Goal: Task Accomplishment & Management: Manage account settings

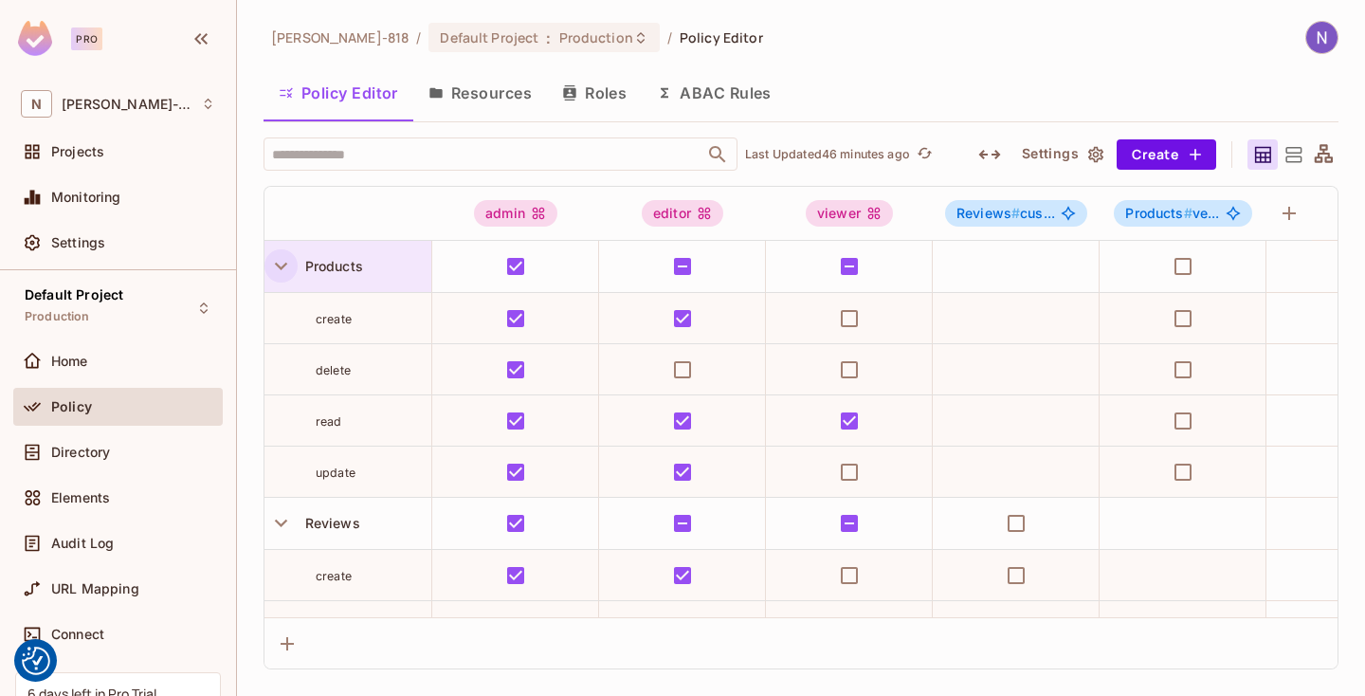
click at [277, 253] on icon "button" at bounding box center [281, 266] width 26 height 26
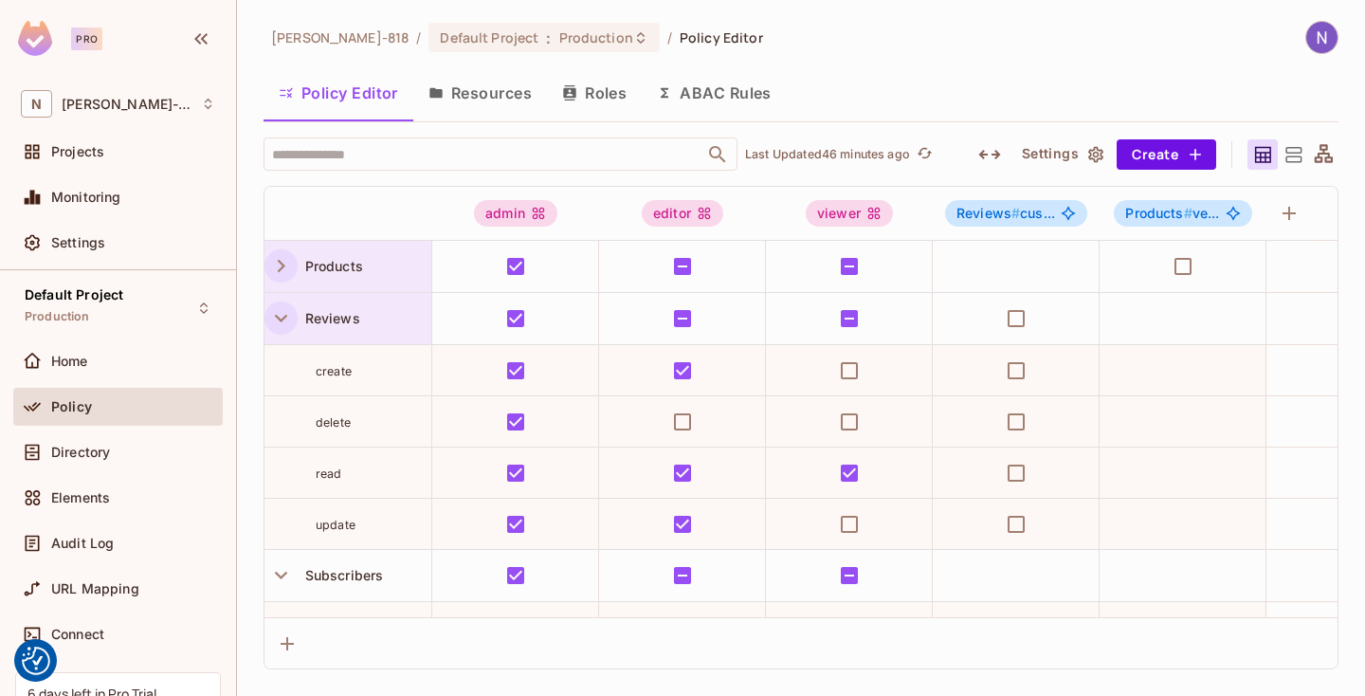
click at [288, 313] on icon "button" at bounding box center [281, 318] width 26 height 26
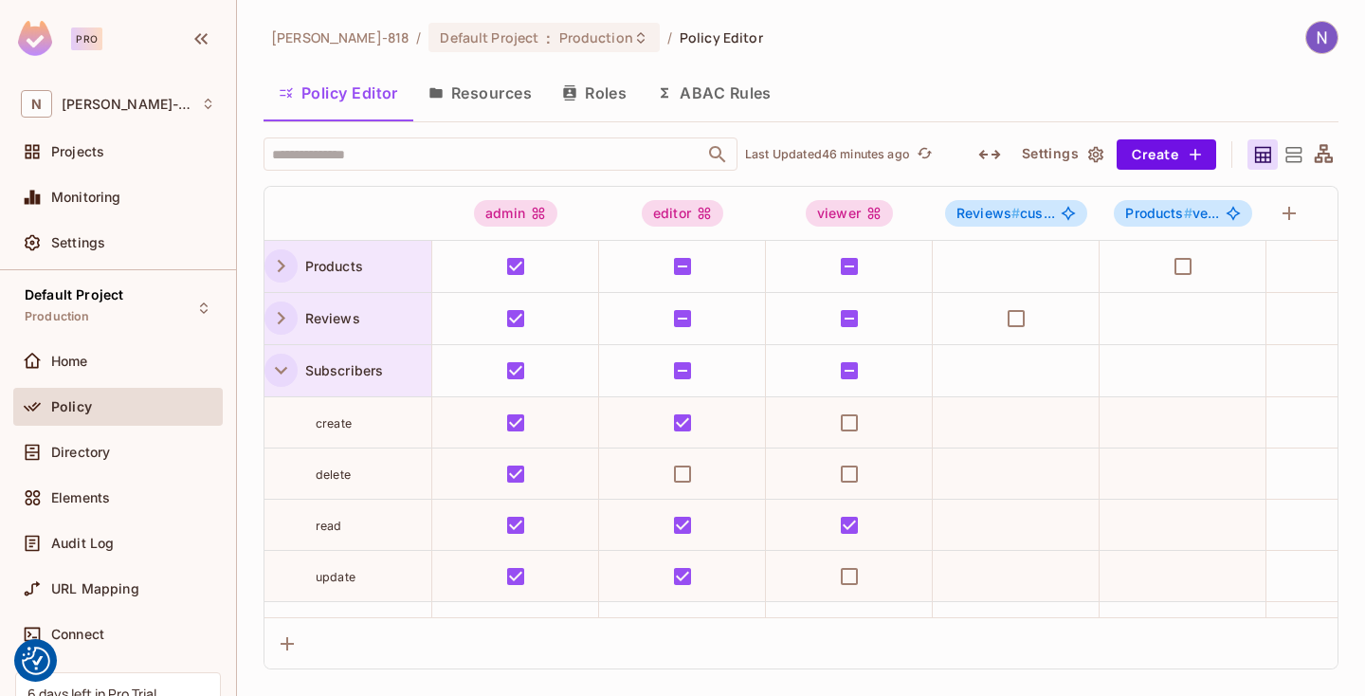
click at [279, 368] on icon "button" at bounding box center [281, 370] width 26 height 26
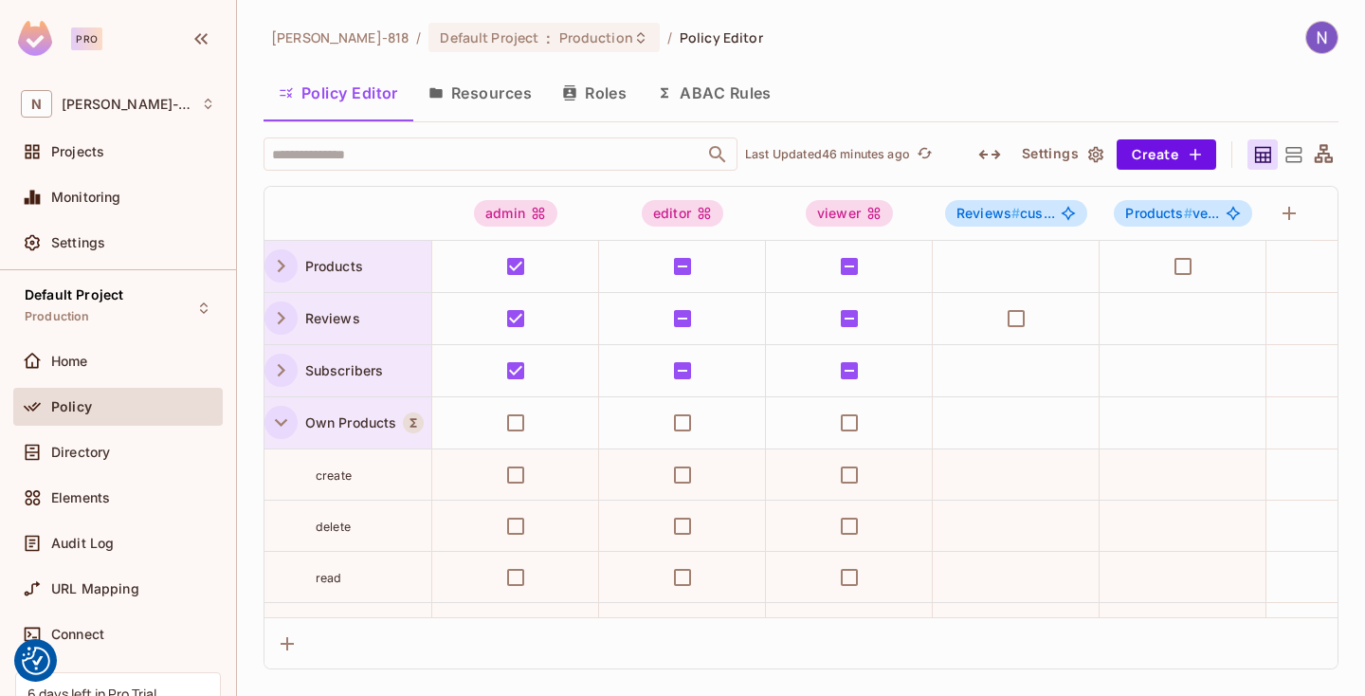
click at [284, 427] on icon "button" at bounding box center [281, 423] width 26 height 26
click at [284, 459] on button "button" at bounding box center [280, 474] width 33 height 33
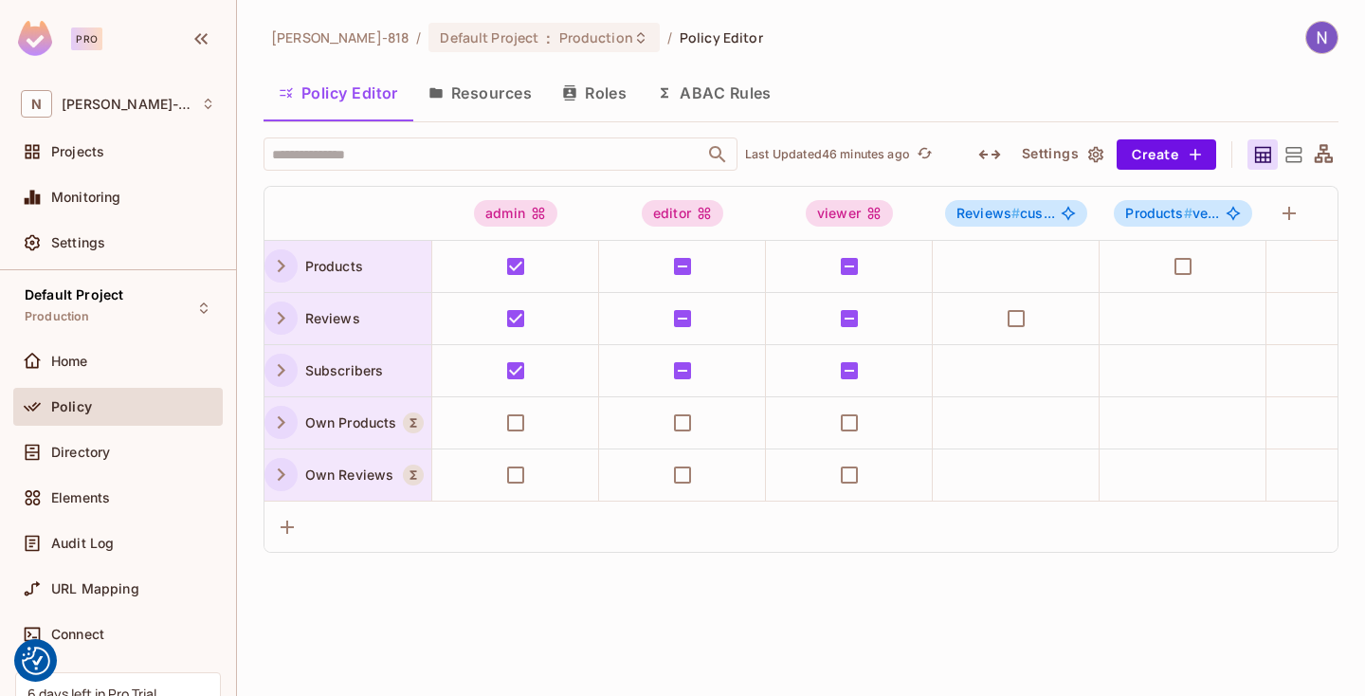
click at [283, 460] on button "button" at bounding box center [280, 474] width 33 height 33
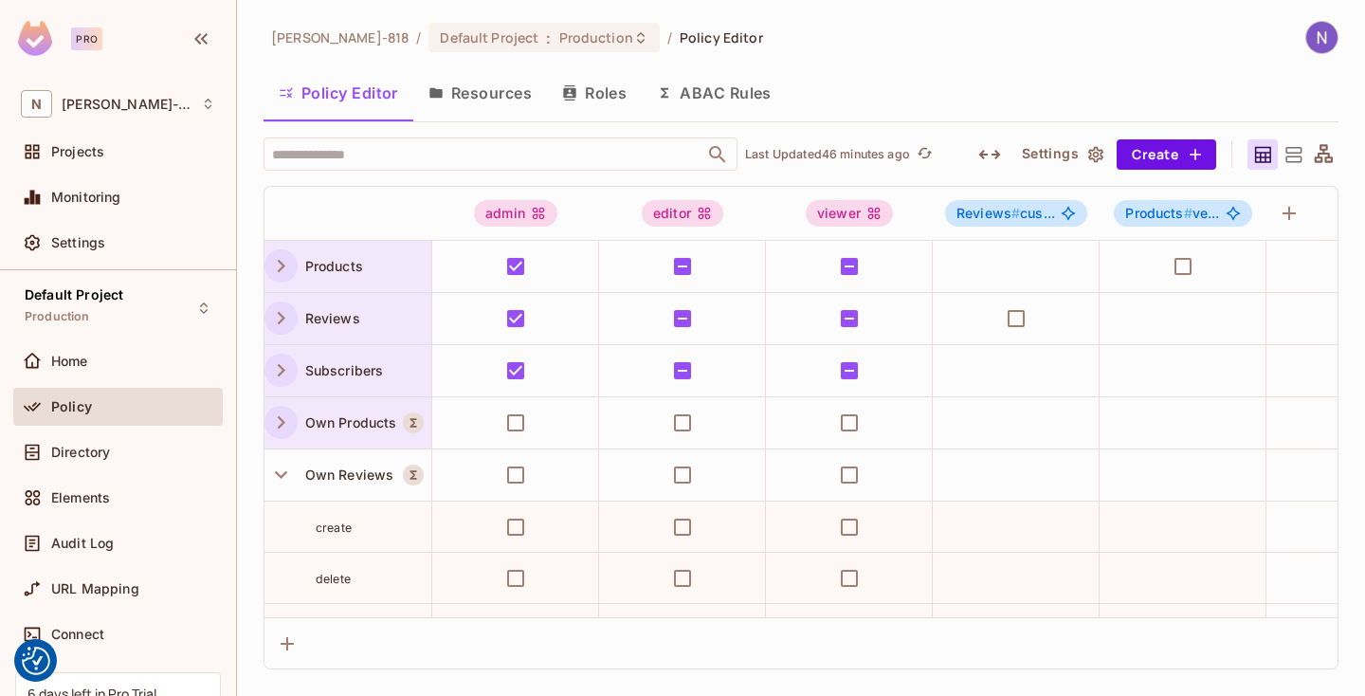
click at [283, 432] on icon "button" at bounding box center [281, 423] width 26 height 26
click at [283, 377] on icon "button" at bounding box center [281, 370] width 26 height 26
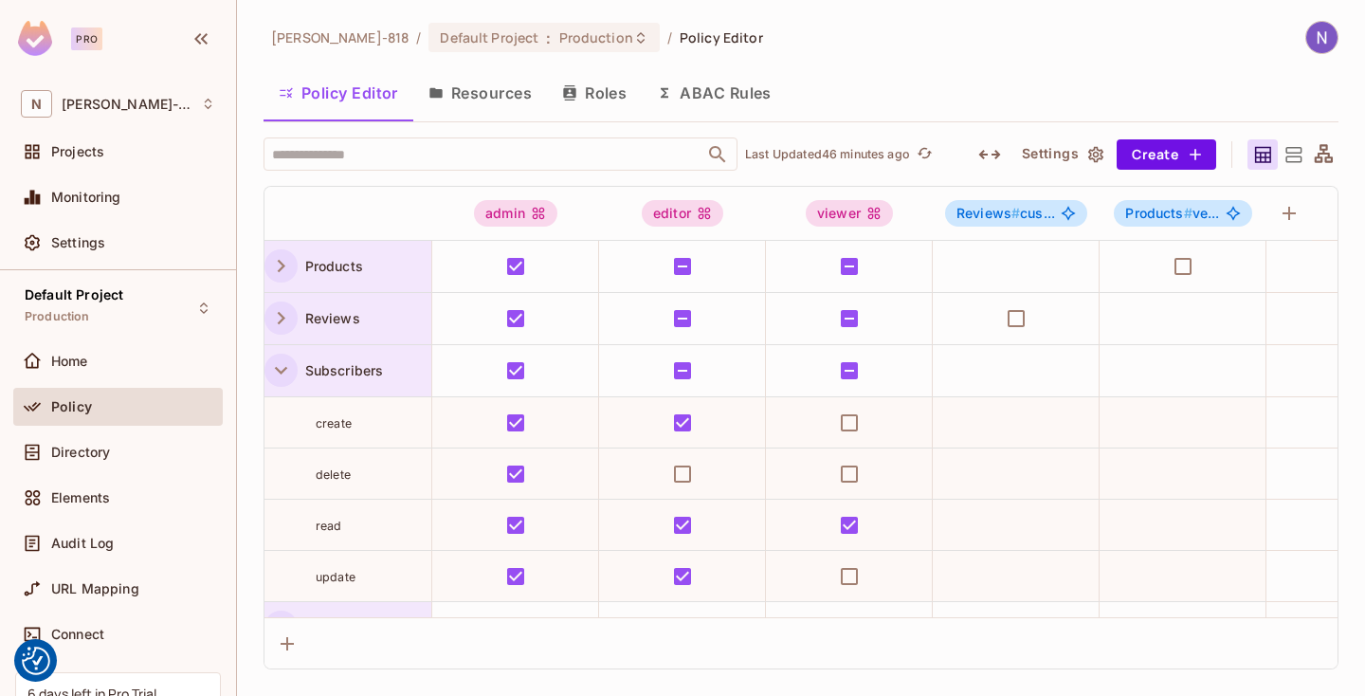
click at [278, 324] on icon "button" at bounding box center [281, 318] width 26 height 26
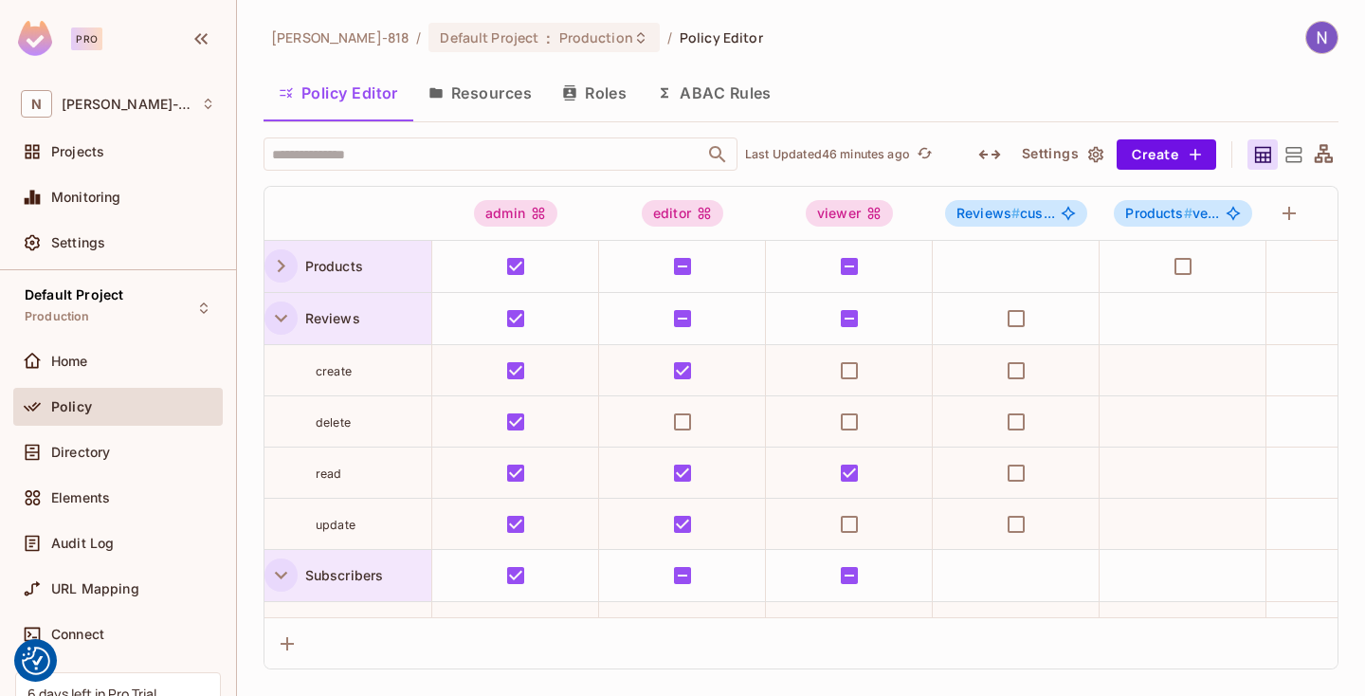
click at [278, 265] on icon "button" at bounding box center [281, 266] width 26 height 26
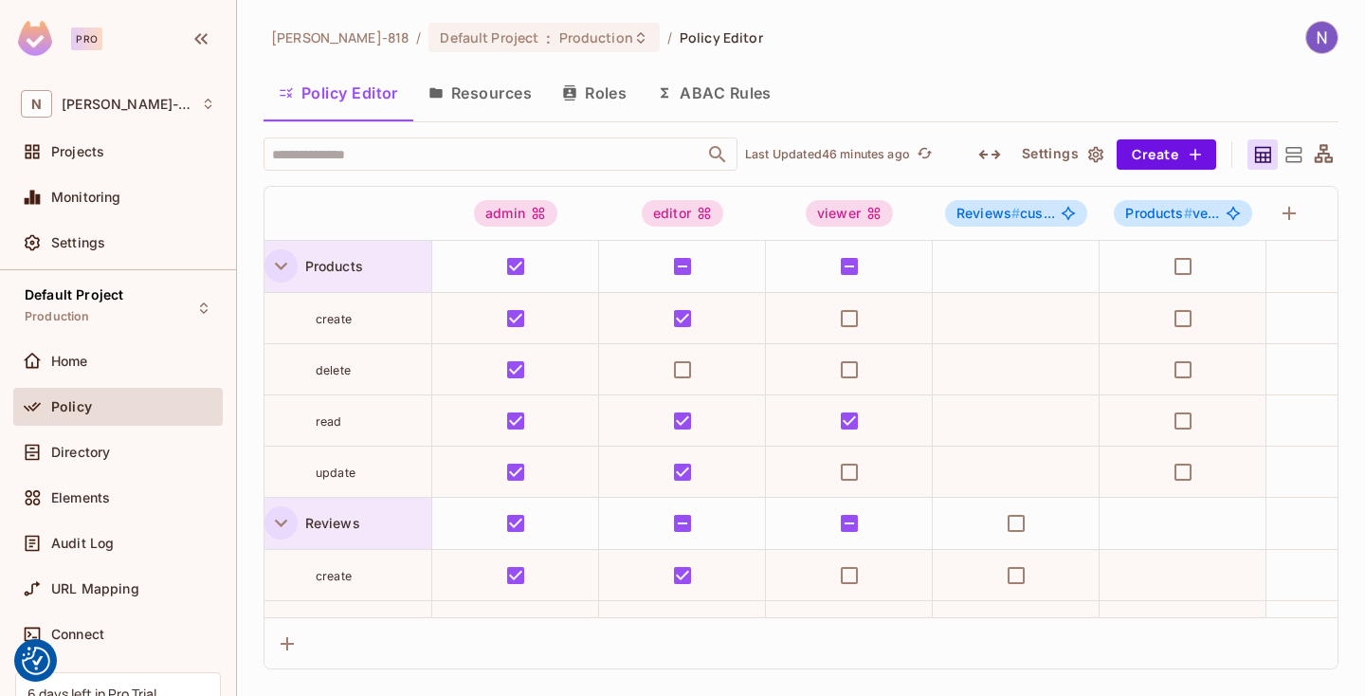
click at [285, 273] on icon "button" at bounding box center [281, 266] width 26 height 26
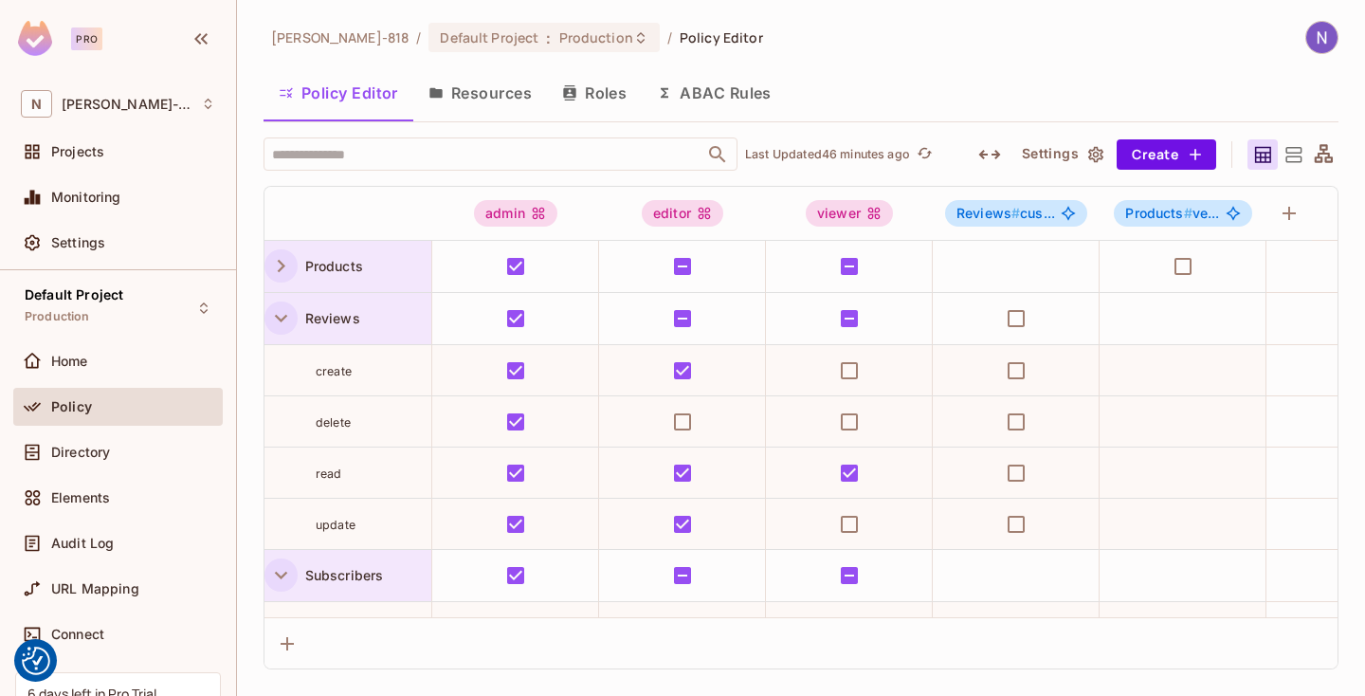
click at [916, 83] on div "Policy Editor Resources Roles ABAC Rules" at bounding box center [801, 92] width 1075 height 47
click at [593, 88] on button "Roles" at bounding box center [594, 92] width 95 height 47
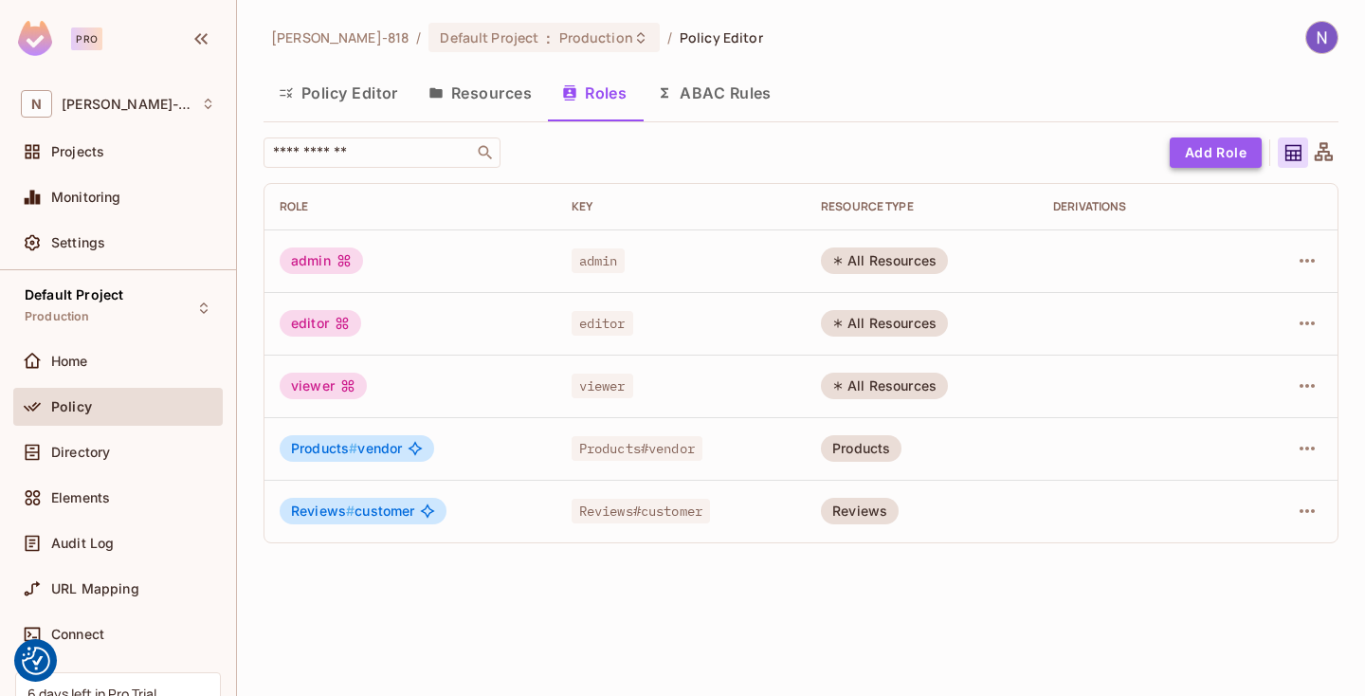
click at [1213, 148] on button "Add Role" at bounding box center [1216, 152] width 92 height 30
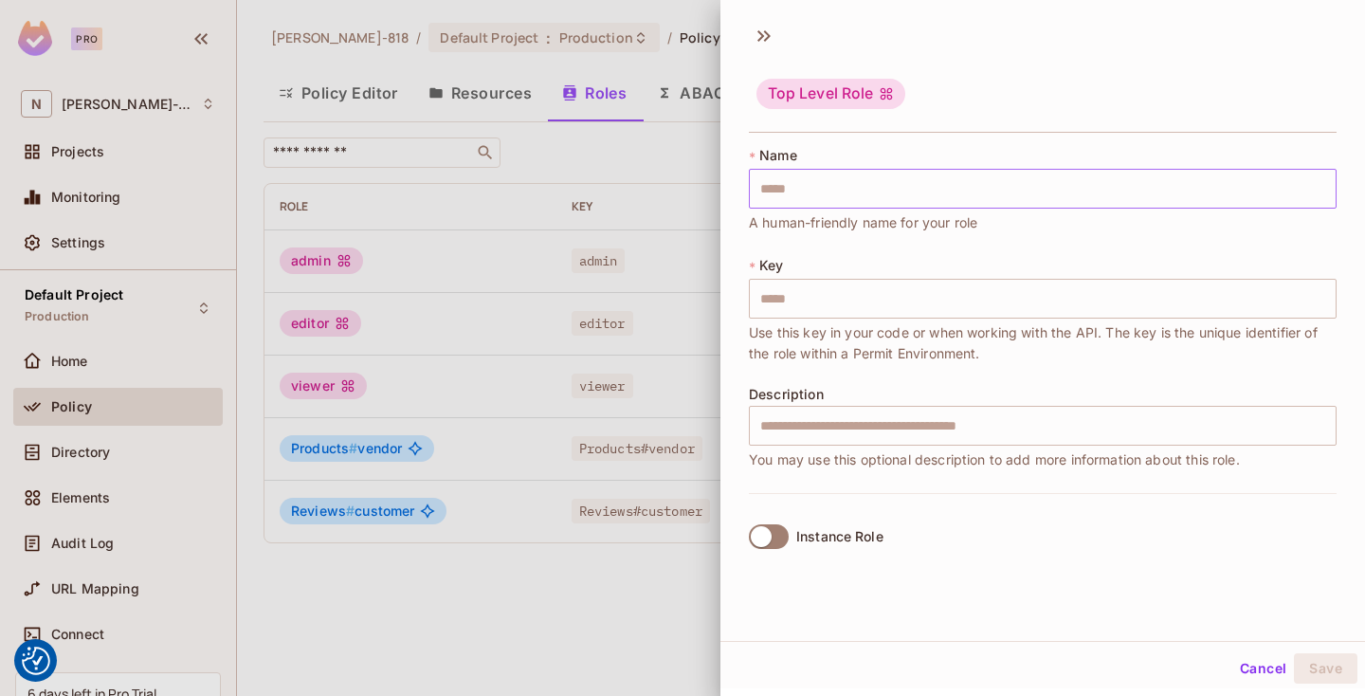
click at [906, 189] on input "text" at bounding box center [1043, 189] width 588 height 40
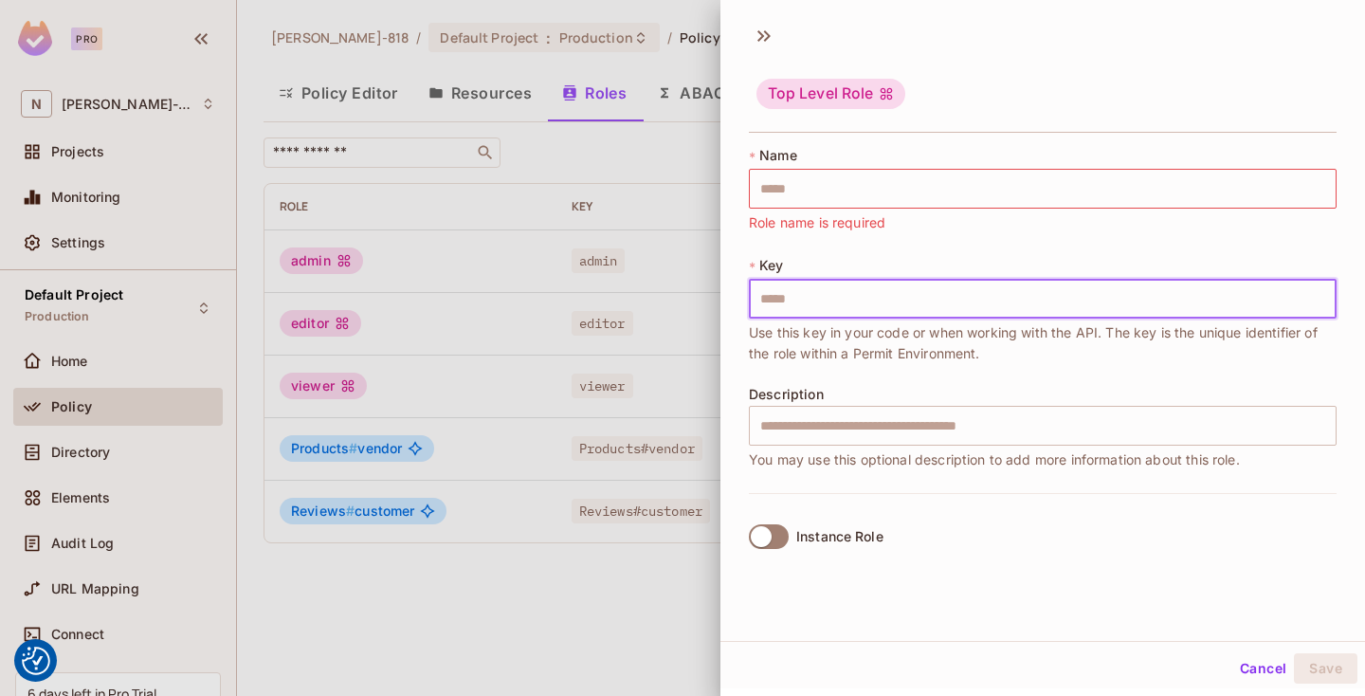
click at [889, 293] on input "text" at bounding box center [1043, 299] width 588 height 40
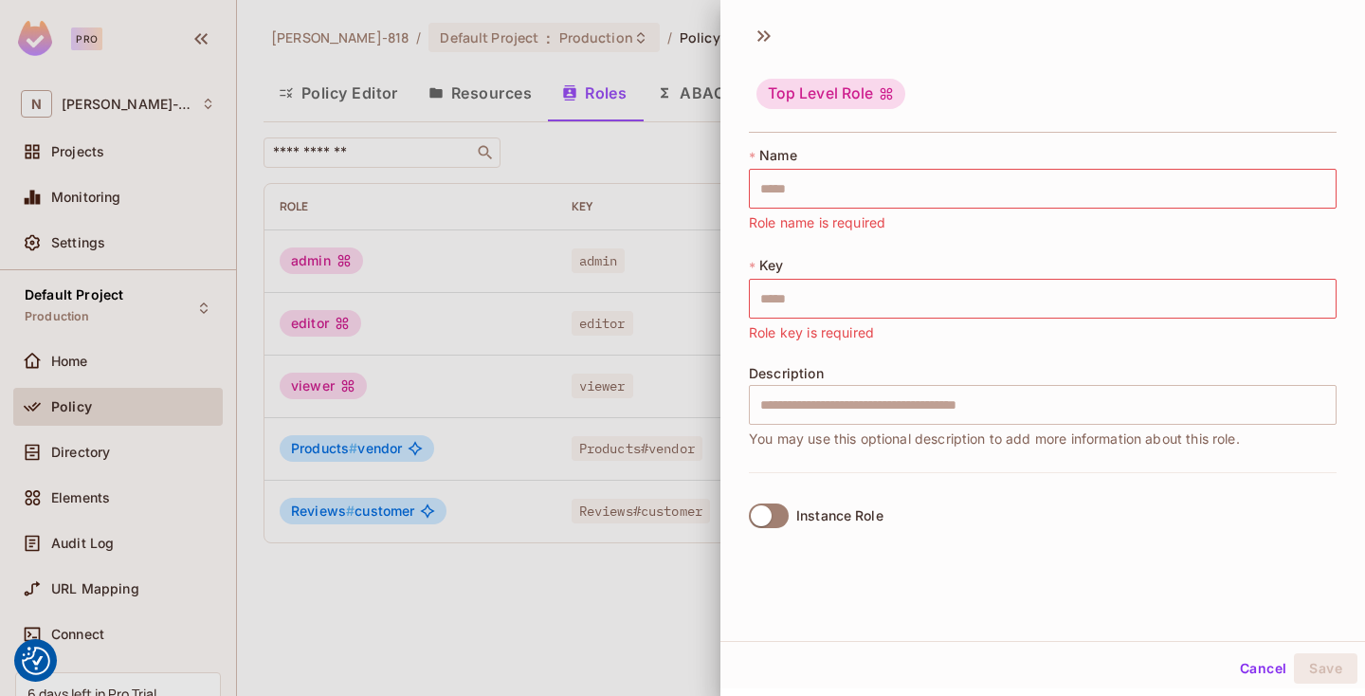
click at [516, 275] on div at bounding box center [682, 348] width 1365 height 696
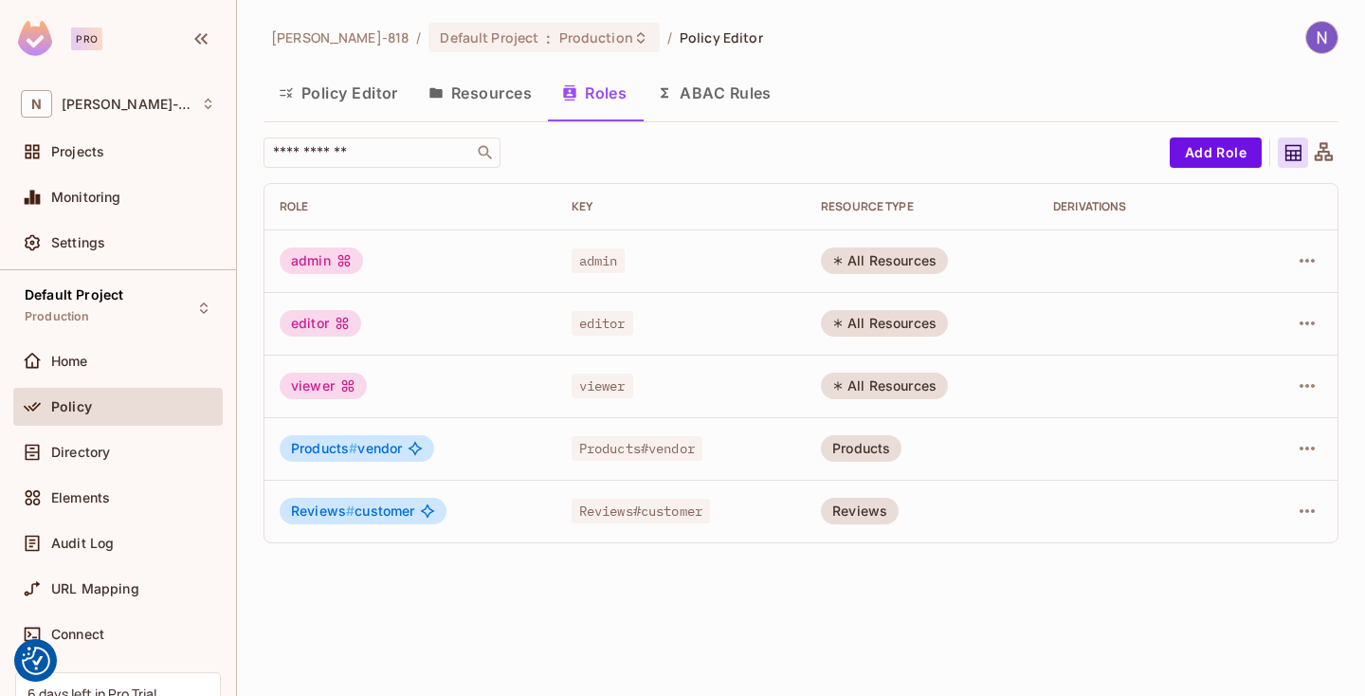
click at [535, 115] on button "Resources" at bounding box center [480, 92] width 134 height 47
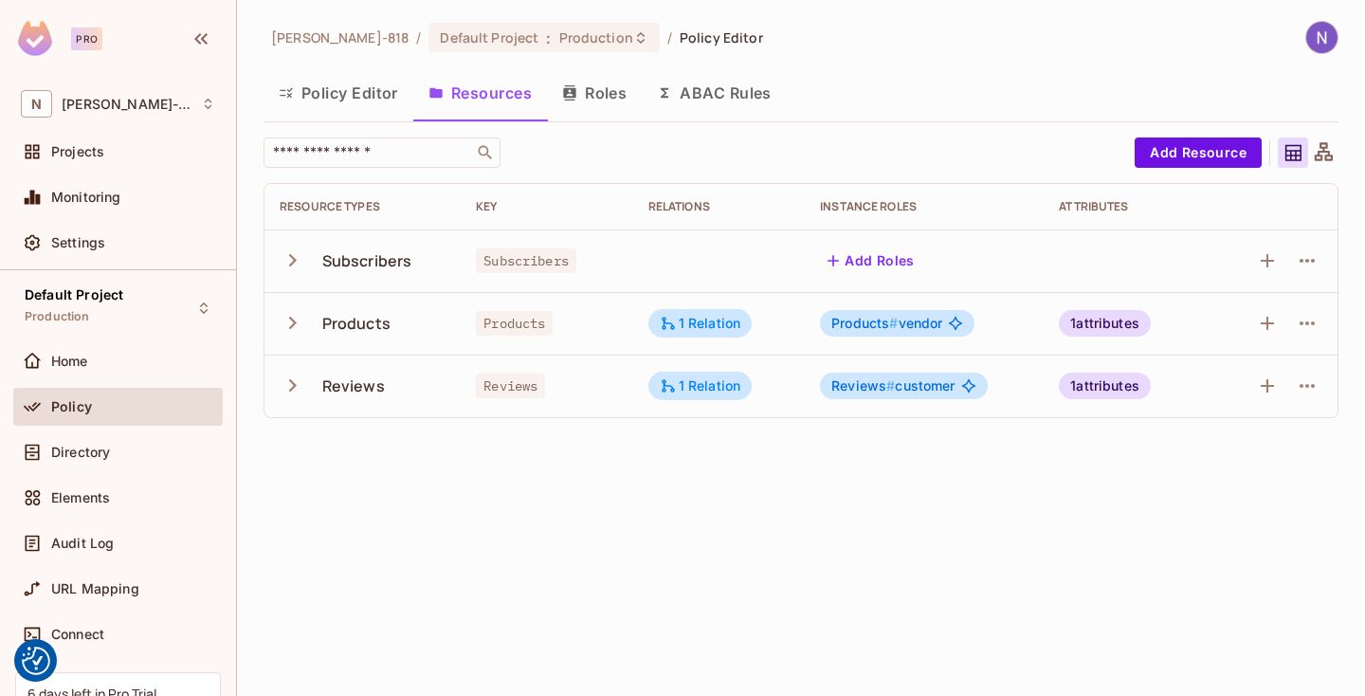
click at [294, 320] on icon "button" at bounding box center [293, 323] width 8 height 12
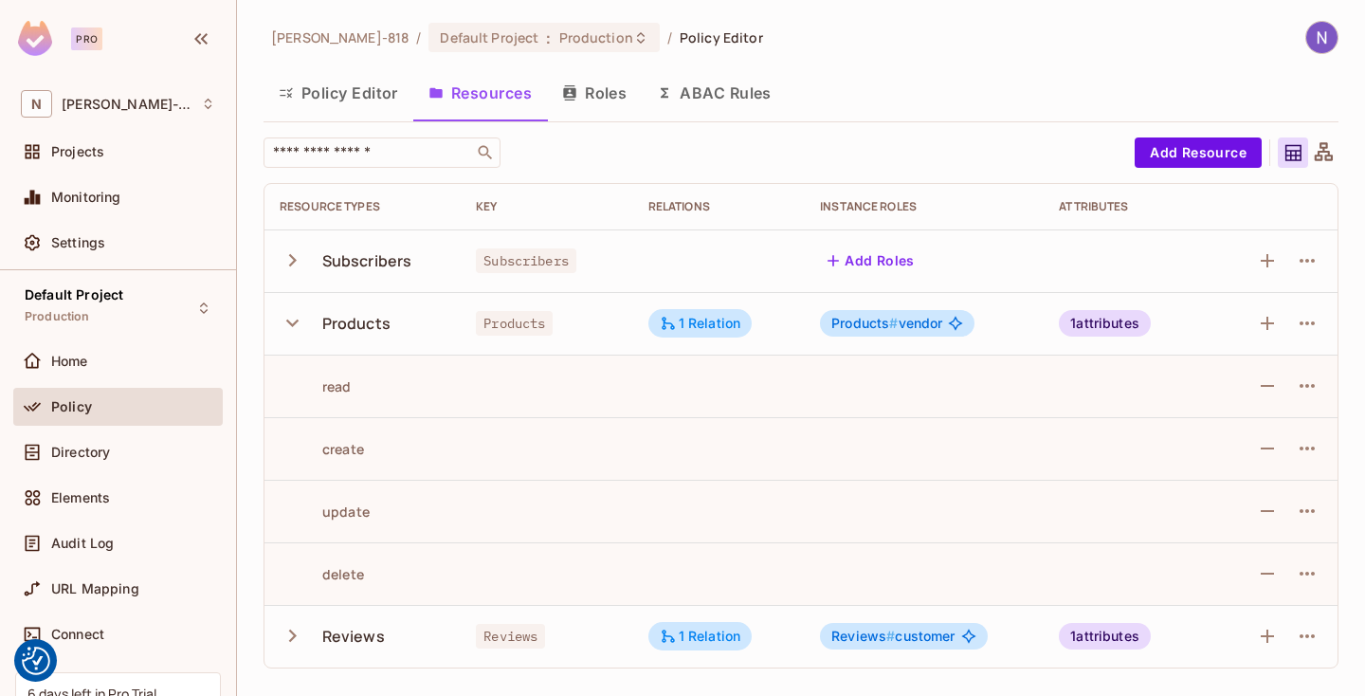
click at [292, 320] on icon "button" at bounding box center [293, 323] width 26 height 26
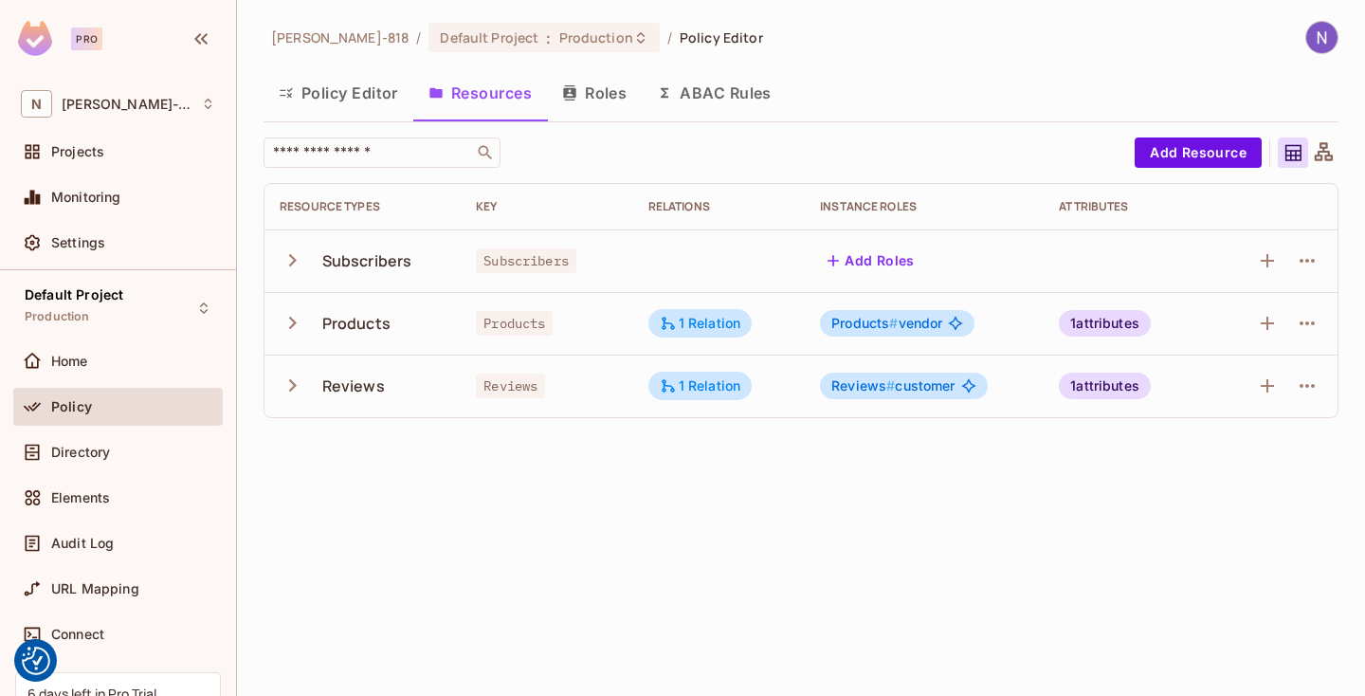
click at [288, 234] on td "Subscribers" at bounding box center [362, 260] width 196 height 63
click at [290, 247] on icon "button" at bounding box center [293, 260] width 26 height 26
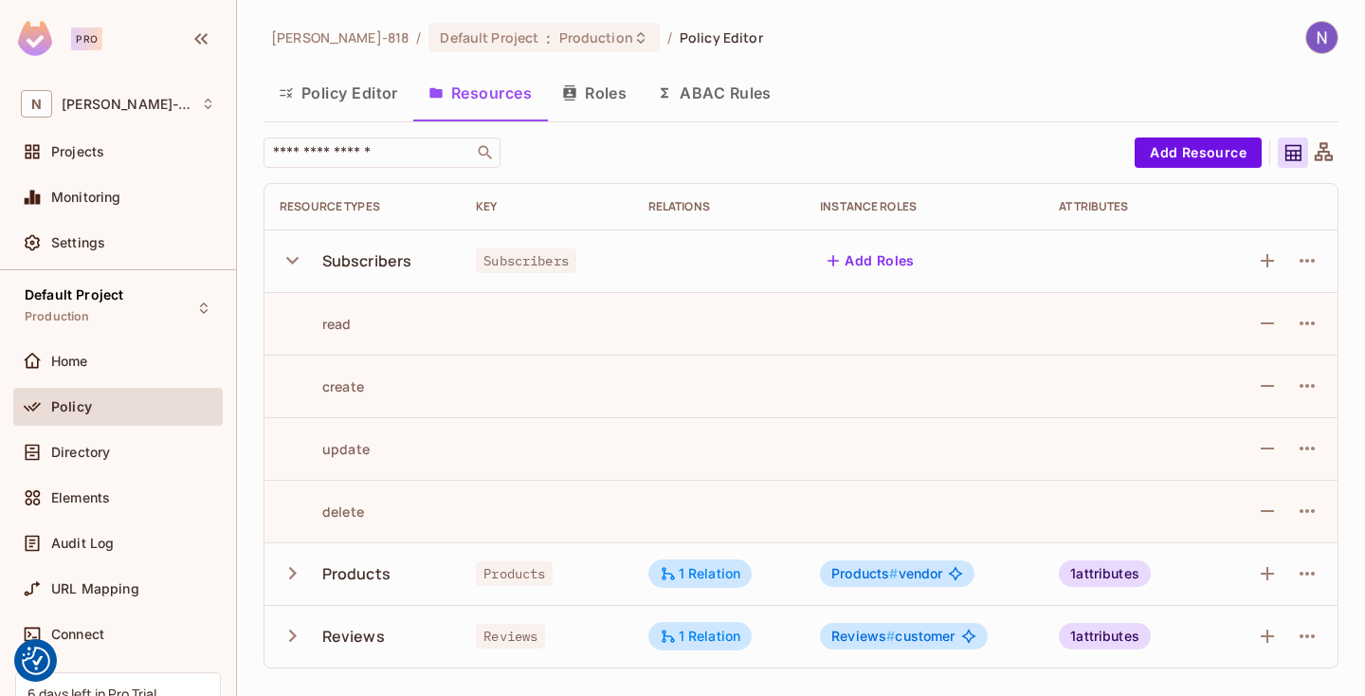
click at [291, 247] on icon "button" at bounding box center [293, 260] width 26 height 26
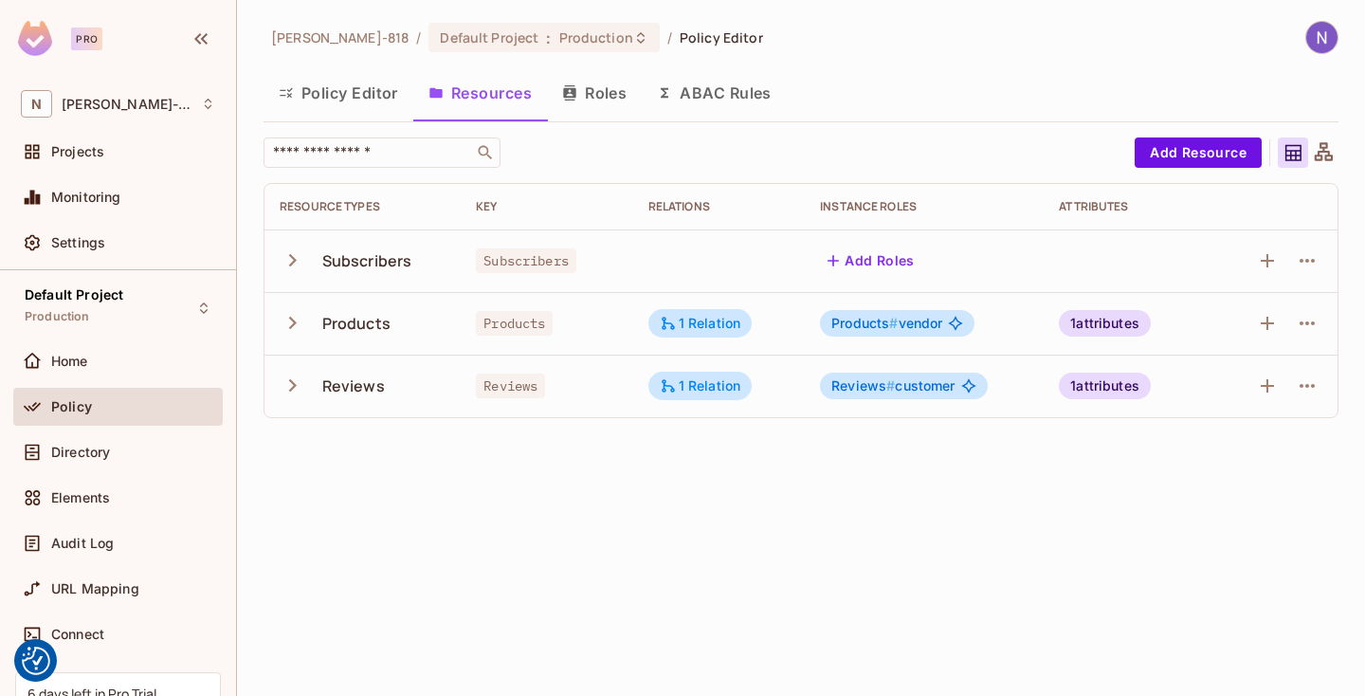
click at [292, 248] on icon "button" at bounding box center [293, 260] width 26 height 26
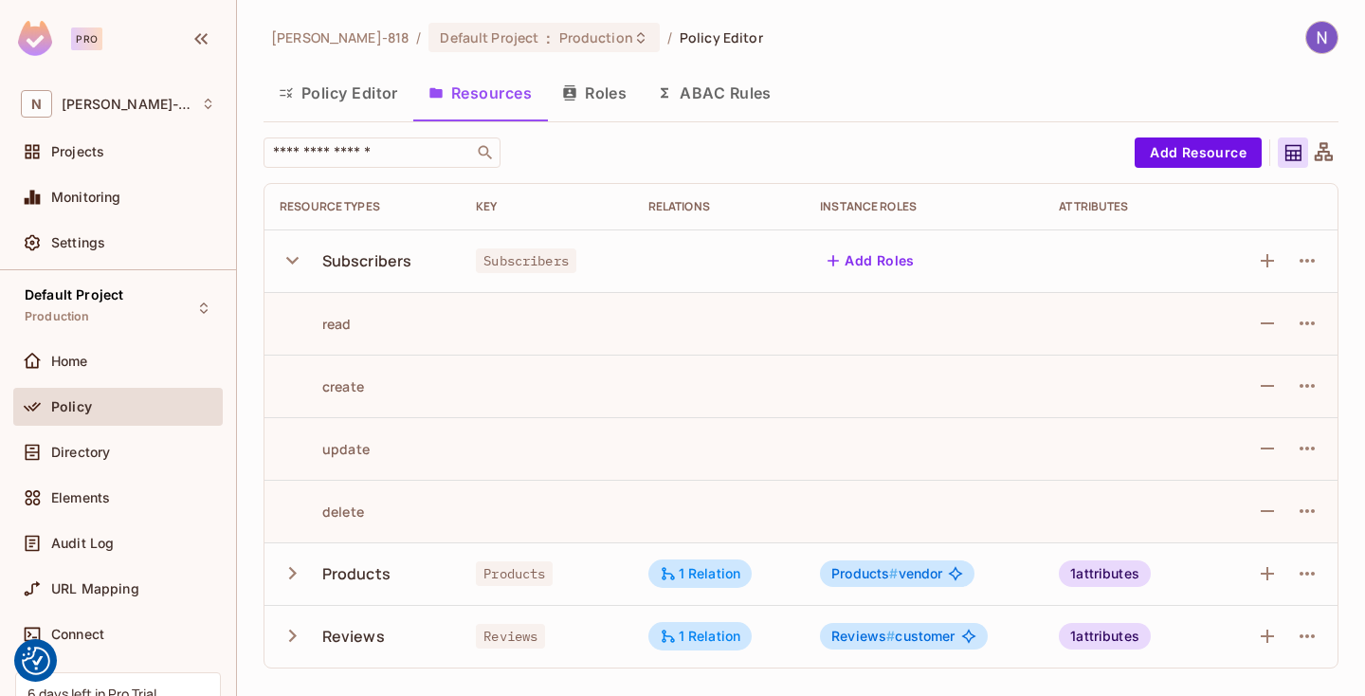
click at [292, 248] on icon "button" at bounding box center [293, 260] width 26 height 26
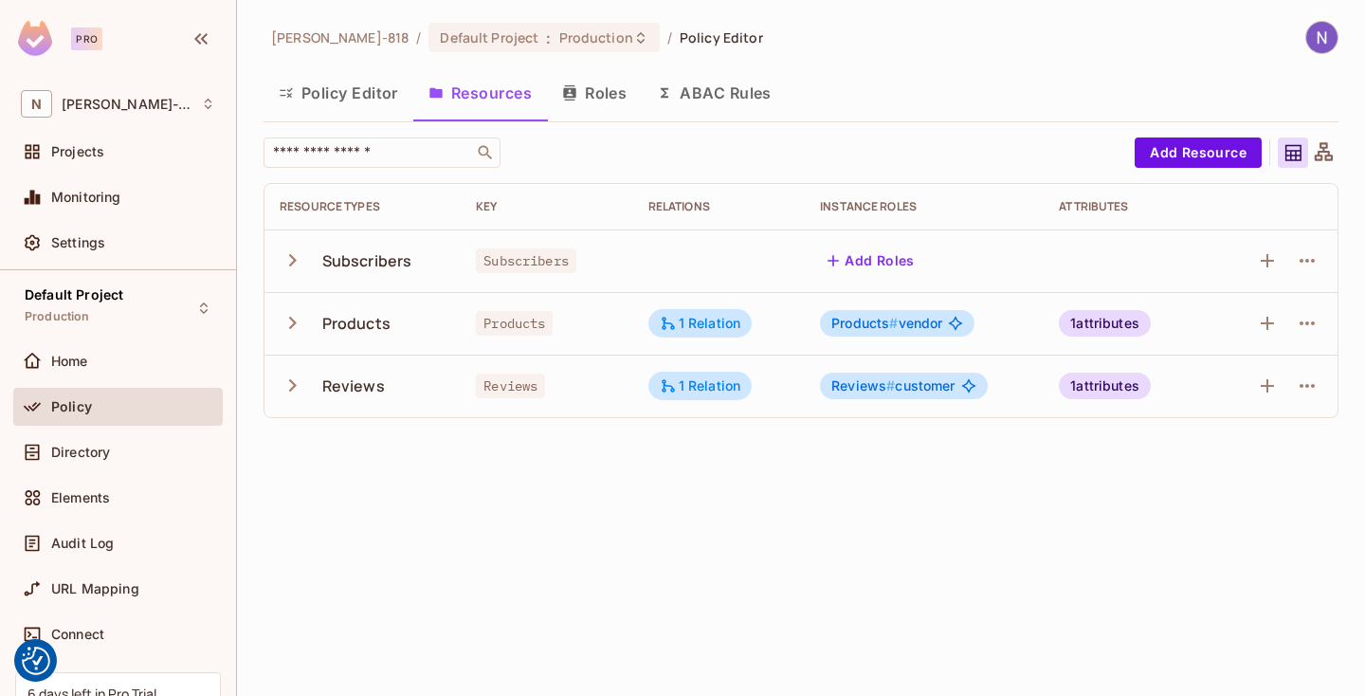
click at [294, 317] on icon "button" at bounding box center [293, 323] width 26 height 26
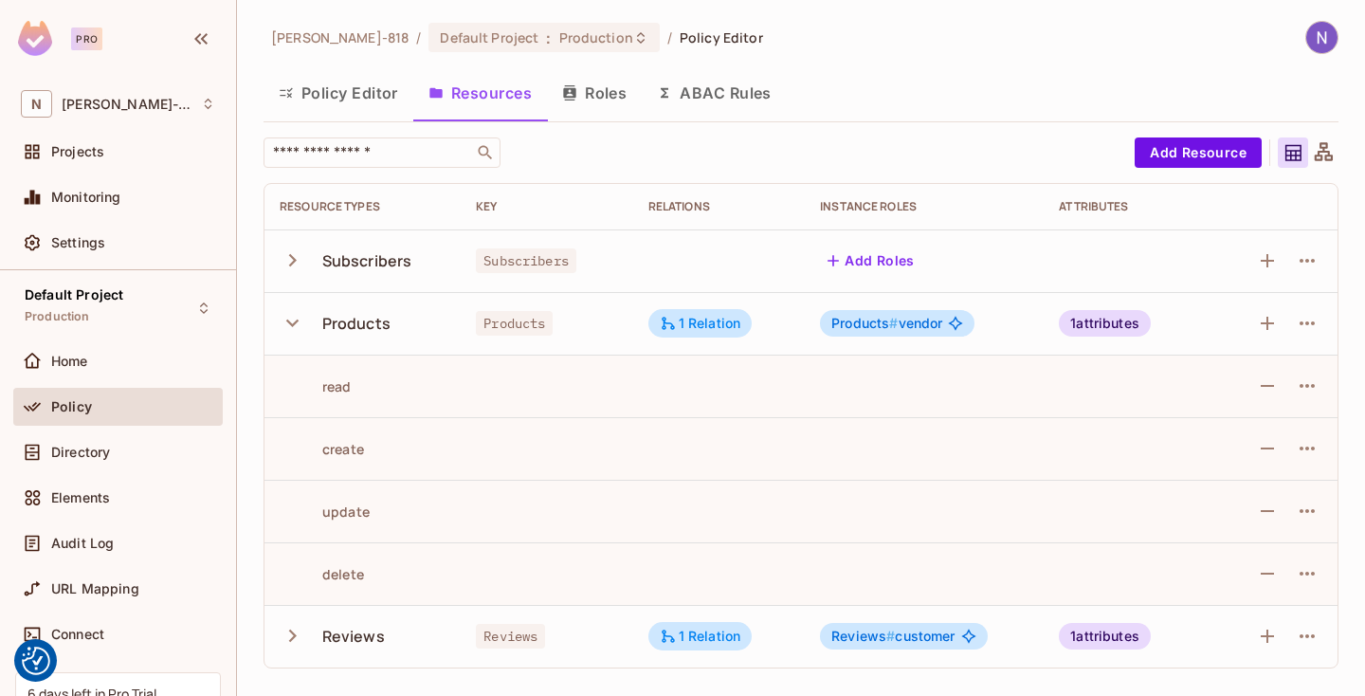
click at [294, 317] on icon "button" at bounding box center [293, 323] width 26 height 26
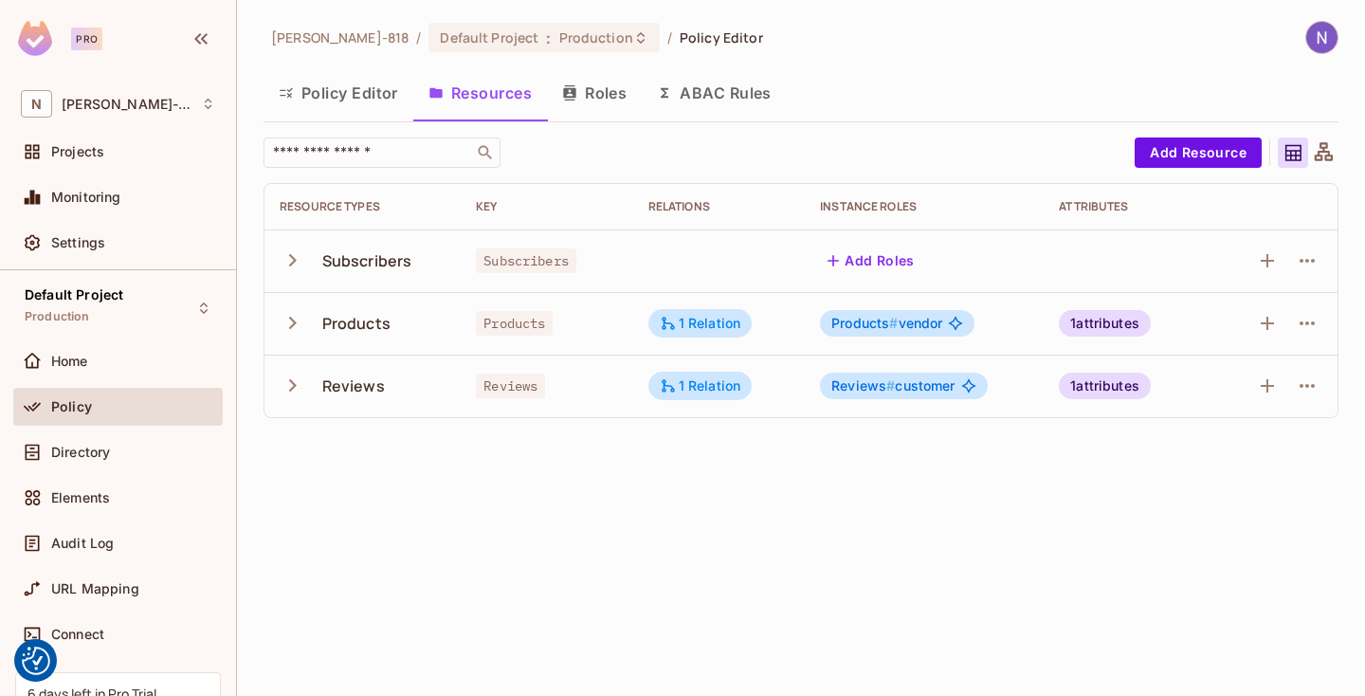
click at [291, 392] on icon "button" at bounding box center [293, 386] width 26 height 26
click at [294, 390] on icon "button" at bounding box center [293, 386] width 26 height 26
click at [294, 253] on icon "button" at bounding box center [293, 260] width 26 height 26
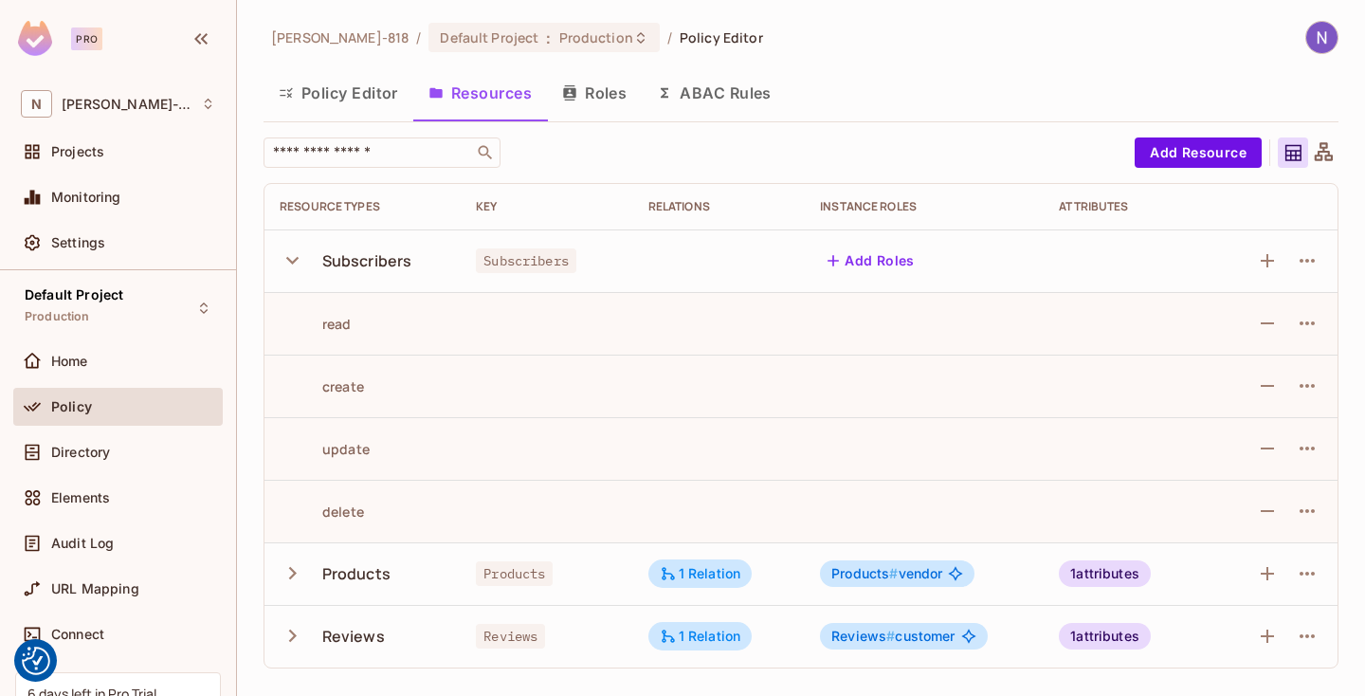
click at [294, 253] on icon "button" at bounding box center [293, 260] width 26 height 26
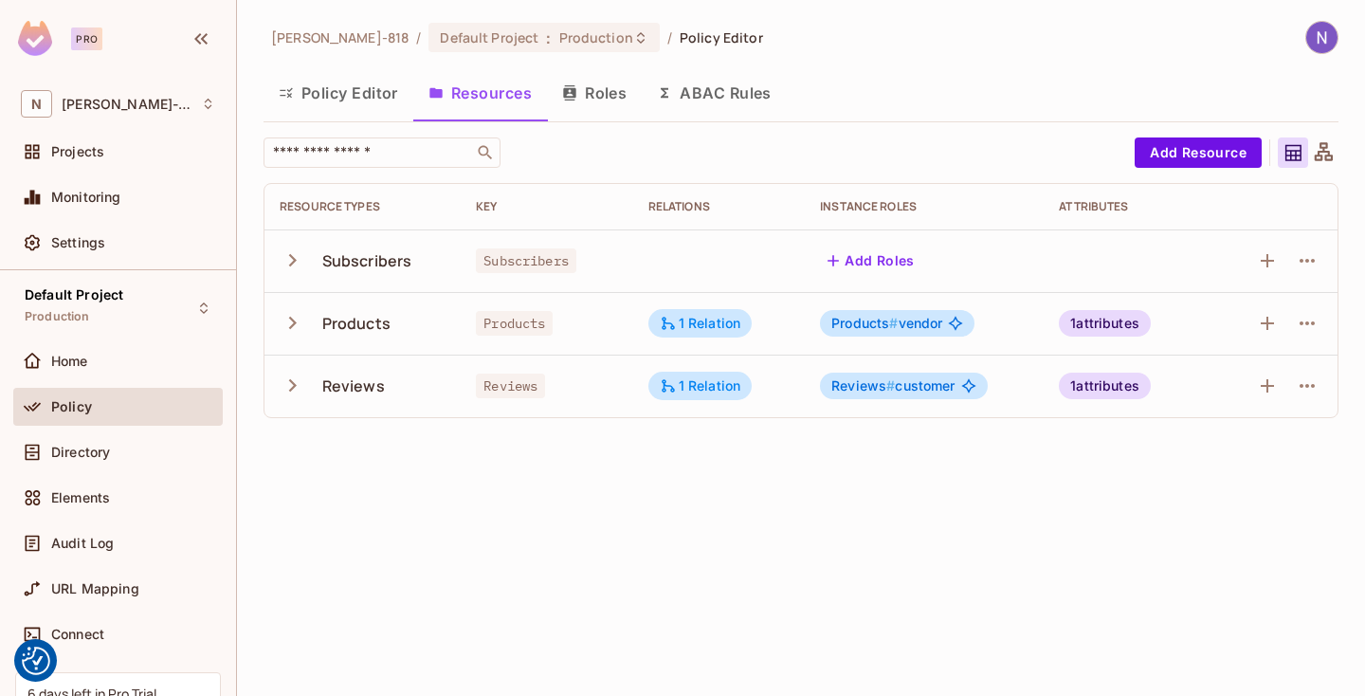
click at [335, 100] on button "Policy Editor" at bounding box center [339, 92] width 150 height 47
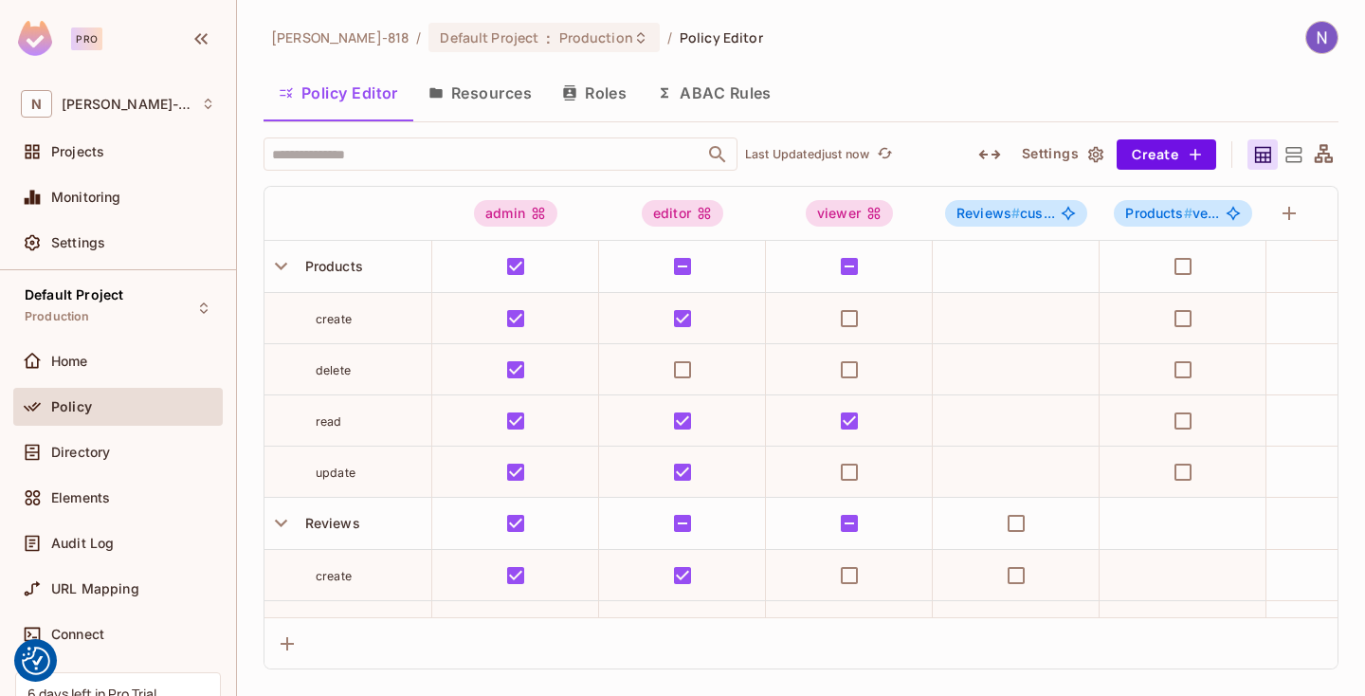
click at [922, 69] on div "Policy Editor Resources Roles ABAC Rules" at bounding box center [801, 92] width 1075 height 47
click at [491, 102] on button "Resources" at bounding box center [480, 92] width 134 height 47
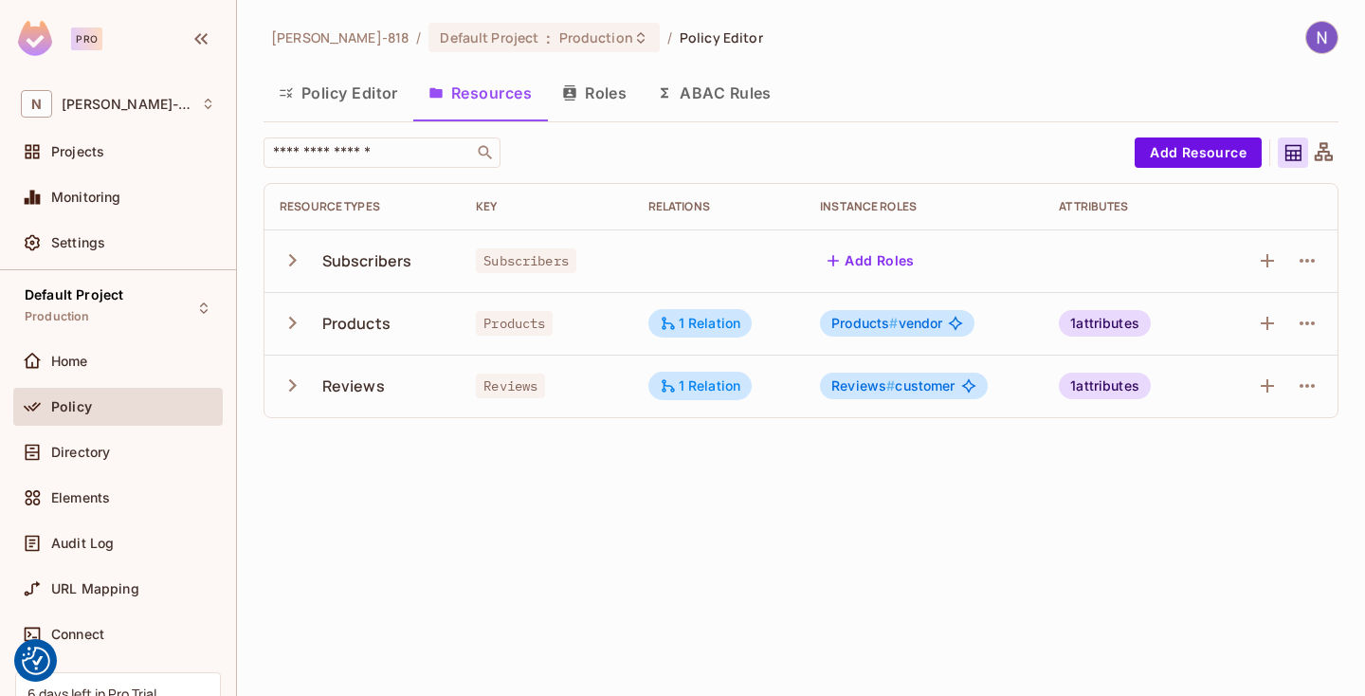
click at [300, 252] on icon "button" at bounding box center [293, 260] width 26 height 26
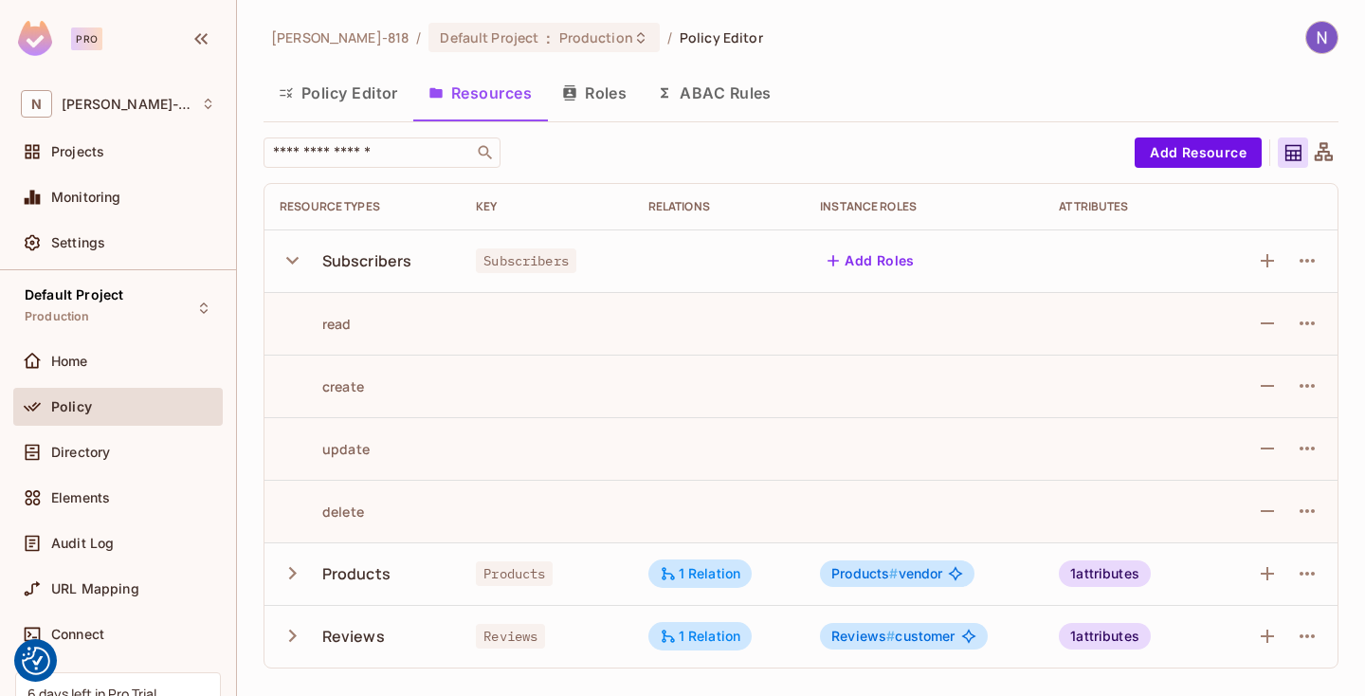
click at [1251, 274] on div at bounding box center [1276, 261] width 91 height 30
click at [1271, 253] on icon "button" at bounding box center [1267, 260] width 23 height 23
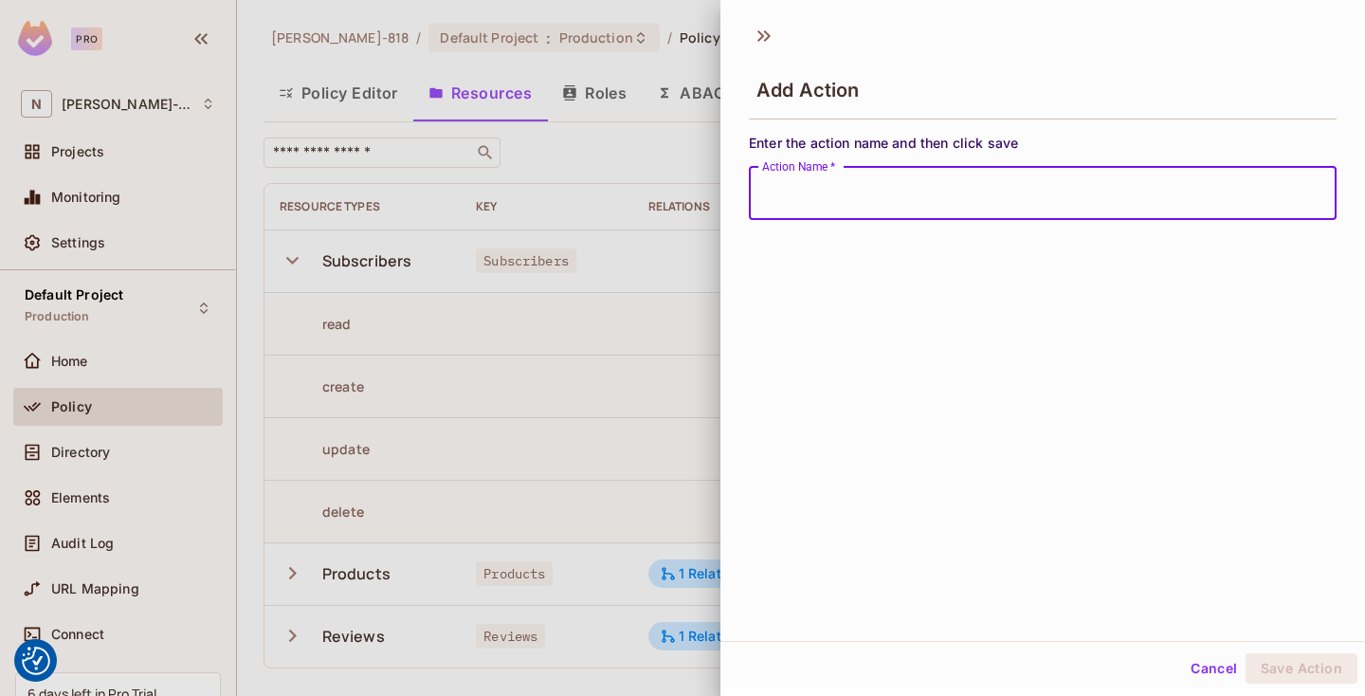
click at [668, 351] on div at bounding box center [682, 348] width 1365 height 696
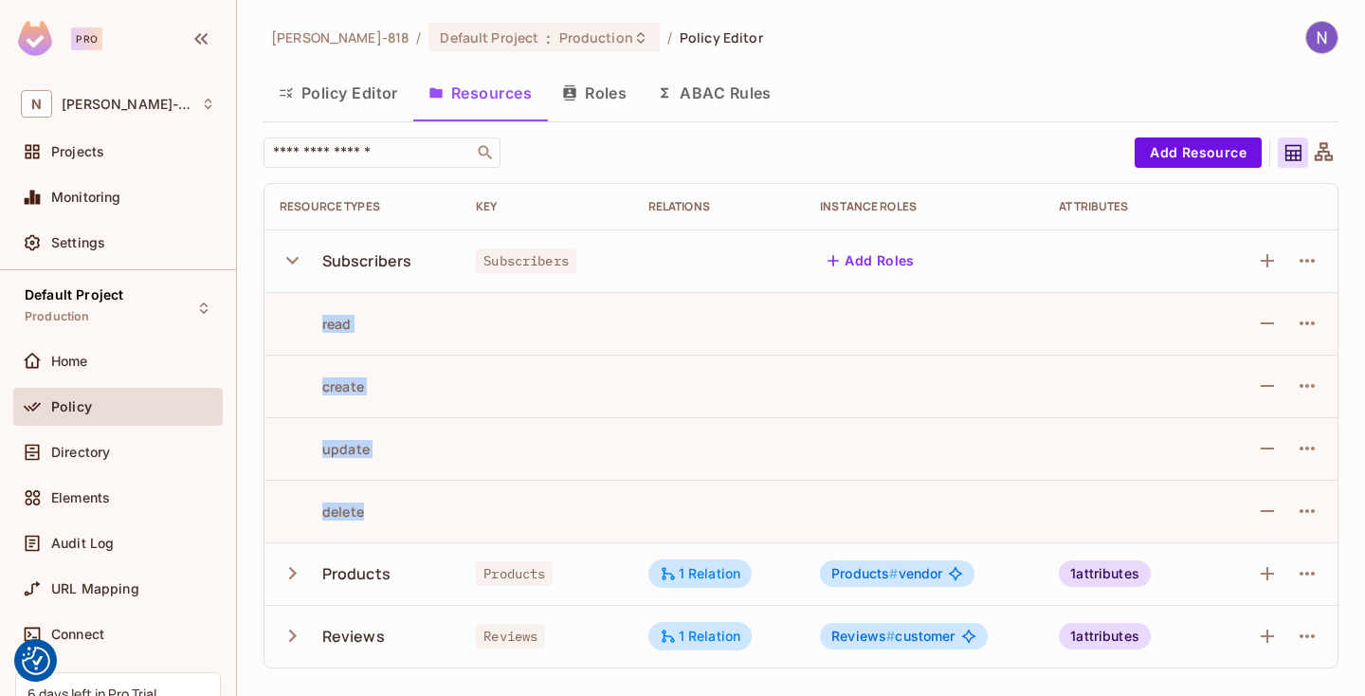
drag, startPoint x: 456, startPoint y: 507, endPoint x: 323, endPoint y: 308, distance: 239.3
click at [323, 308] on tbody "Subscribers Subscribers Add Roles read create update delete Products Products 1…" at bounding box center [800, 448] width 1073 height 438
click at [323, 308] on td "read" at bounding box center [362, 323] width 196 height 63
drag, startPoint x: 323, startPoint y: 313, endPoint x: 463, endPoint y: 515, distance: 245.3
click at [463, 515] on tbody "Subscribers Subscribers Add Roles read create update delete Products Products 1…" at bounding box center [800, 448] width 1073 height 438
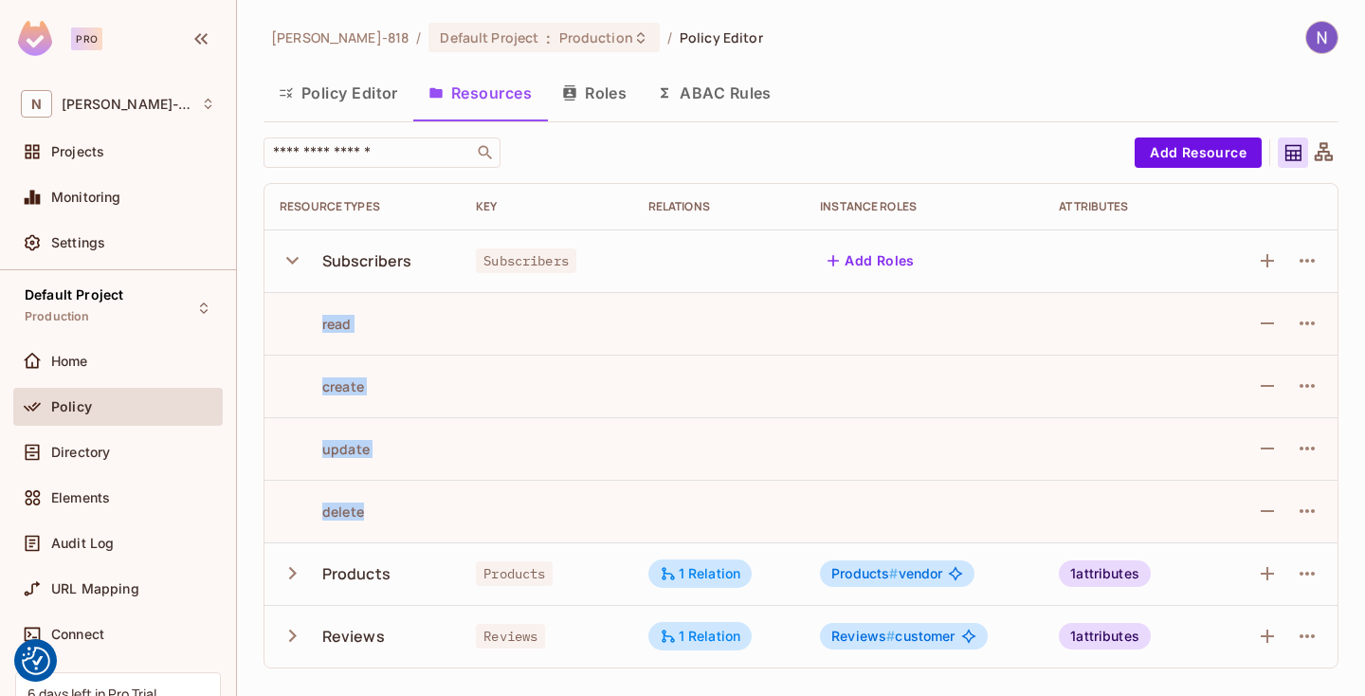
drag, startPoint x: 463, startPoint y: 515, endPoint x: 430, endPoint y: 412, distance: 107.3
click at [462, 515] on td at bounding box center [547, 511] width 172 height 63
click at [586, 90] on button "Roles" at bounding box center [594, 92] width 95 height 47
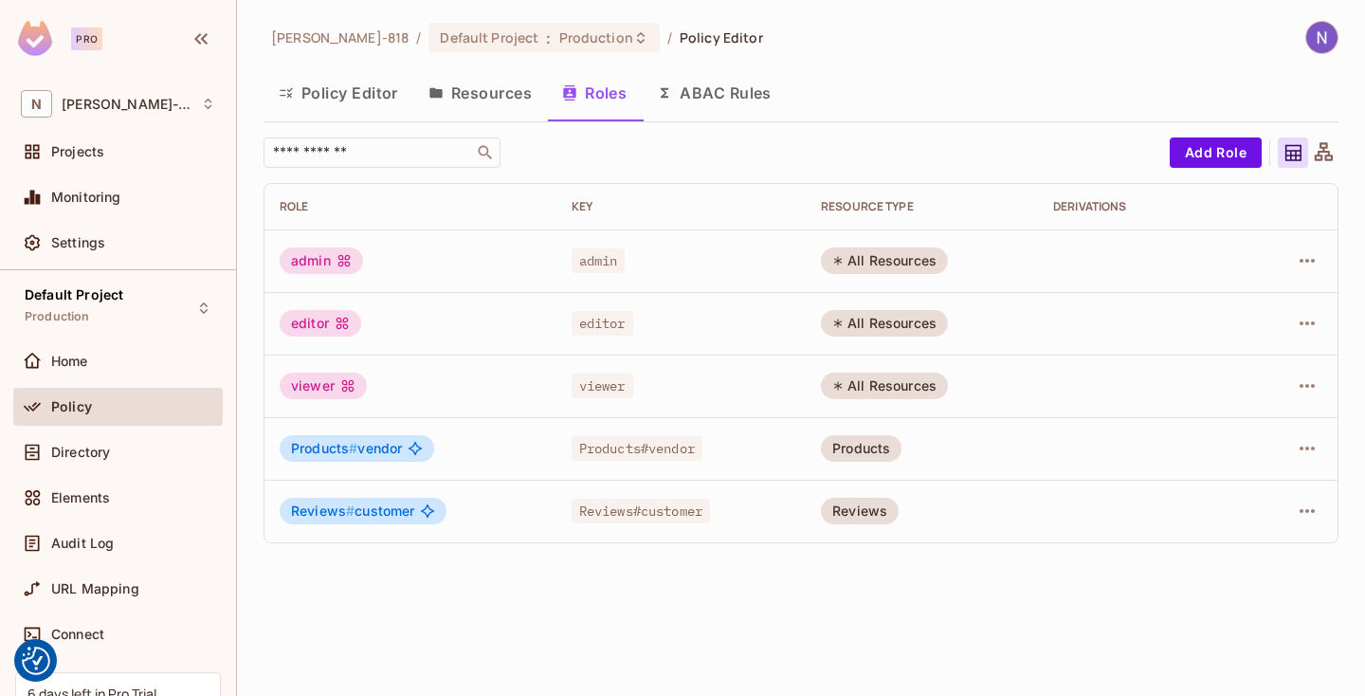
click at [466, 88] on button "Resources" at bounding box center [480, 92] width 134 height 47
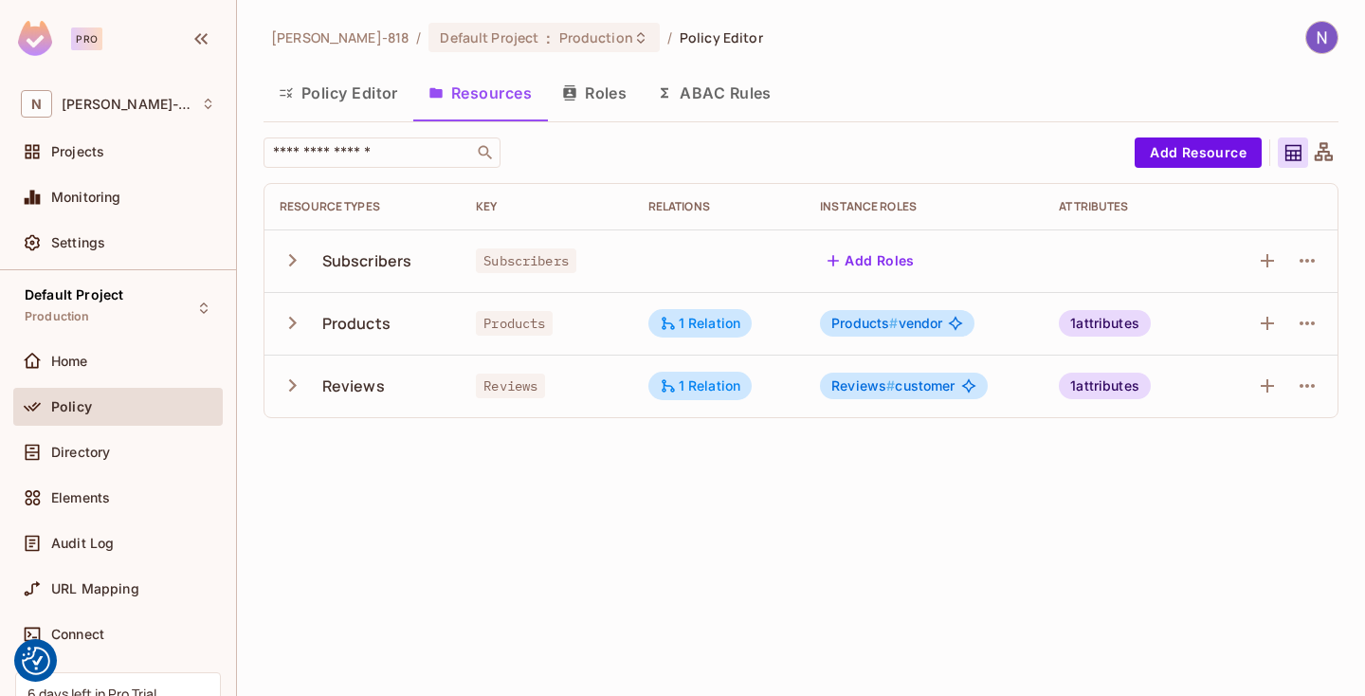
click at [322, 100] on button "Policy Editor" at bounding box center [339, 92] width 150 height 47
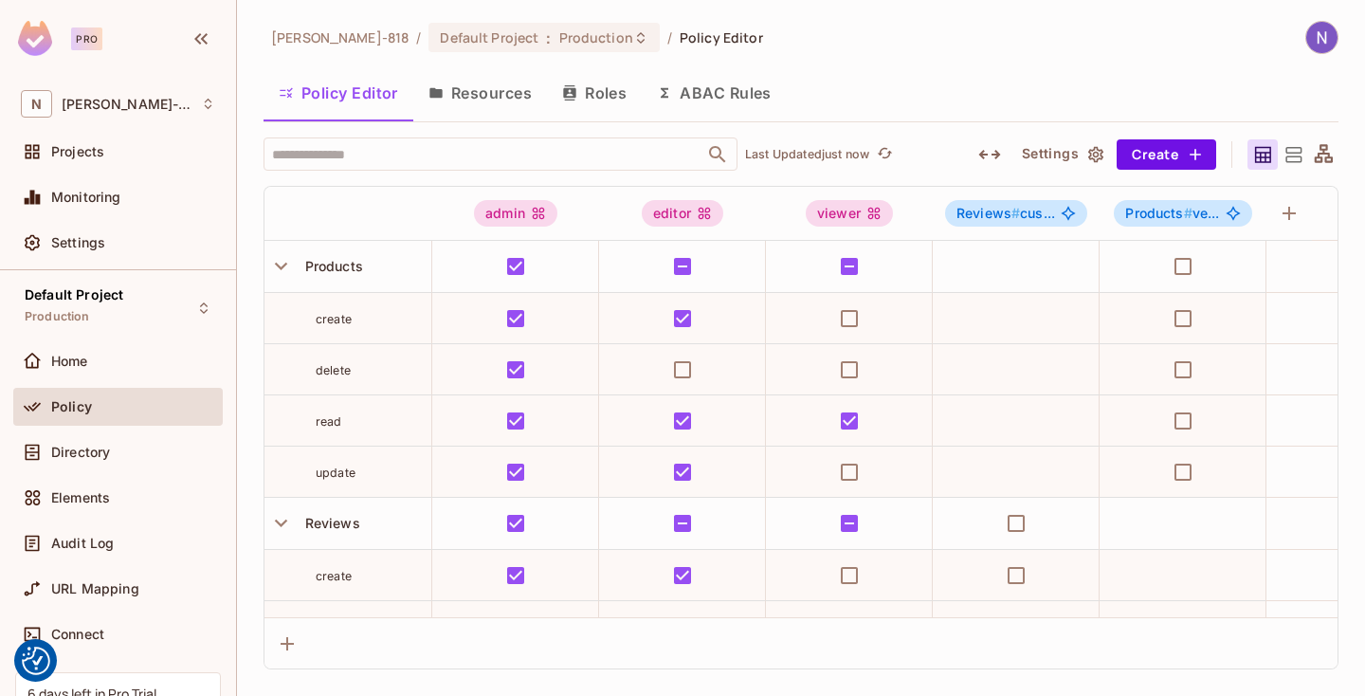
click at [461, 130] on div "[PERSON_NAME]-818 / Default Project : Production / Policy Editor Policy Editor …" at bounding box center [801, 345] width 1075 height 648
click at [443, 179] on div "​ Last Updated just now Settings Create admin editor viewer Reviews # cus... Pr…" at bounding box center [801, 403] width 1075 height 532
click at [594, 98] on button "Roles" at bounding box center [594, 92] width 95 height 47
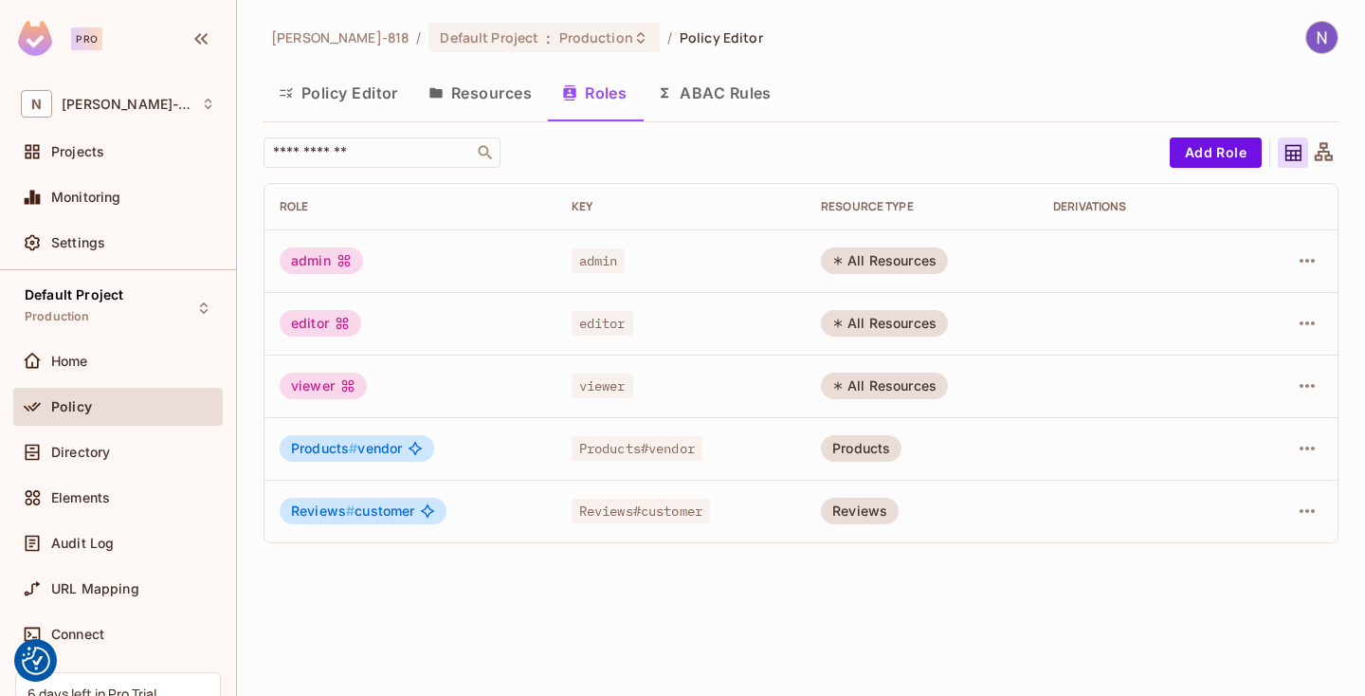
click at [593, 265] on span "admin" at bounding box center [599, 260] width 54 height 25
click at [602, 326] on span "editor" at bounding box center [603, 323] width 62 height 25
click at [595, 270] on span "admin" at bounding box center [599, 260] width 54 height 25
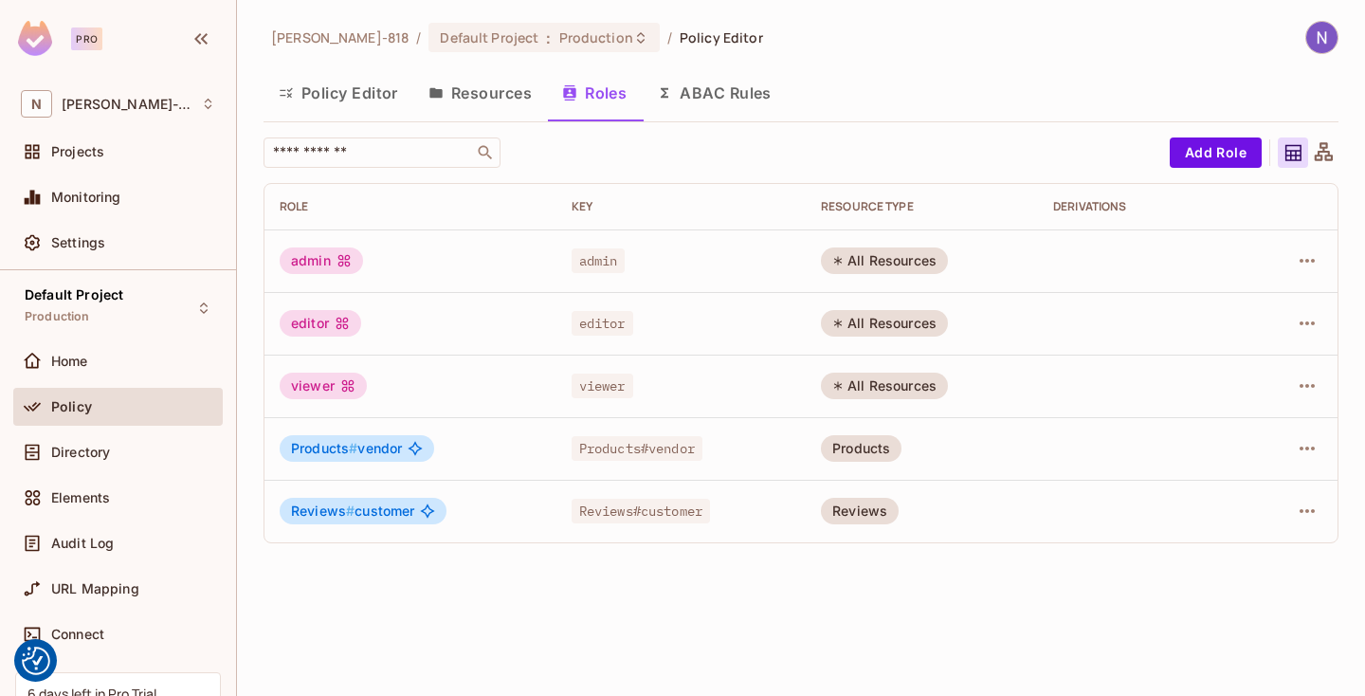
click at [594, 269] on span "admin" at bounding box center [599, 260] width 54 height 25
click at [648, 253] on div "admin" at bounding box center [681, 260] width 219 height 19
click at [929, 95] on div "Policy Editor Resources Roles ABAC Rules" at bounding box center [801, 92] width 1075 height 47
click at [342, 157] on input "text" at bounding box center [368, 152] width 199 height 19
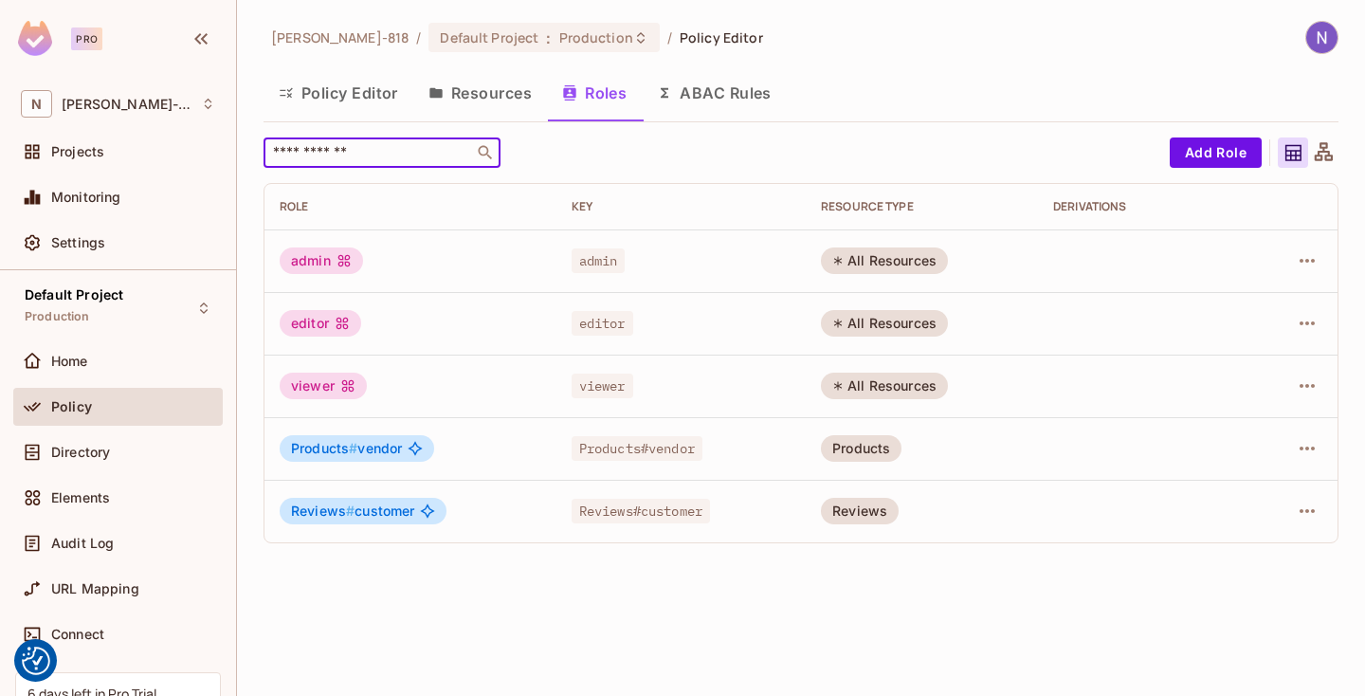
click at [784, 115] on button "ABAC Rules" at bounding box center [714, 92] width 145 height 47
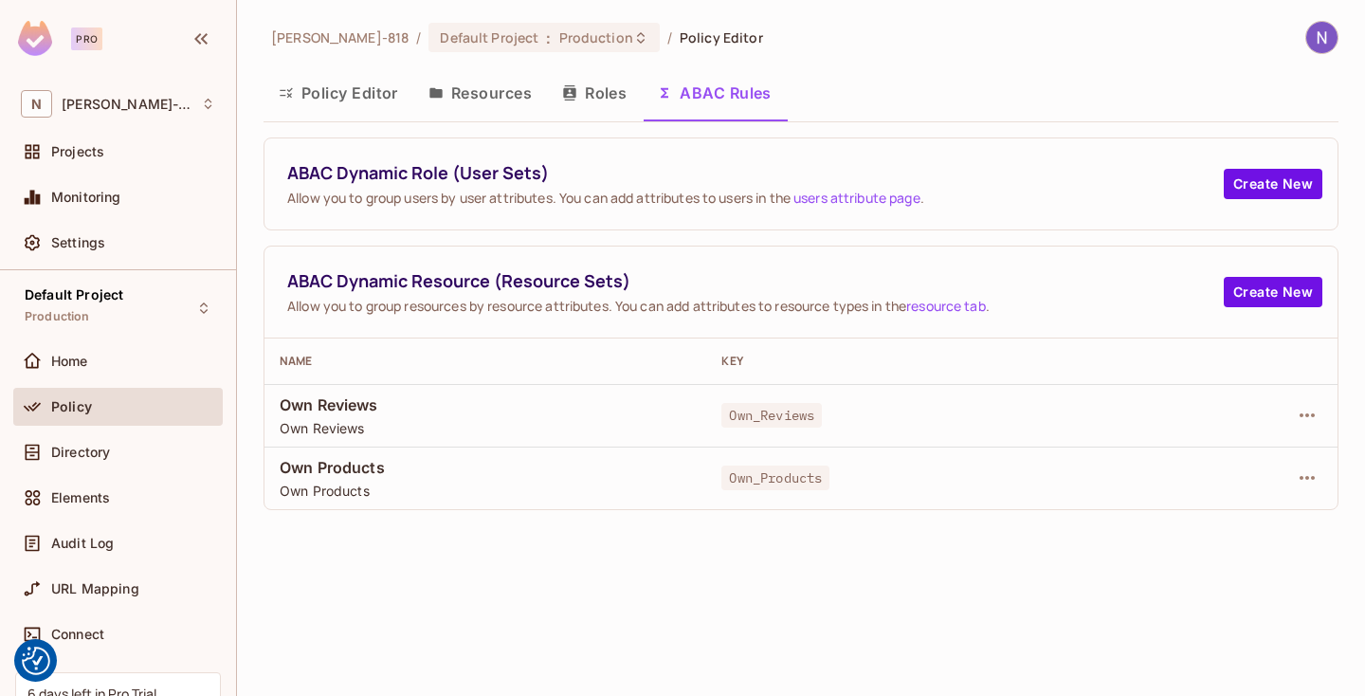
click at [559, 100] on button "Roles" at bounding box center [594, 92] width 95 height 47
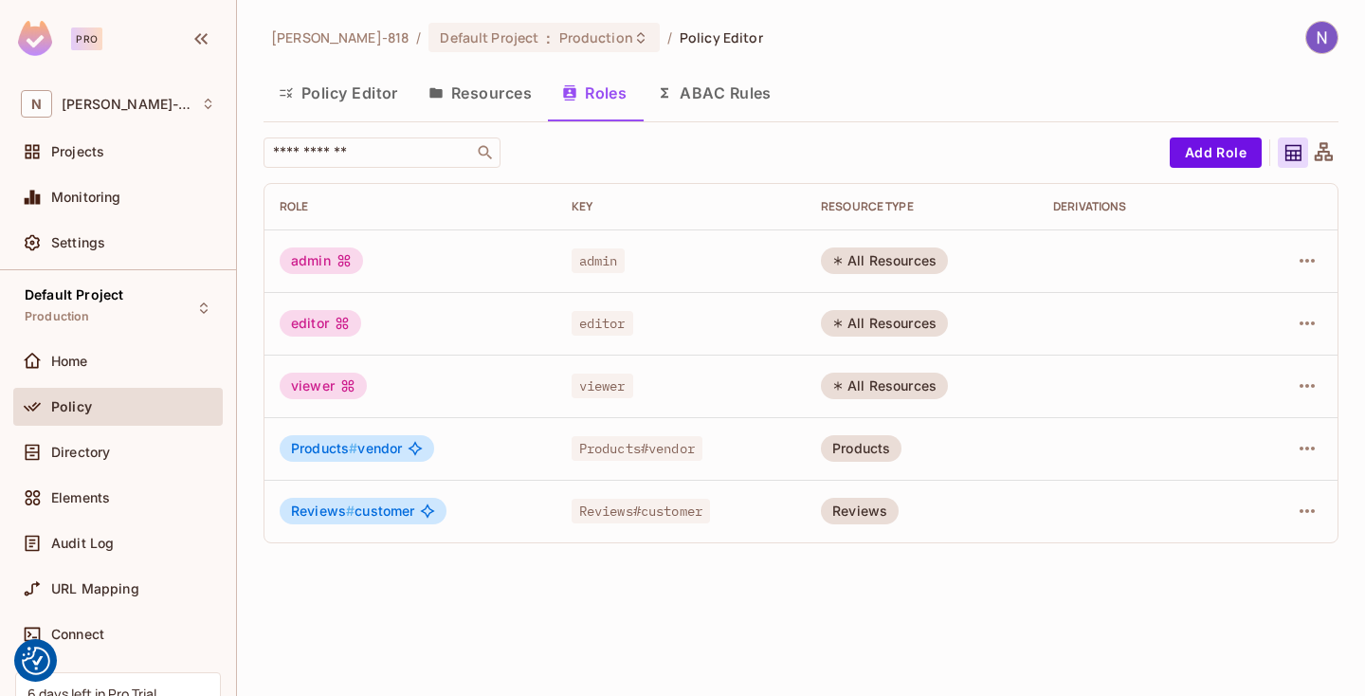
click at [486, 100] on button "Resources" at bounding box center [480, 92] width 134 height 47
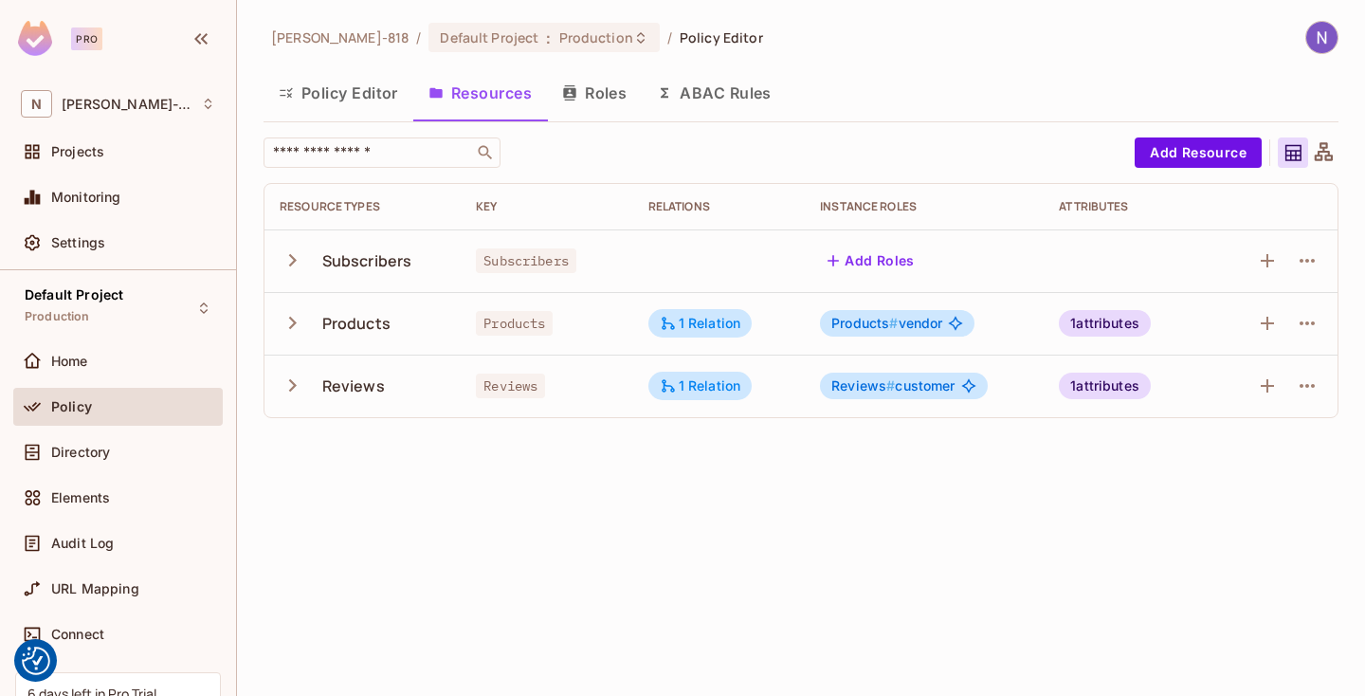
click at [598, 94] on button "Roles" at bounding box center [594, 92] width 95 height 47
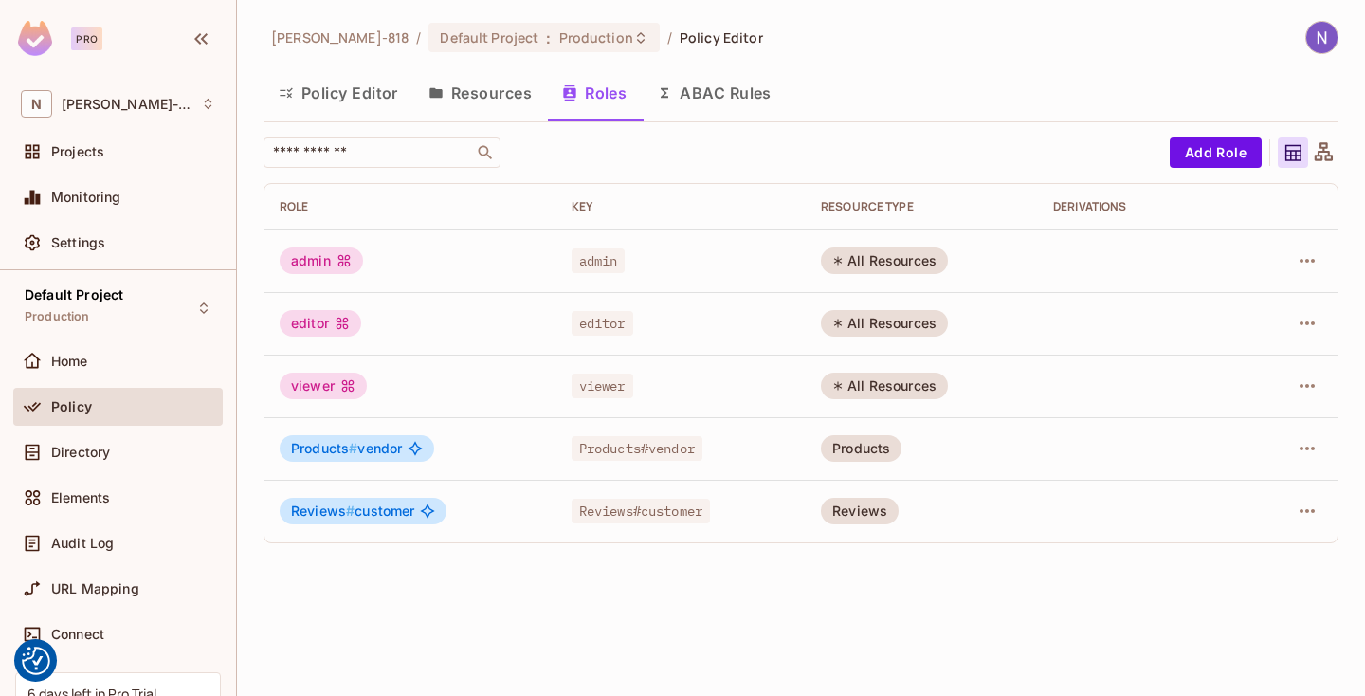
click at [445, 92] on button "Resources" at bounding box center [480, 92] width 134 height 47
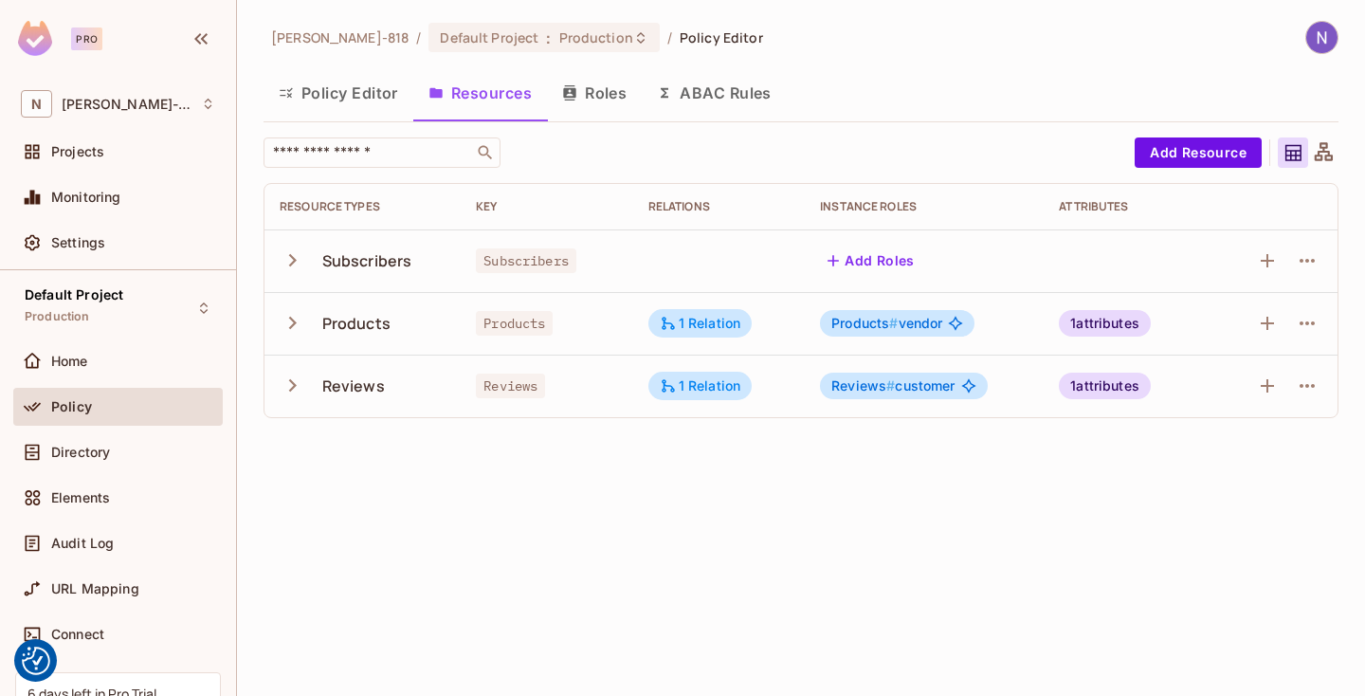
click at [964, 87] on div "Policy Editor Resources Roles ABAC Rules" at bounding box center [801, 92] width 1075 height 47
click at [928, 103] on div "Policy Editor Resources Roles ABAC Rules" at bounding box center [801, 92] width 1075 height 47
click at [576, 87] on icon "button" at bounding box center [569, 92] width 15 height 15
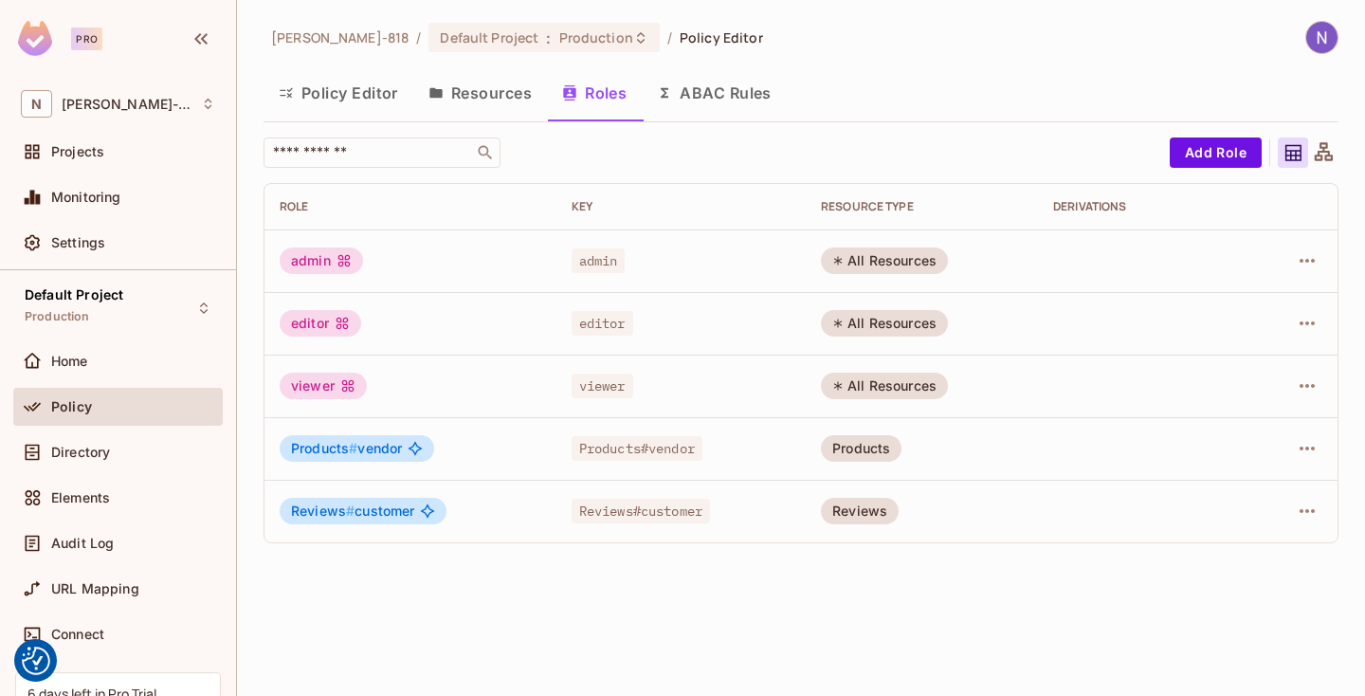
click at [840, 265] on icon at bounding box center [837, 260] width 11 height 11
click at [1317, 264] on icon "button" at bounding box center [1307, 260] width 23 height 23
click at [358, 271] on div at bounding box center [682, 348] width 1365 height 696
click at [492, 263] on div "admin" at bounding box center [411, 260] width 262 height 27
click at [466, 93] on button "Resources" at bounding box center [480, 92] width 134 height 47
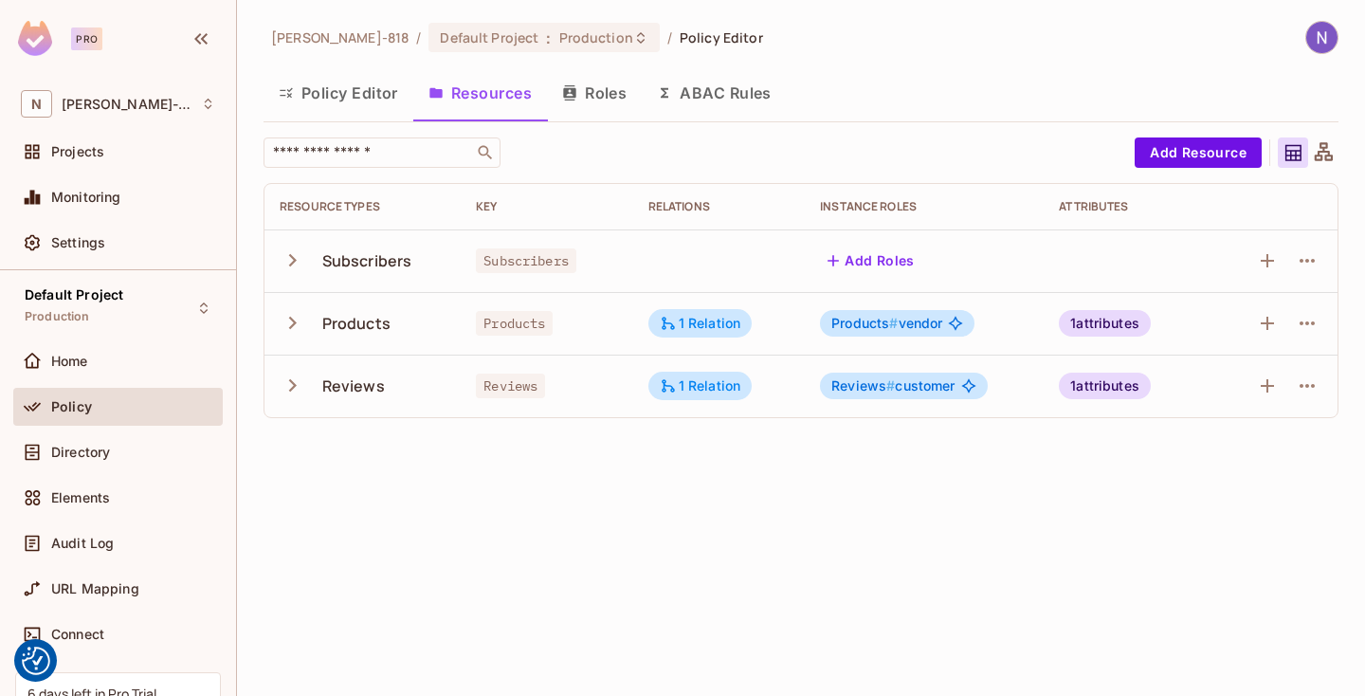
click at [340, 96] on button "Policy Editor" at bounding box center [339, 92] width 150 height 47
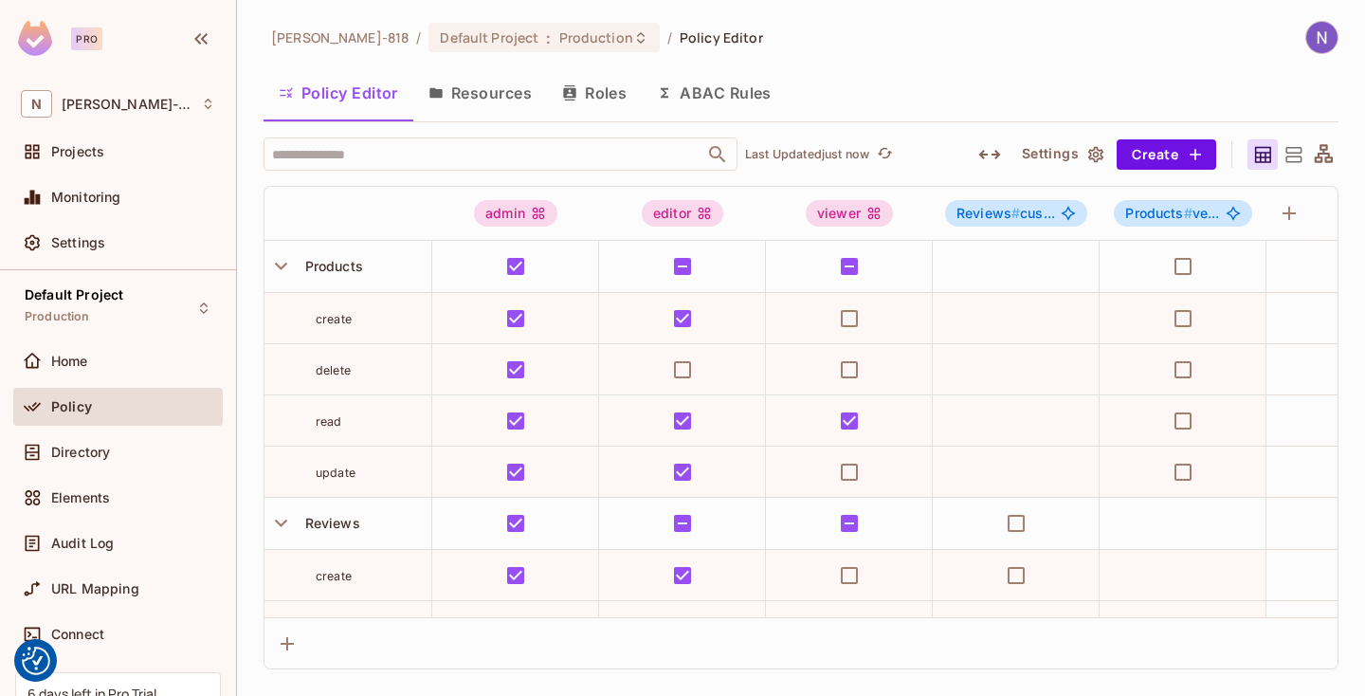
click at [943, 87] on div "Policy Editor Resources Roles ABAC Rules" at bounding box center [801, 92] width 1075 height 47
click at [920, 87] on div "Policy Editor Resources Roles ABAC Rules" at bounding box center [801, 92] width 1075 height 47
click at [900, 53] on div "[PERSON_NAME]-818 / Default Project : Production / Policy Editor" at bounding box center [801, 37] width 1075 height 33
click at [945, 72] on div "Policy Editor Resources Roles ABAC Rules" at bounding box center [801, 92] width 1075 height 47
click at [495, 94] on button "Resources" at bounding box center [480, 92] width 134 height 47
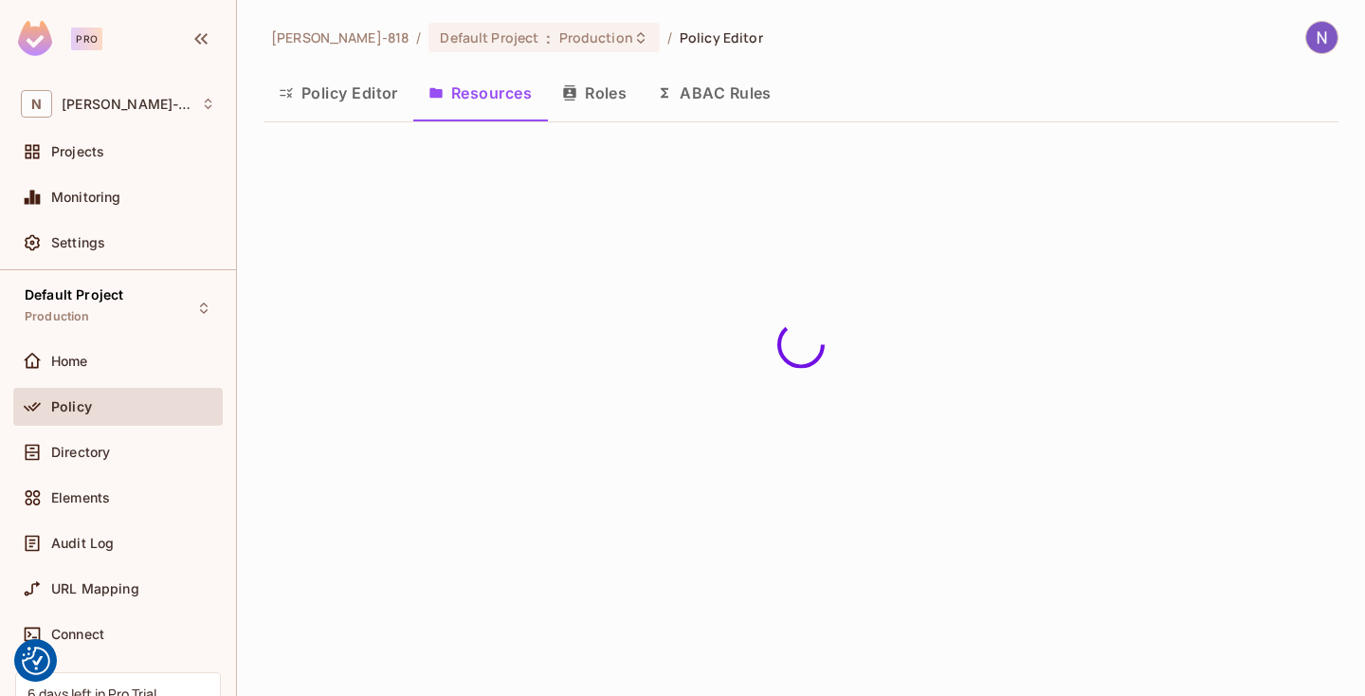
click at [610, 100] on button "Roles" at bounding box center [594, 92] width 95 height 47
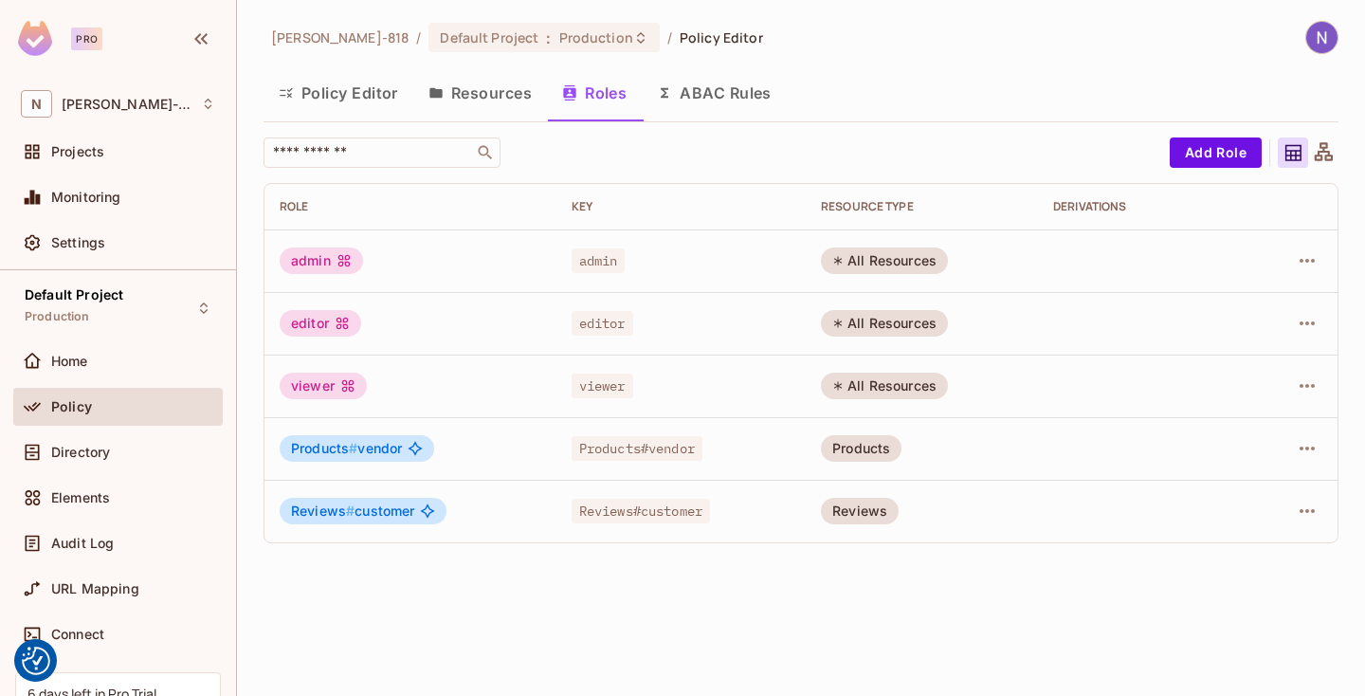
click at [486, 89] on button "Resources" at bounding box center [480, 92] width 134 height 47
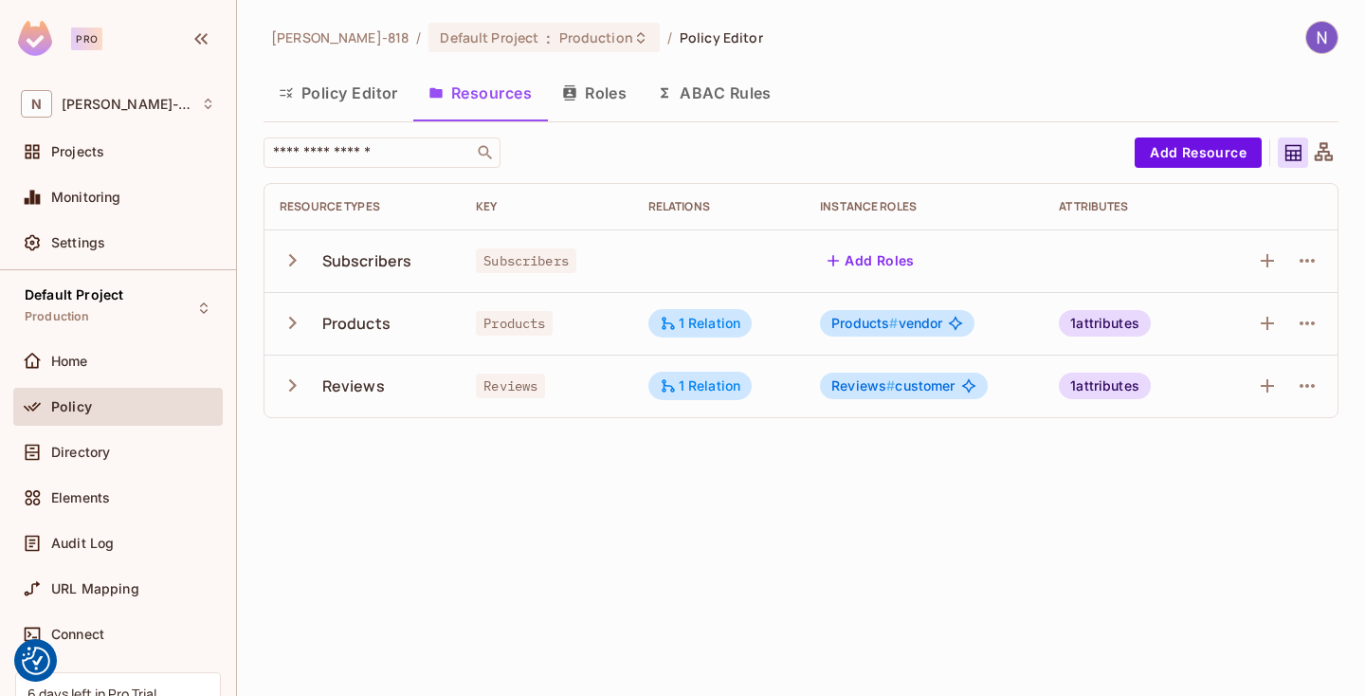
click at [284, 257] on icon "button" at bounding box center [293, 260] width 26 height 26
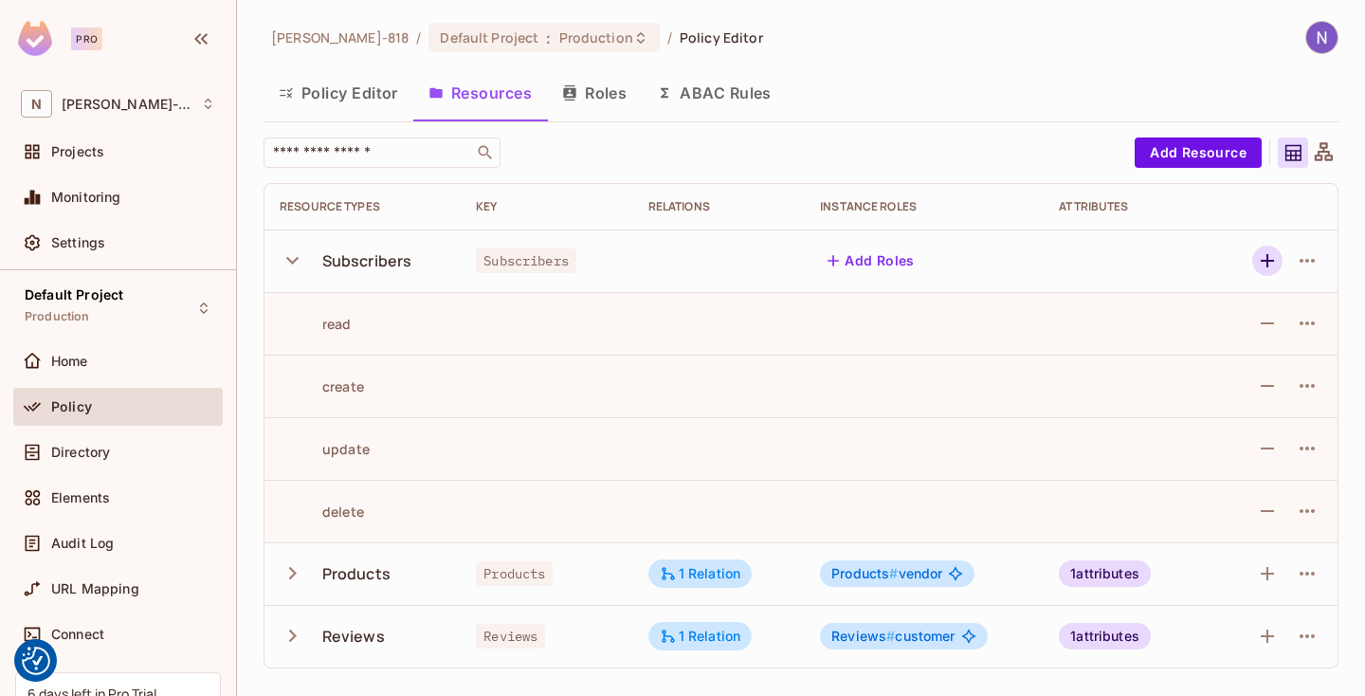
click at [1263, 266] on icon "button" at bounding box center [1267, 260] width 23 height 23
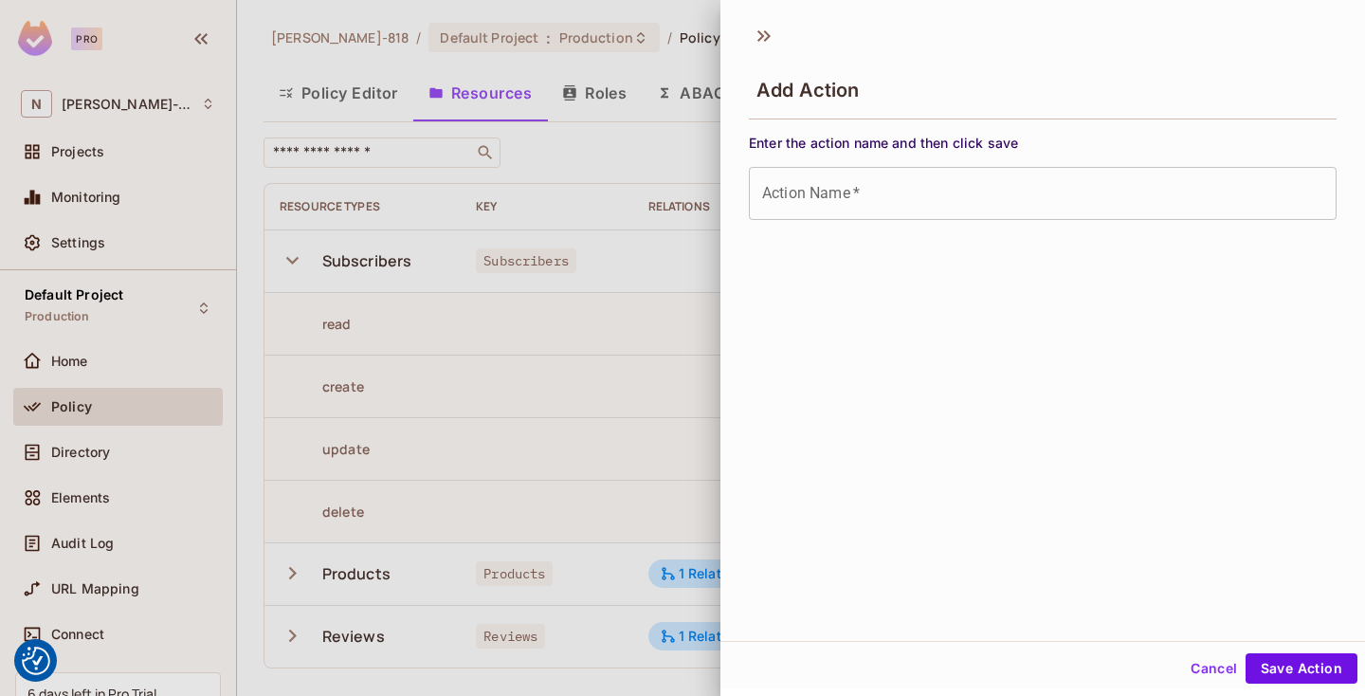
click at [877, 48] on div "Add Action" at bounding box center [1042, 73] width 645 height 105
click at [767, 33] on icon at bounding box center [767, 35] width 7 height 11
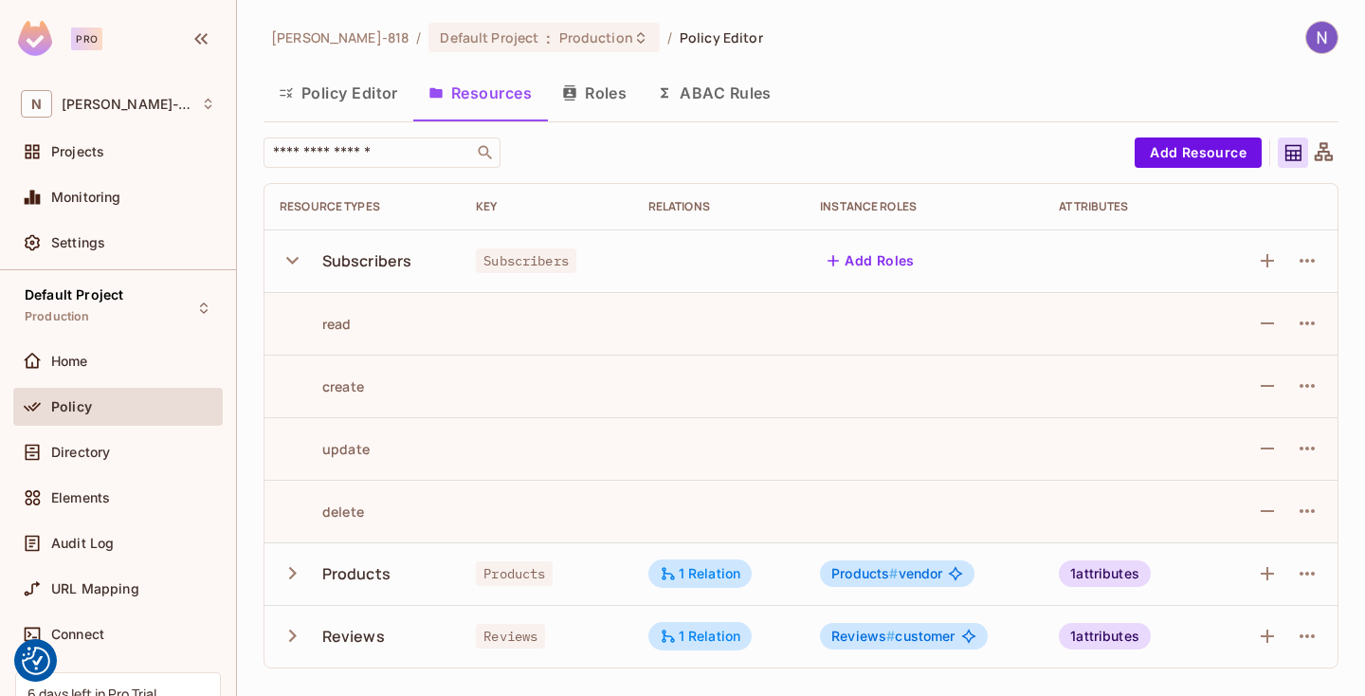
click at [900, 67] on div "[PERSON_NAME]-818 / Default Project : Production / Policy Editor Policy Editor …" at bounding box center [801, 352] width 1075 height 663
drag, startPoint x: 900, startPoint y: 67, endPoint x: 909, endPoint y: 96, distance: 30.0
click at [909, 96] on div "[PERSON_NAME]-818 / Default Project : Production / Policy Editor Policy Editor …" at bounding box center [801, 352] width 1075 height 663
drag, startPoint x: 861, startPoint y: 46, endPoint x: 850, endPoint y: 16, distance: 31.2
click at [851, 26] on div "[PERSON_NAME]-818 / Default Project : Production / Policy Editor Policy Editor …" at bounding box center [801, 352] width 1075 height 663
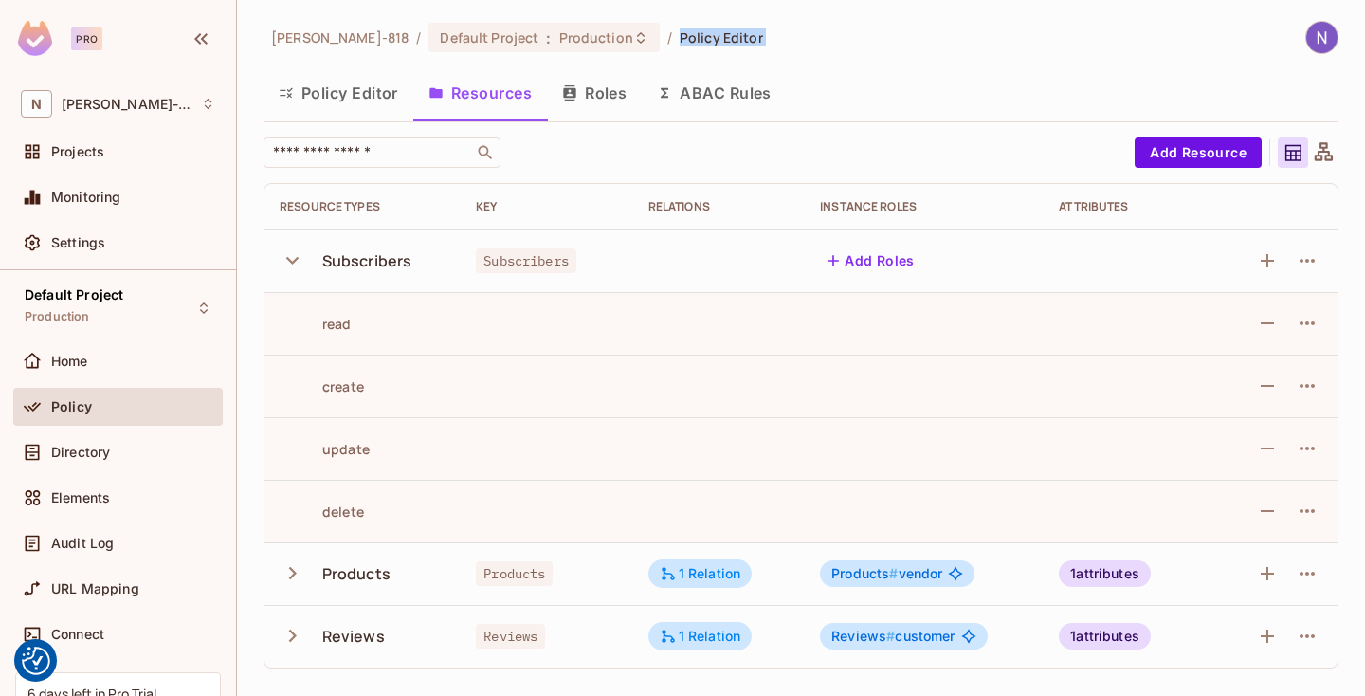
click at [859, 21] on div "[PERSON_NAME]-818 / Default Project : Production / Policy Editor" at bounding box center [801, 37] width 1075 height 33
click at [885, 56] on div "[PERSON_NAME]-818 / Default Project : Production / Policy Editor Policy Editor …" at bounding box center [801, 352] width 1075 height 663
click at [862, 42] on div "[PERSON_NAME]-818 / Default Project : Production / Policy Editor" at bounding box center [801, 37] width 1075 height 33
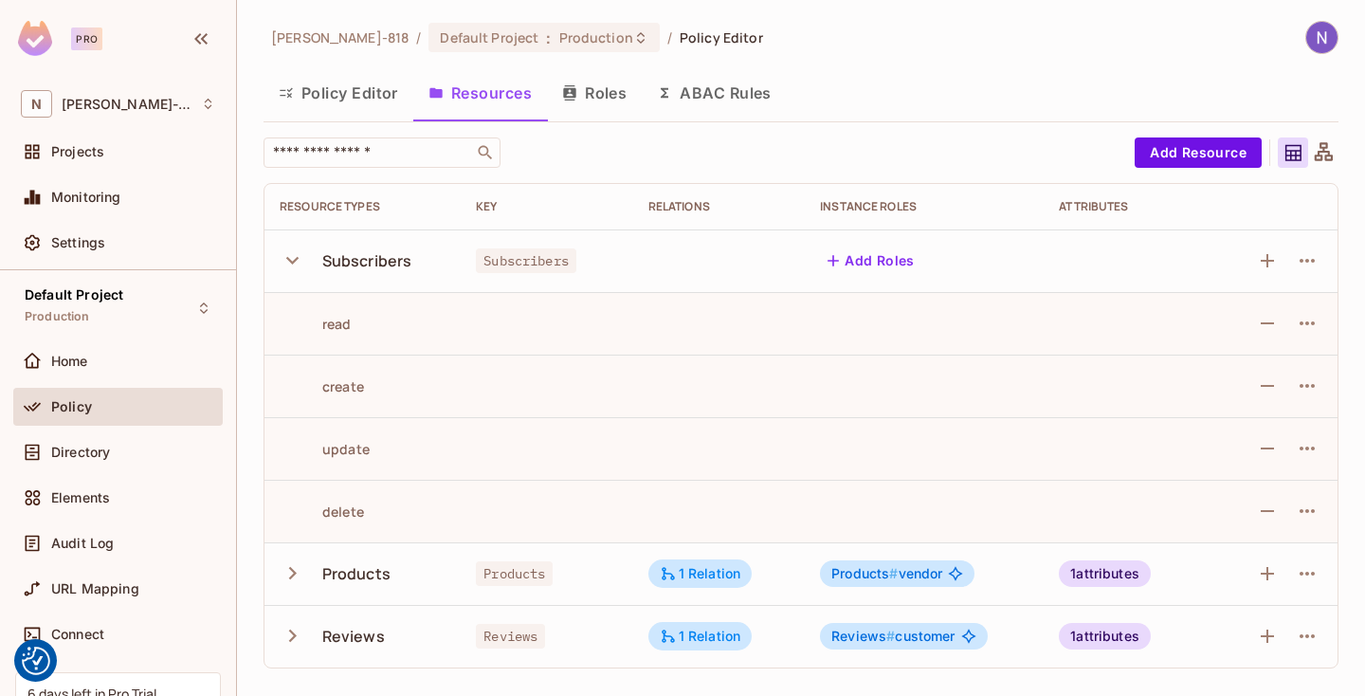
click at [862, 42] on div "[PERSON_NAME]-818 / Default Project : Production / Policy Editor" at bounding box center [801, 37] width 1075 height 33
click at [881, 50] on div "[PERSON_NAME]-818 / Default Project : Production / Policy Editor" at bounding box center [801, 37] width 1075 height 33
drag, startPoint x: 881, startPoint y: 50, endPoint x: 821, endPoint y: 4, distance: 75.7
click at [821, 4] on div "[PERSON_NAME]-818 / Default Project : Production / Policy Editor Policy Editor …" at bounding box center [801, 348] width 1128 height 696
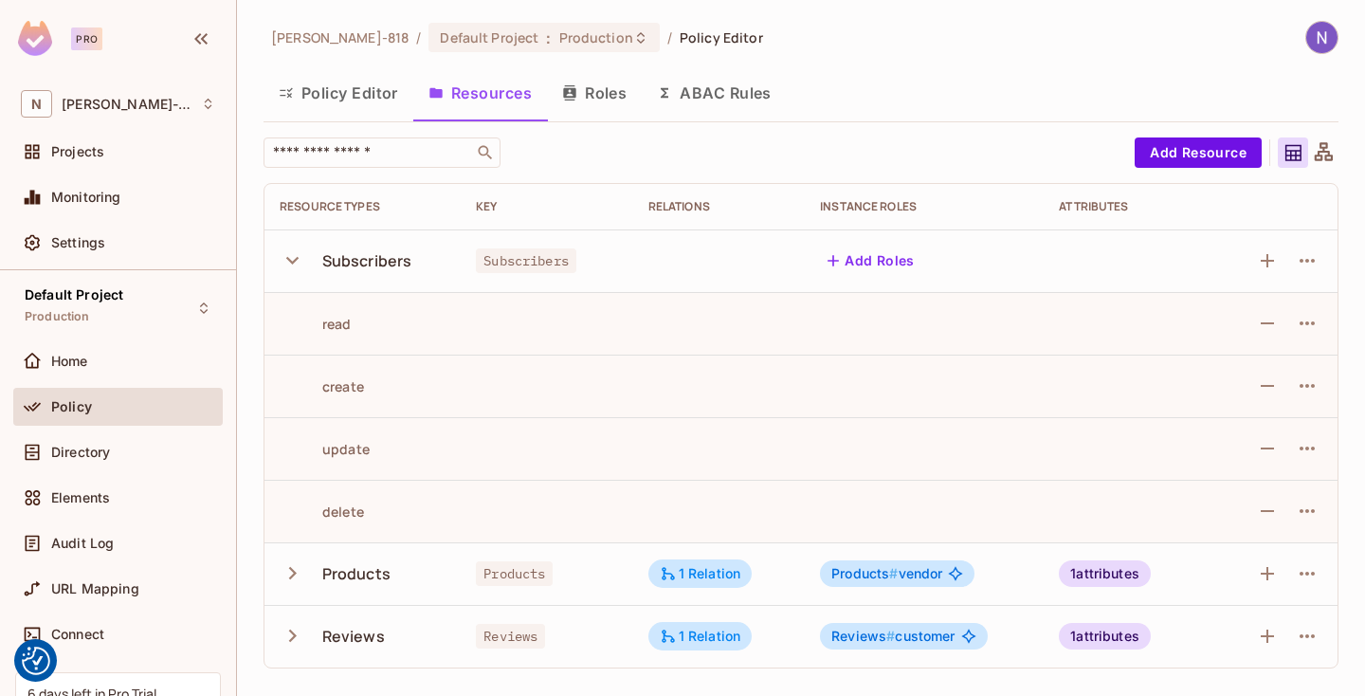
click at [866, 49] on div "[PERSON_NAME]-818 / Default Project : Production / Policy Editor" at bounding box center [801, 37] width 1075 height 33
click at [865, 48] on div "[PERSON_NAME]-818 / Default Project : Production / Policy Editor" at bounding box center [801, 37] width 1075 height 33
click at [878, 58] on div "[PERSON_NAME]-818 / Default Project : Production / Policy Editor Policy Editor …" at bounding box center [801, 352] width 1075 height 663
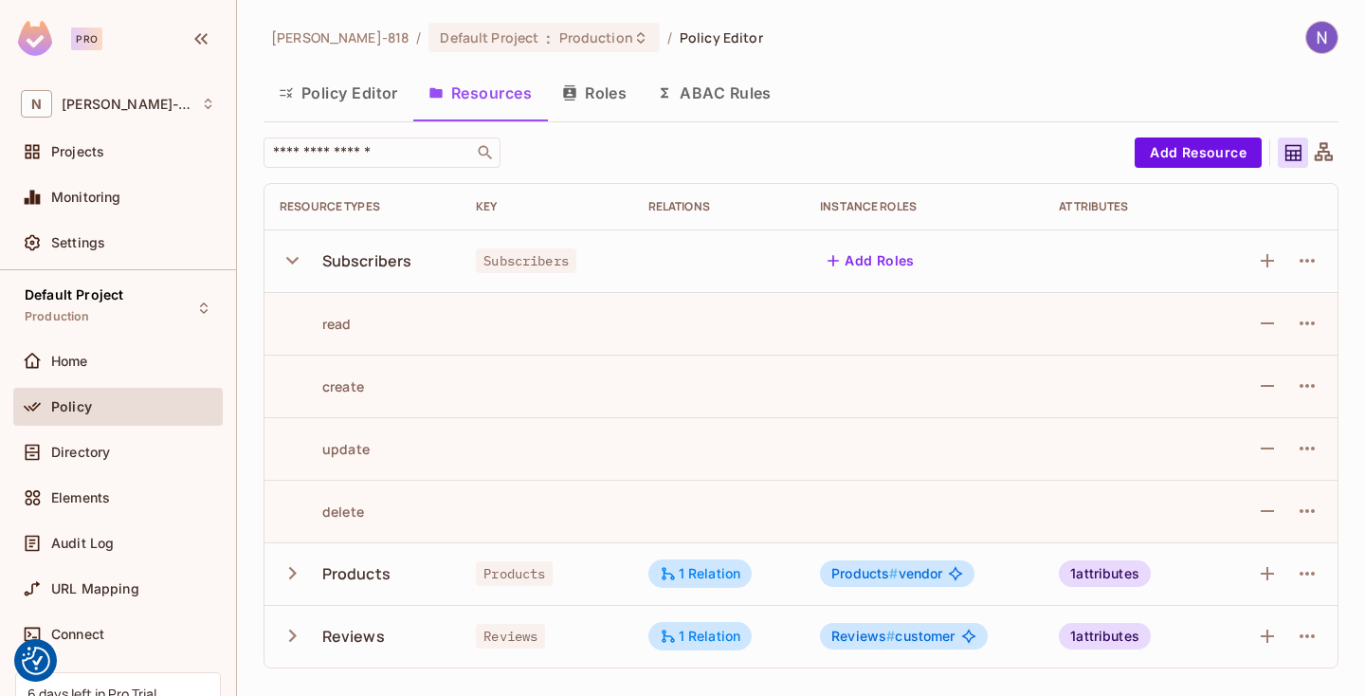
drag, startPoint x: 837, startPoint y: 35, endPoint x: 817, endPoint y: 0, distance: 40.3
click at [822, 26] on div "[PERSON_NAME]-818 / Default Project : Production / Policy Editor" at bounding box center [801, 37] width 1075 height 33
click at [853, 25] on div "[PERSON_NAME]-818 / Default Project : Production / Policy Editor" at bounding box center [801, 37] width 1075 height 33
click at [883, 47] on div "[PERSON_NAME]-818 / Default Project : Production / Policy Editor" at bounding box center [801, 37] width 1075 height 33
click at [1259, 261] on icon "button" at bounding box center [1267, 260] width 23 height 23
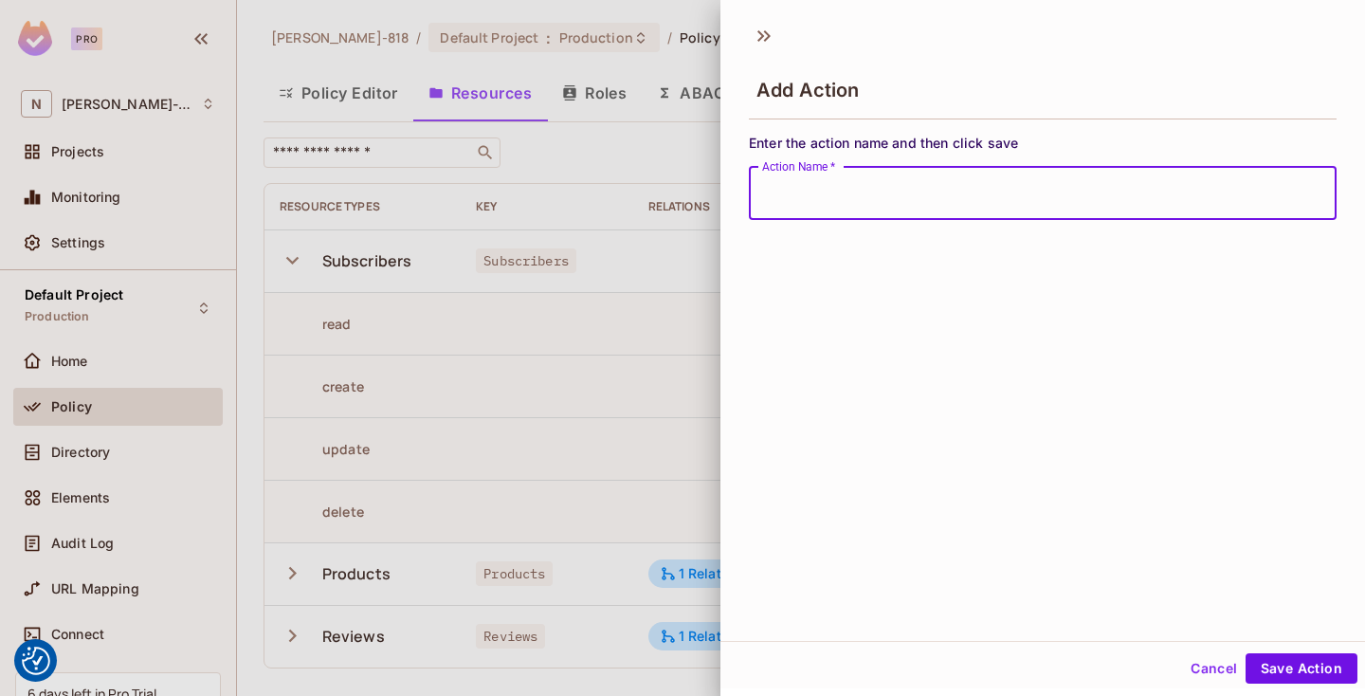
click at [588, 449] on div at bounding box center [682, 348] width 1365 height 696
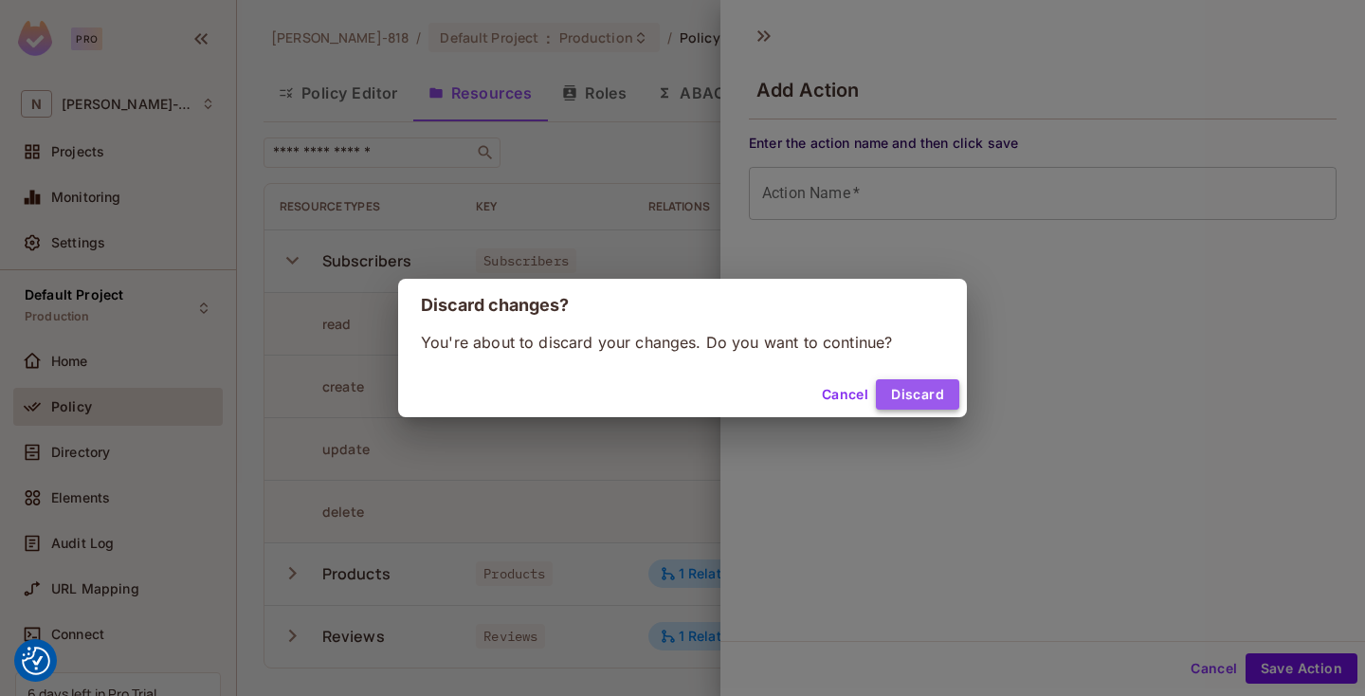
click at [881, 389] on button "Discard" at bounding box center [917, 394] width 83 height 30
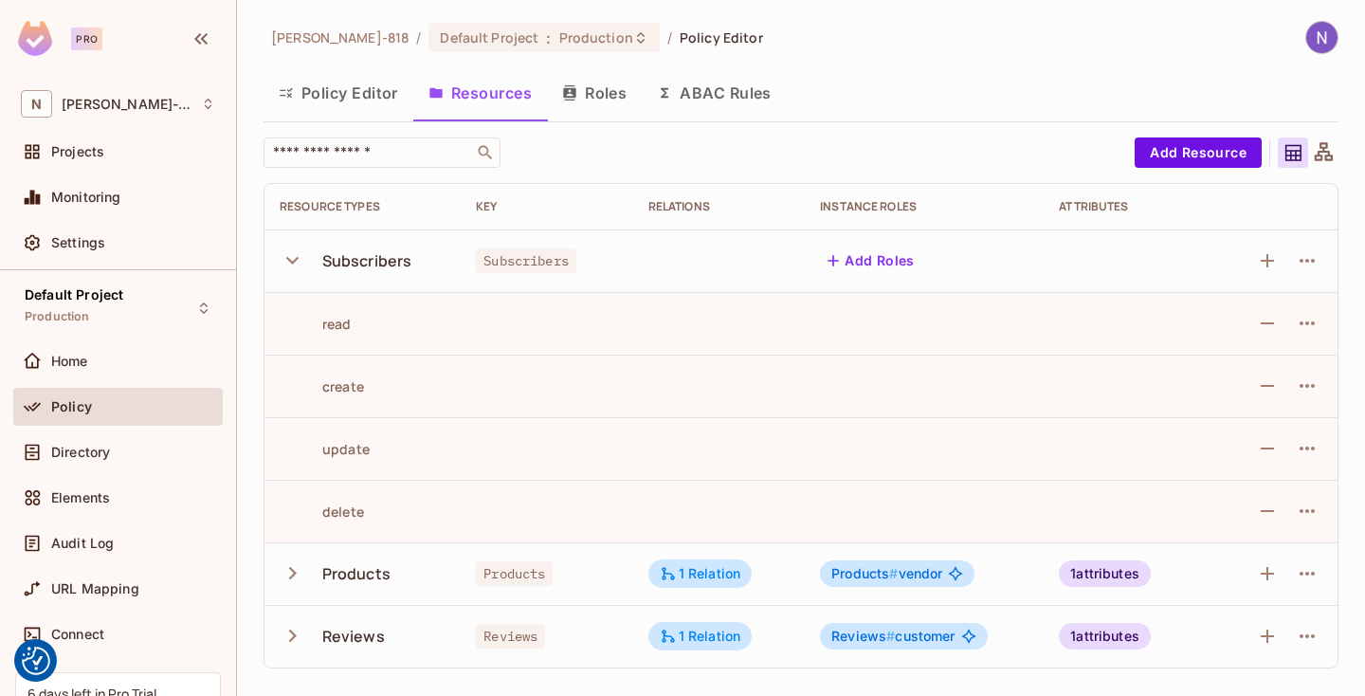
click at [516, 410] on td at bounding box center [547, 386] width 172 height 63
click at [1305, 268] on icon "button" at bounding box center [1307, 260] width 23 height 23
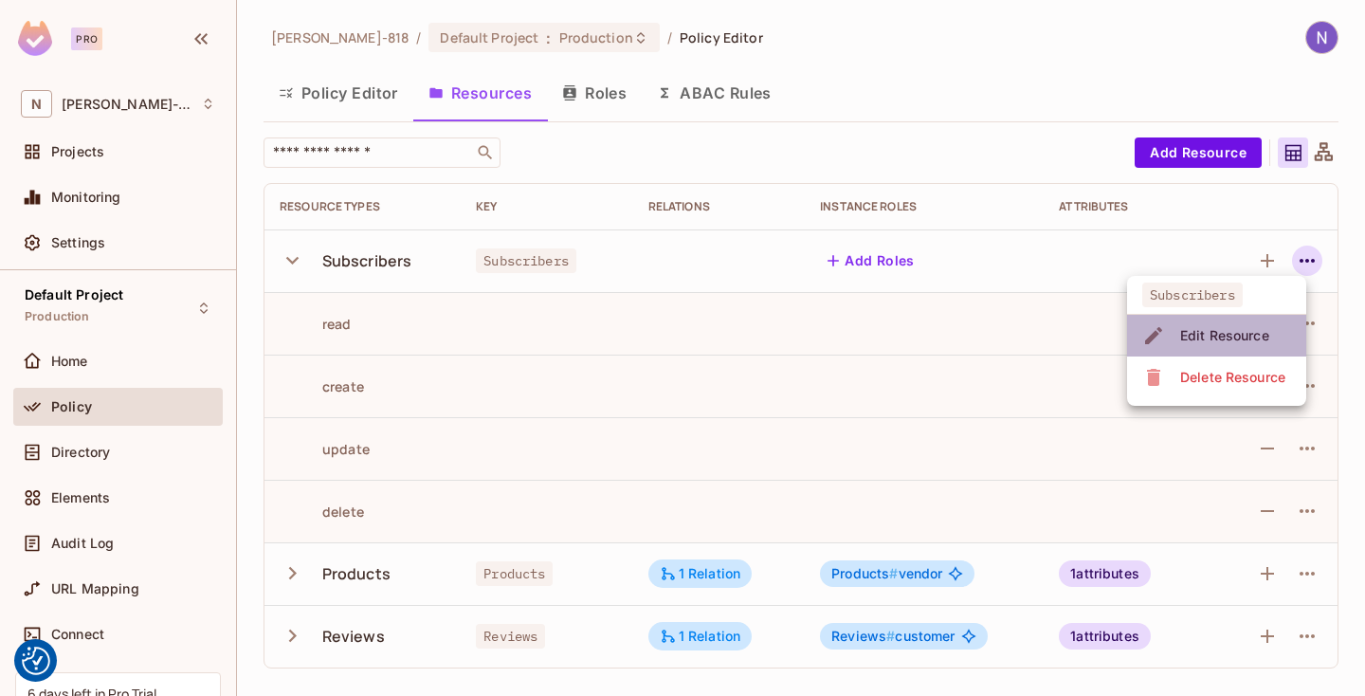
click at [1238, 323] on span "Edit Resource" at bounding box center [1225, 335] width 100 height 30
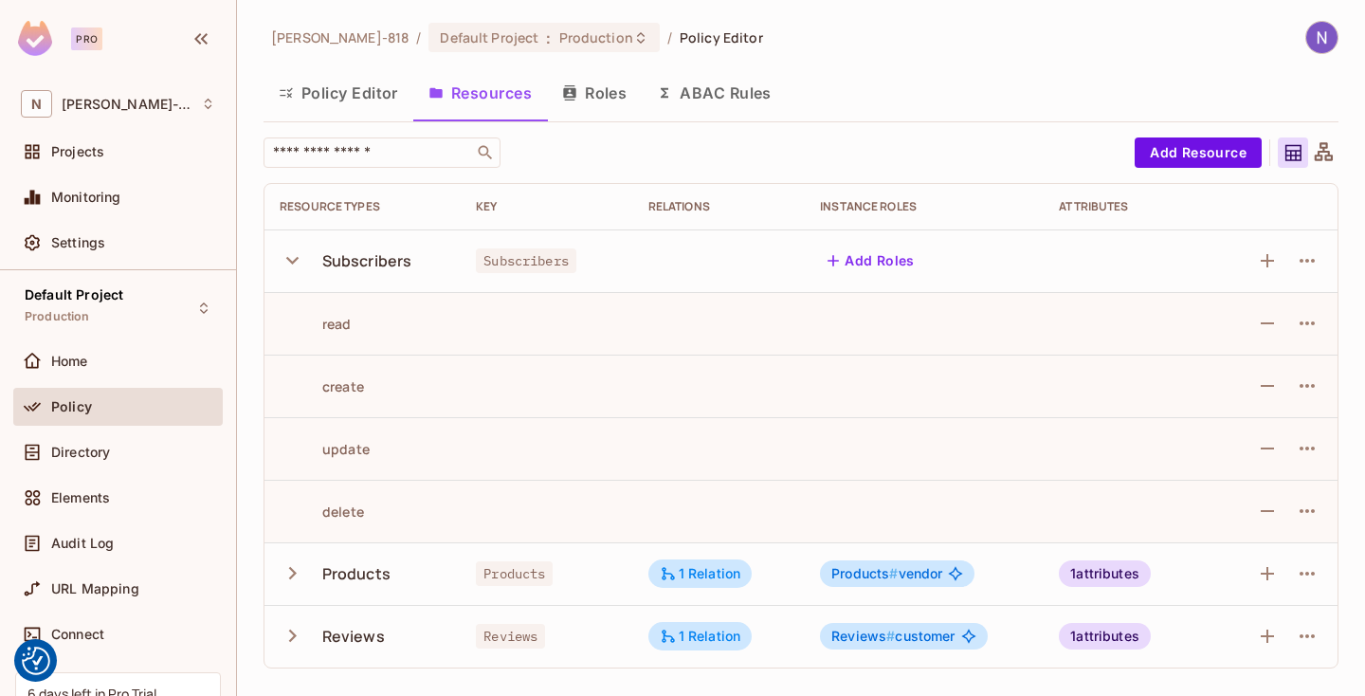
click at [798, 283] on td at bounding box center [719, 260] width 172 height 63
click at [1315, 256] on icon "button" at bounding box center [1307, 260] width 23 height 23
click at [1241, 321] on span "Edit Resource" at bounding box center [1225, 335] width 100 height 30
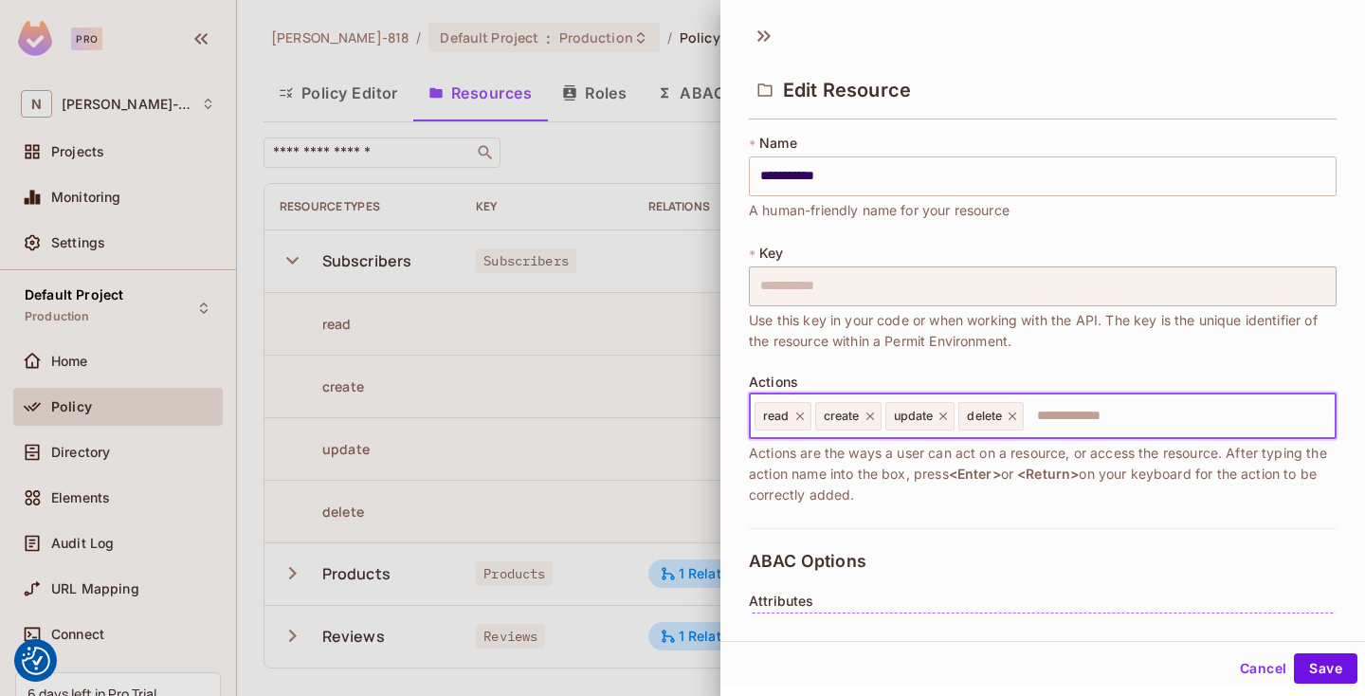
click at [1129, 409] on input "text" at bounding box center [1177, 416] width 302 height 38
click at [1076, 353] on div "**********" at bounding box center [1043, 331] width 588 height 394
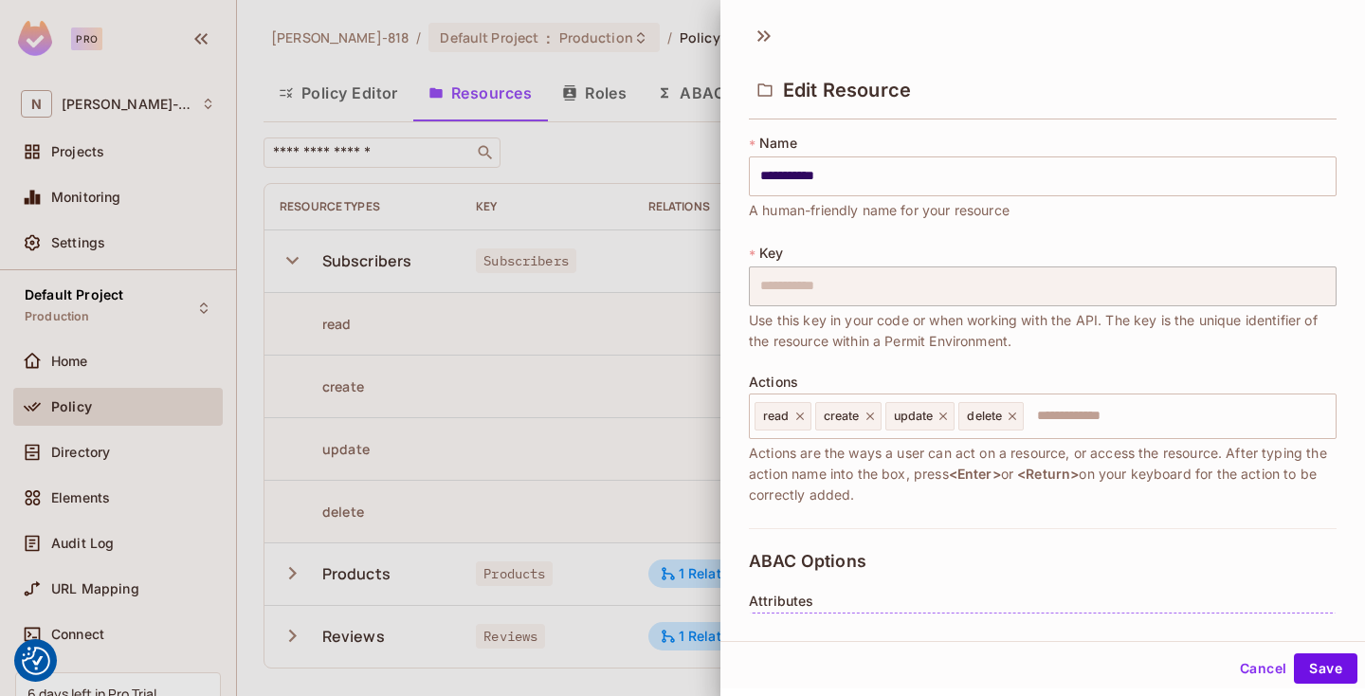
click at [526, 439] on div at bounding box center [682, 348] width 1365 height 696
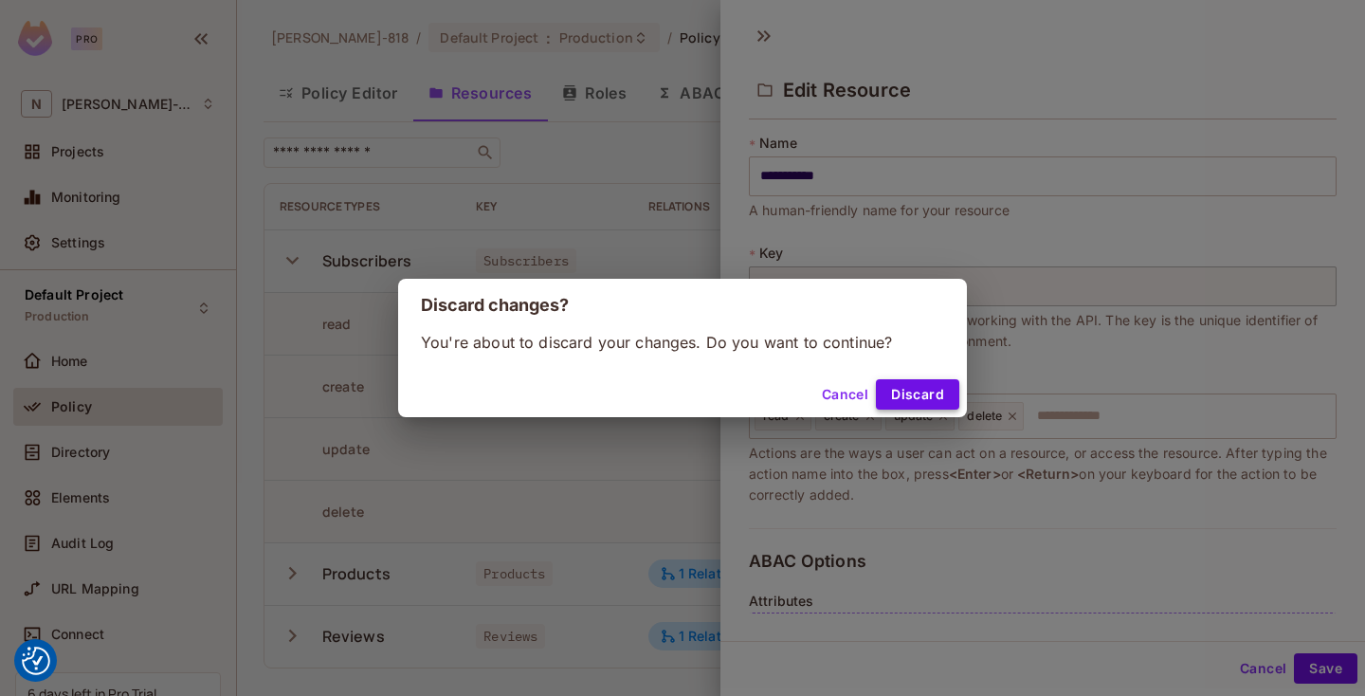
click at [932, 389] on button "Discard" at bounding box center [917, 394] width 83 height 30
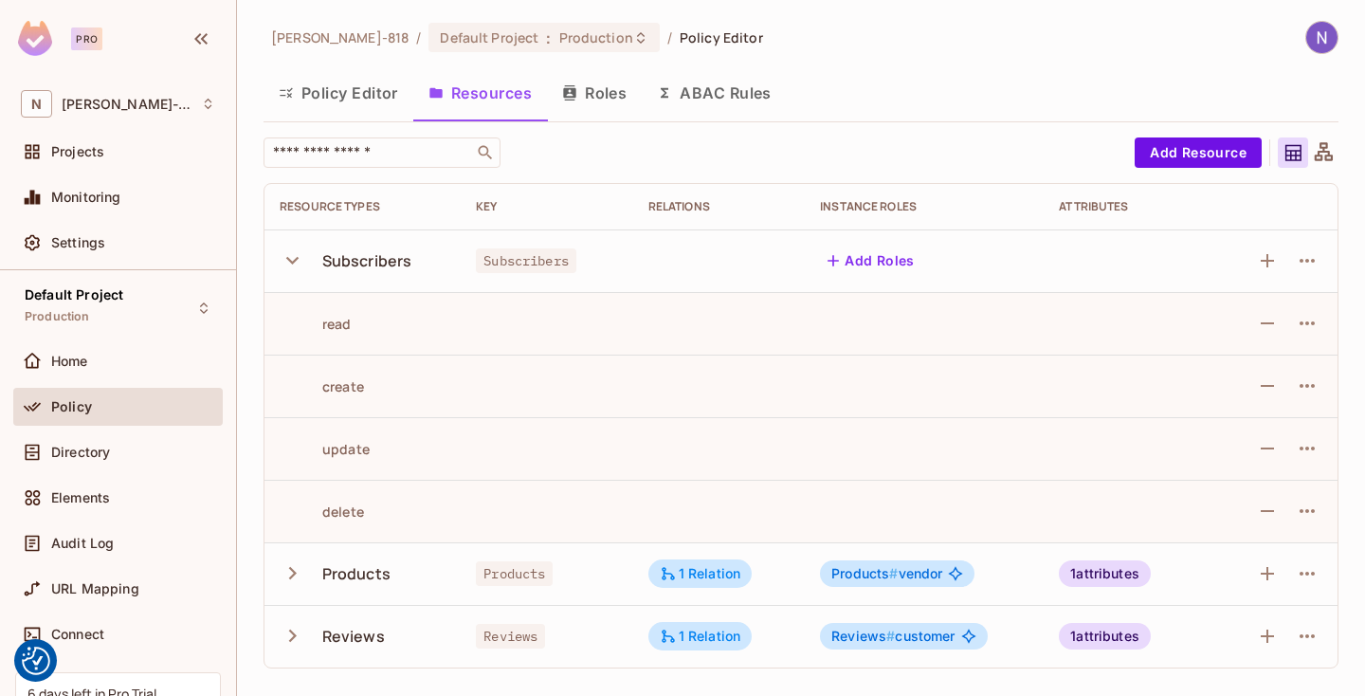
click at [916, 63] on div "[PERSON_NAME]-818 / Default Project : Production / Policy Editor Policy Editor …" at bounding box center [801, 352] width 1075 height 663
click at [330, 94] on button "Policy Editor" at bounding box center [339, 92] width 150 height 47
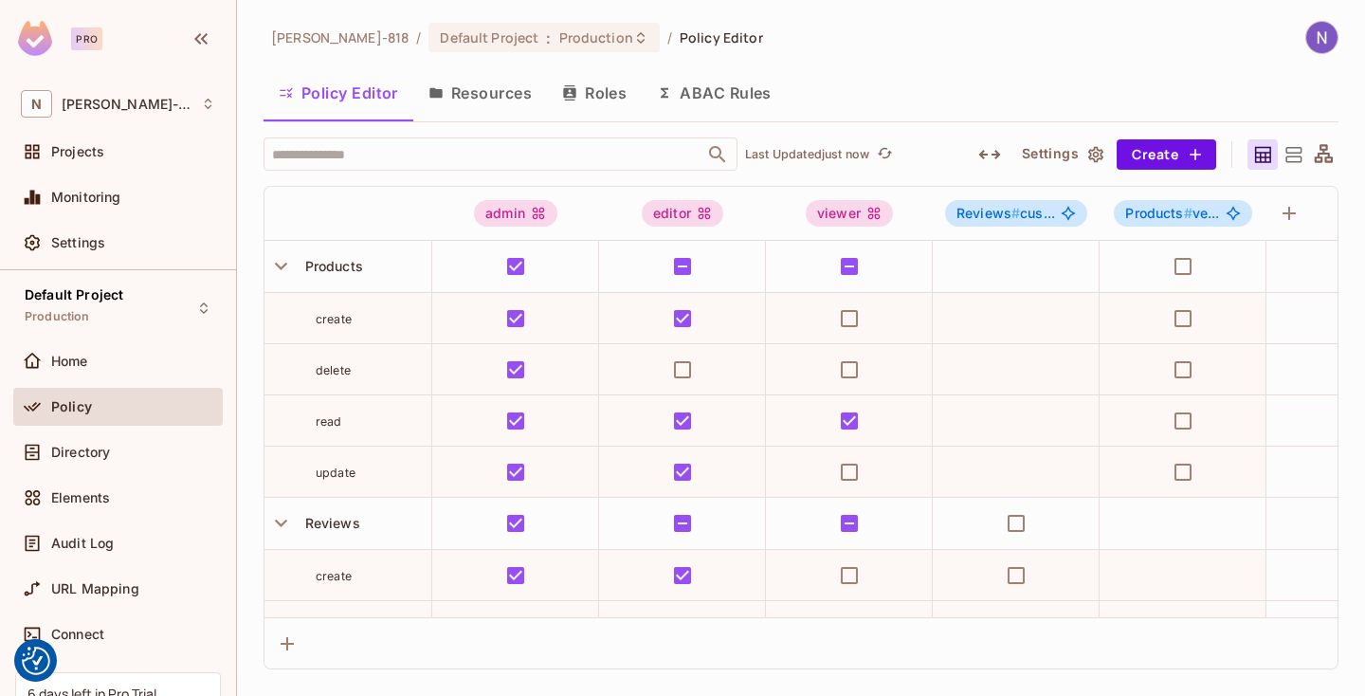
click at [889, 89] on div "Policy Editor Resources Roles ABAC Rules" at bounding box center [801, 92] width 1075 height 47
click at [1178, 139] on button "Create" at bounding box center [1167, 154] width 100 height 30
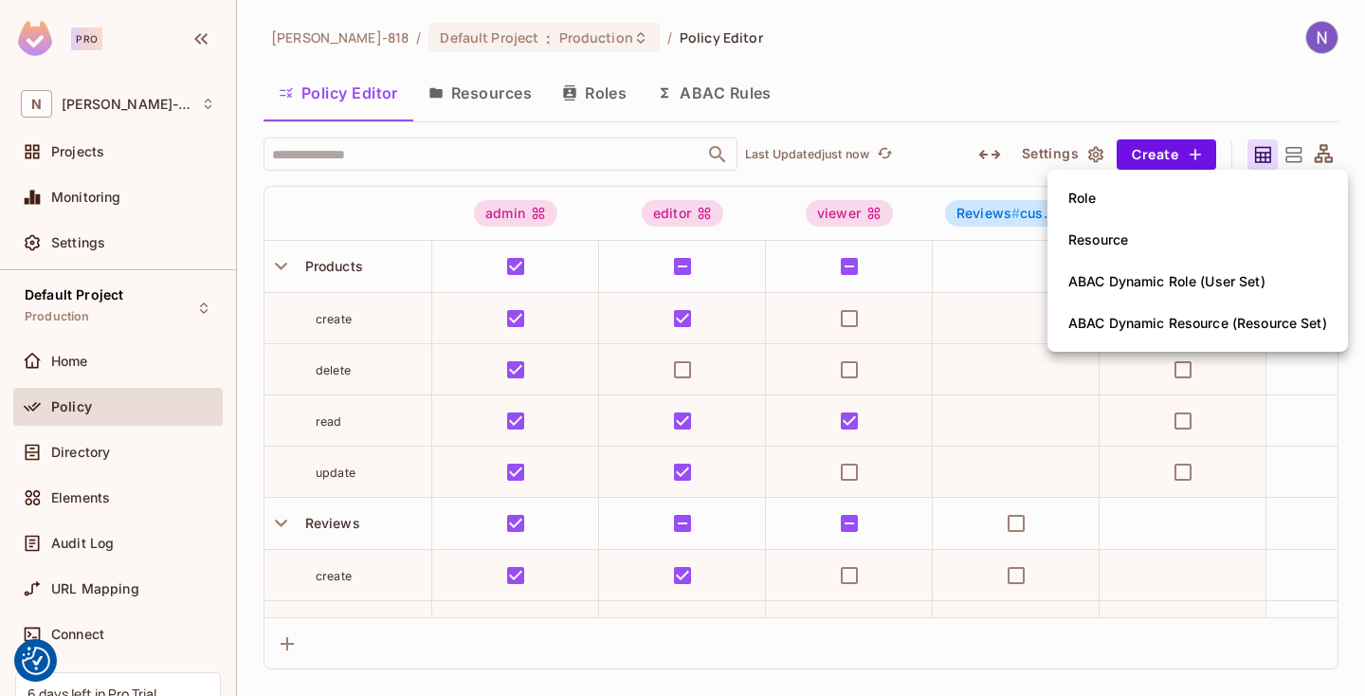
click at [1085, 183] on span "Role" at bounding box center [1083, 198] width 40 height 30
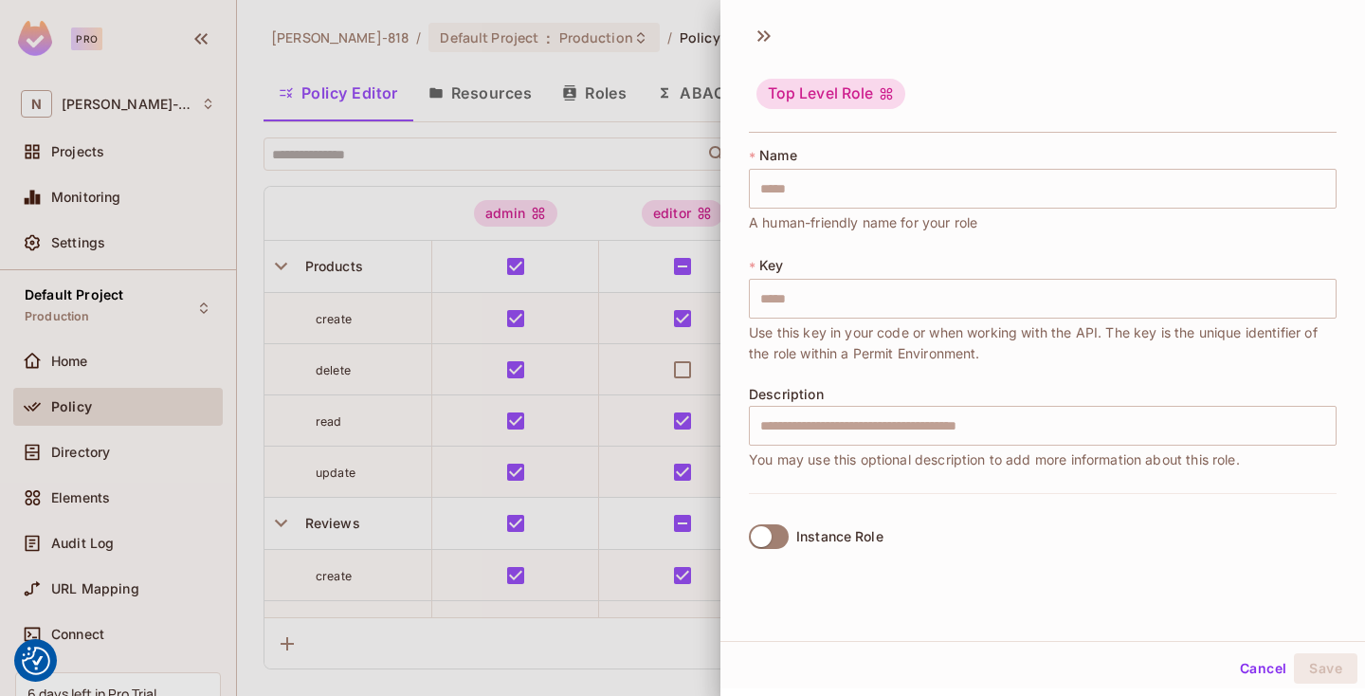
click at [611, 121] on div at bounding box center [682, 348] width 1365 height 696
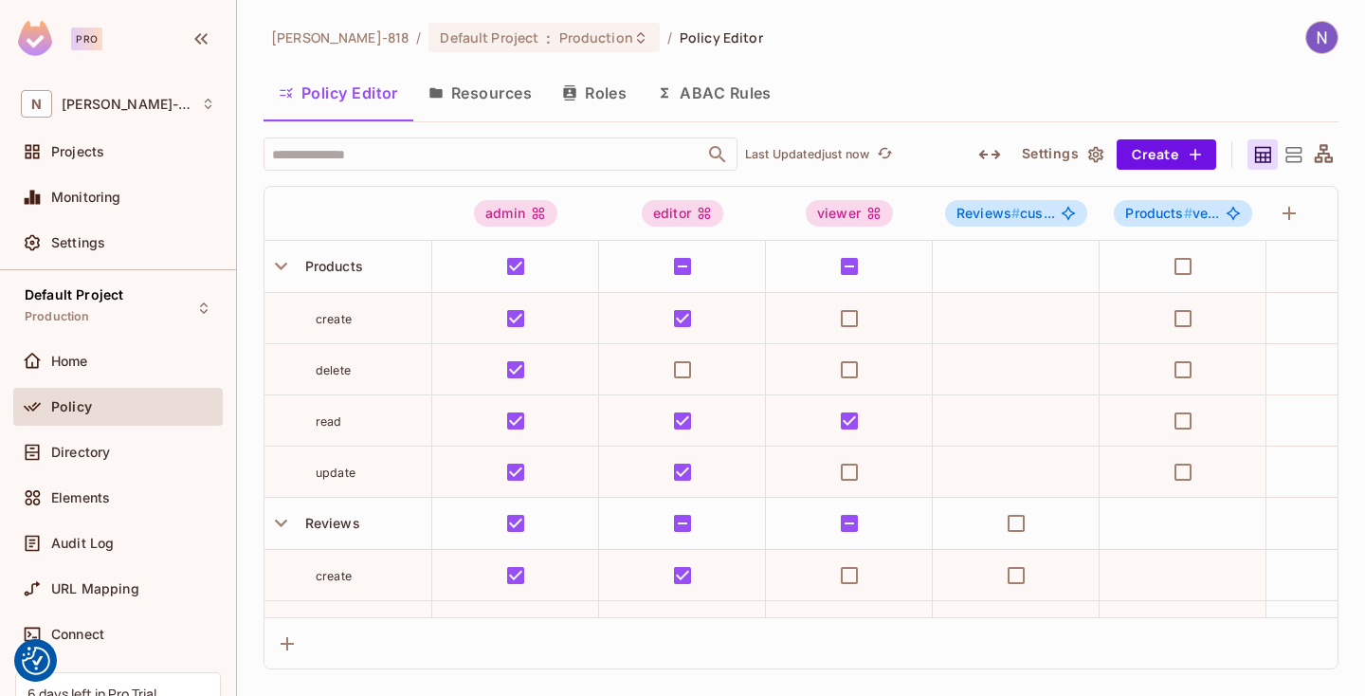
click at [1011, 103] on div "Policy Editor Resources Roles ABAC Rules" at bounding box center [801, 92] width 1075 height 47
click at [980, 87] on div "Policy Editor Resources Roles ABAC Rules" at bounding box center [801, 92] width 1075 height 47
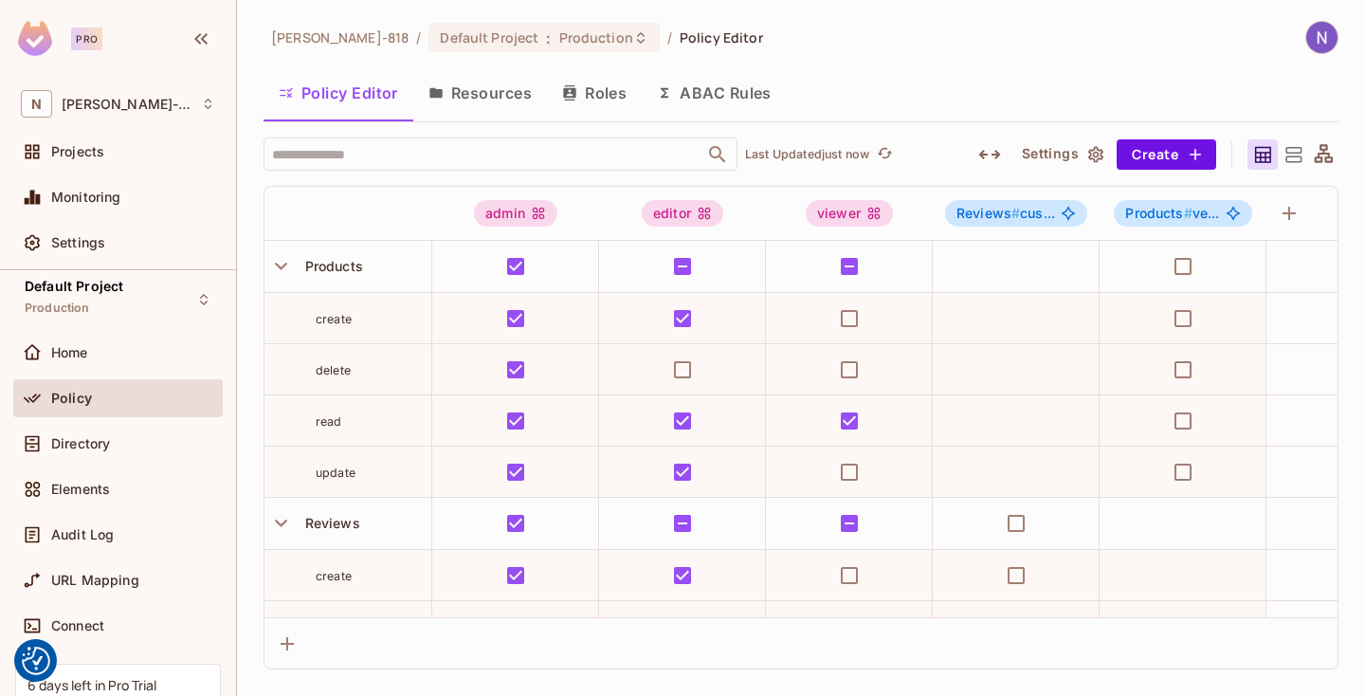
scroll to position [8, 0]
click at [612, 93] on button "Roles" at bounding box center [594, 92] width 95 height 47
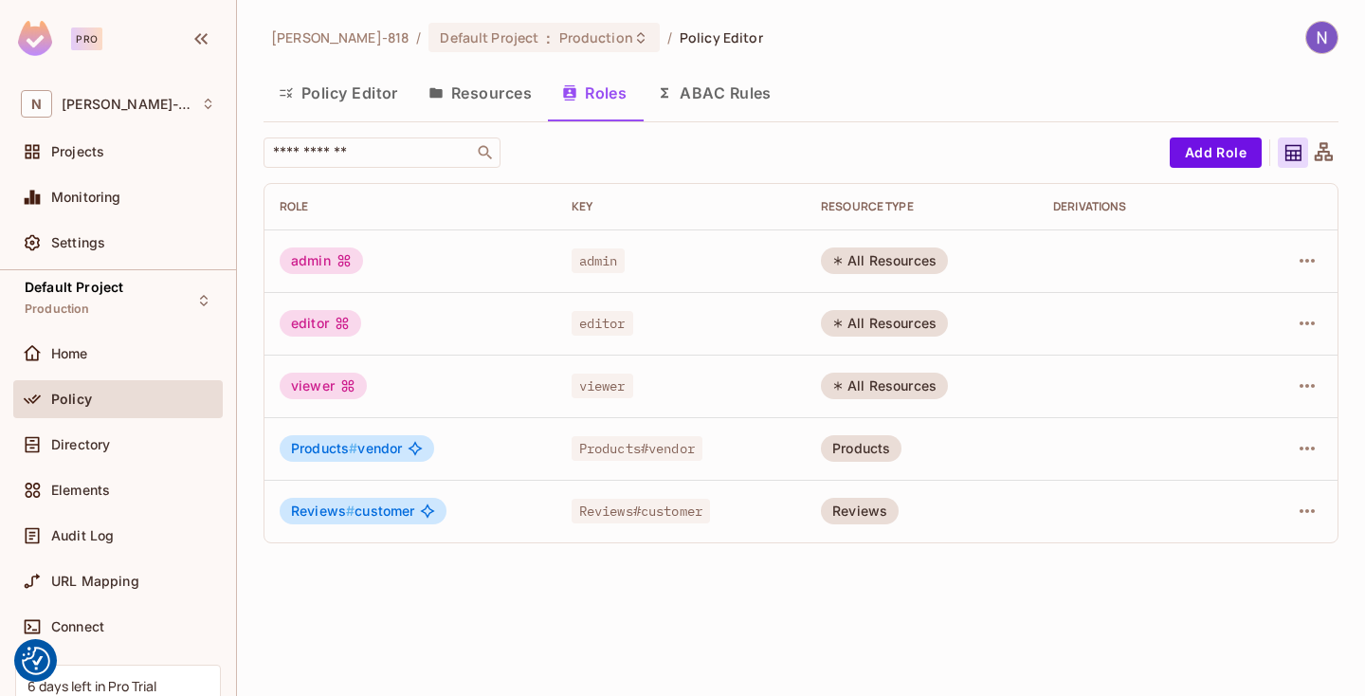
click at [119, 404] on div "Policy" at bounding box center [133, 399] width 164 height 15
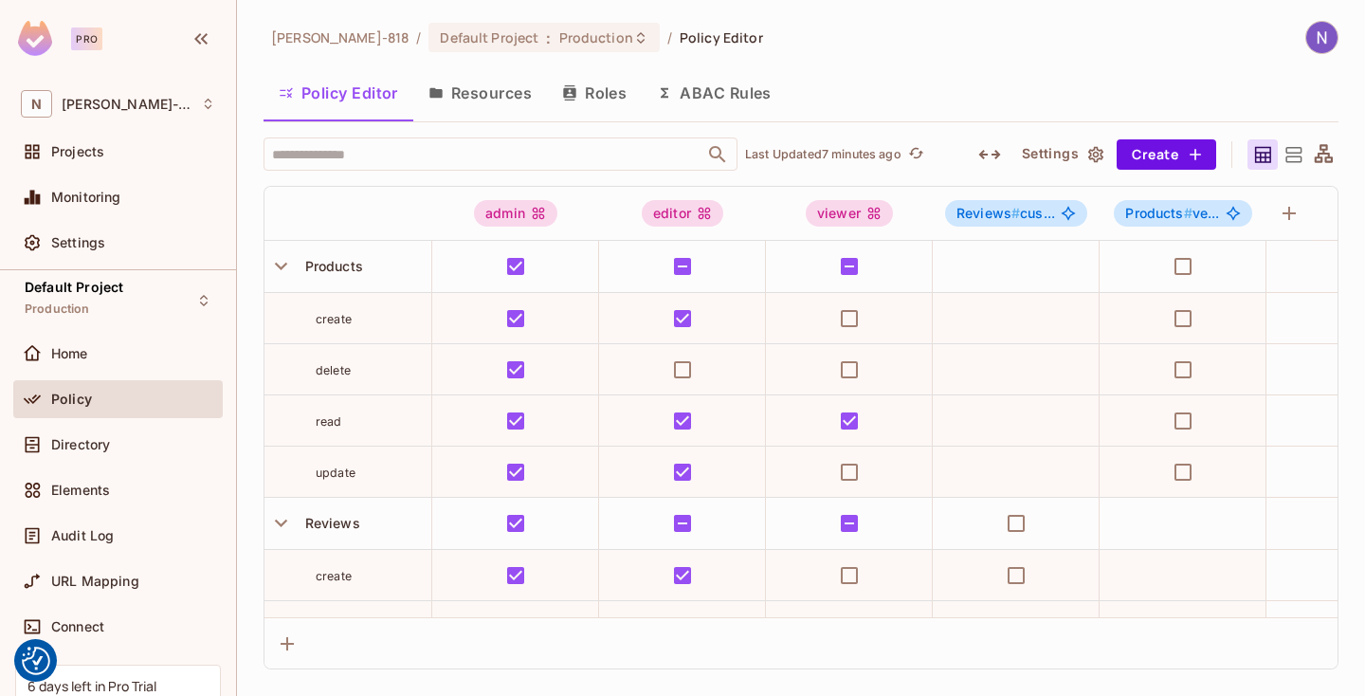
click at [915, 52] on div "[PERSON_NAME]-818 / Default Project : Production / Policy Editor" at bounding box center [801, 37] width 1075 height 33
click at [926, 94] on div "Policy Editor Resources Roles ABAC Rules" at bounding box center [801, 92] width 1075 height 47
